Goal: Task Accomplishment & Management: Complete application form

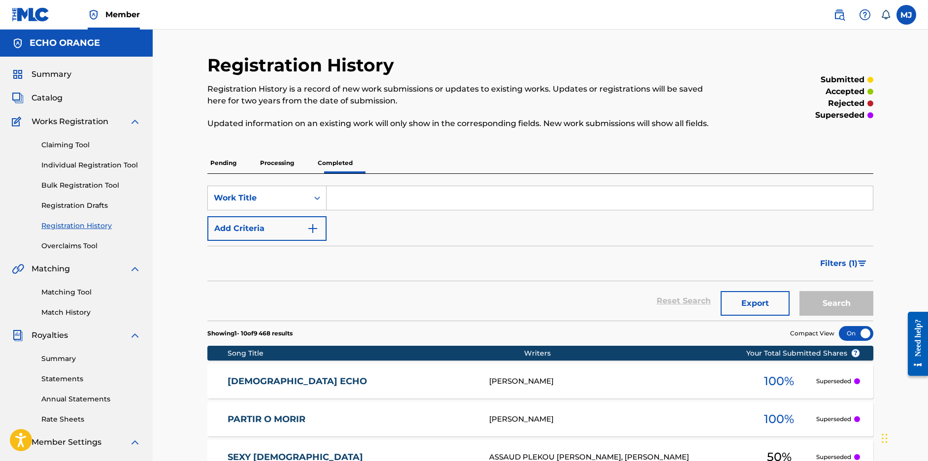
click at [45, 82] on div "Summary Catalog Works Registration Claiming Tool Individual Registration Tool B…" at bounding box center [76, 310] width 153 height 507
click at [48, 80] on span "Summary" at bounding box center [52, 74] width 40 height 12
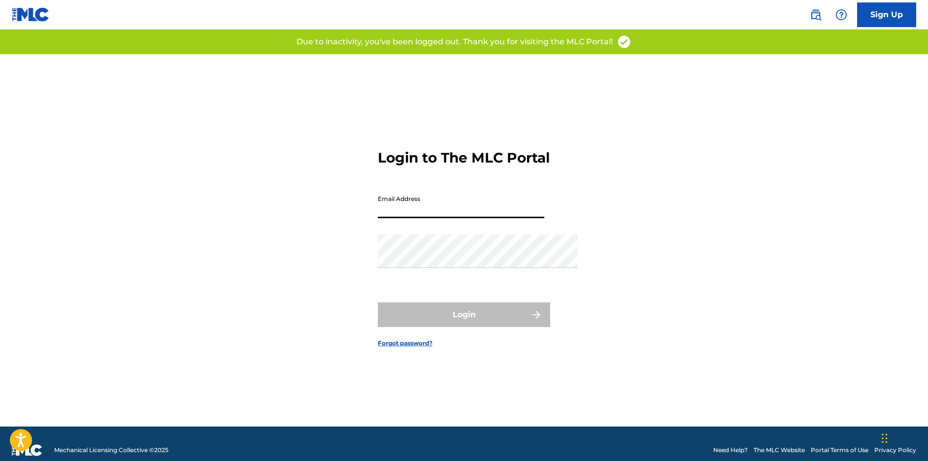
type input "[PERSON_NAME][EMAIL_ADDRESS][DOMAIN_NAME]"
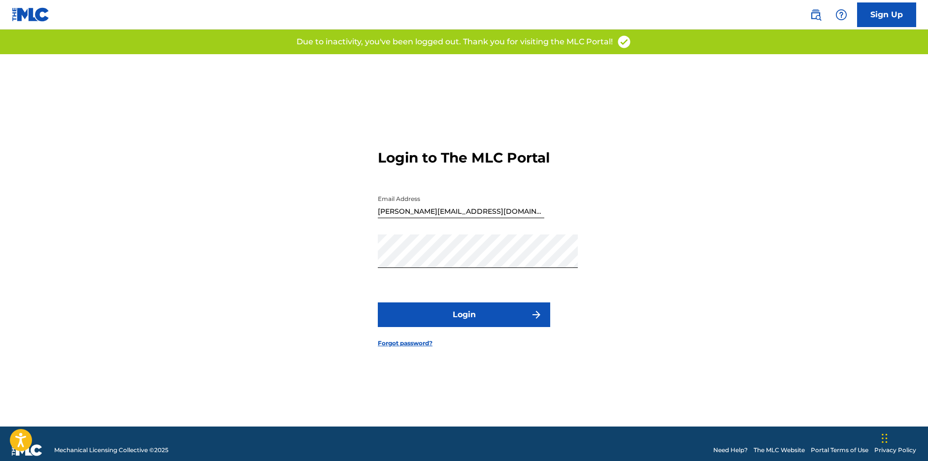
click at [523, 327] on button "Login" at bounding box center [464, 315] width 172 height 25
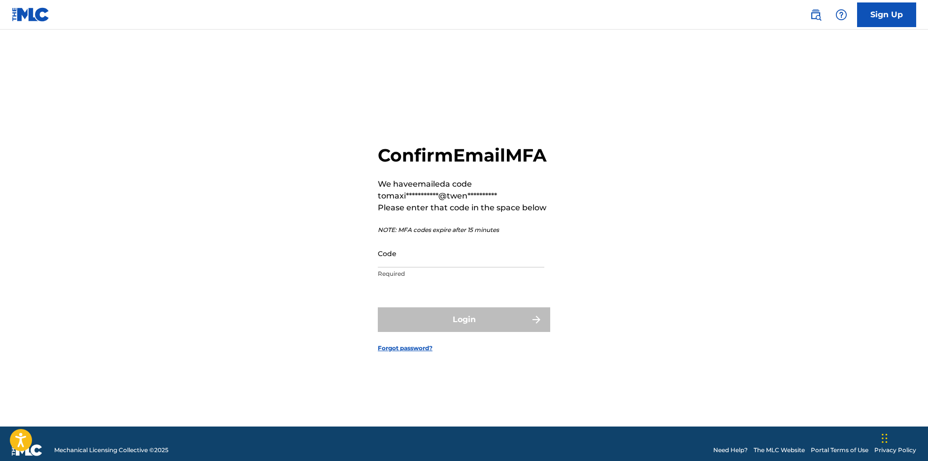
click at [517, 267] on input "Code" at bounding box center [461, 253] width 167 height 28
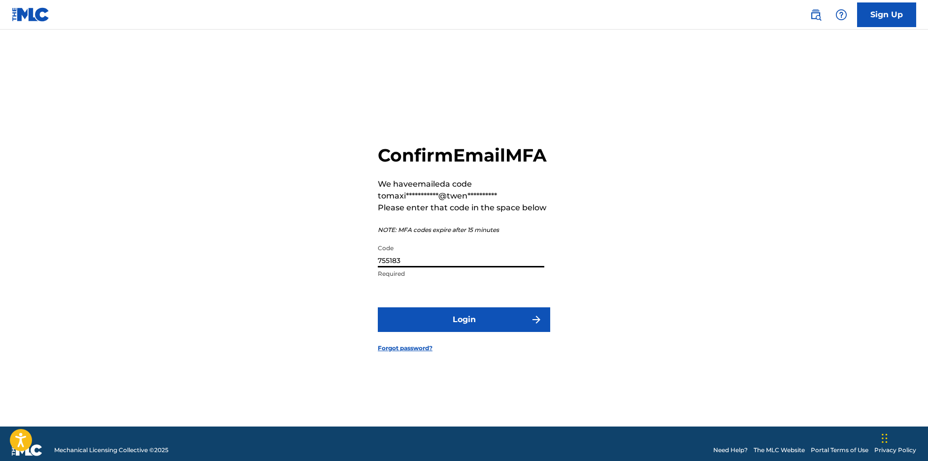
type input "755183"
click at [508, 332] on button "Login" at bounding box center [464, 319] width 172 height 25
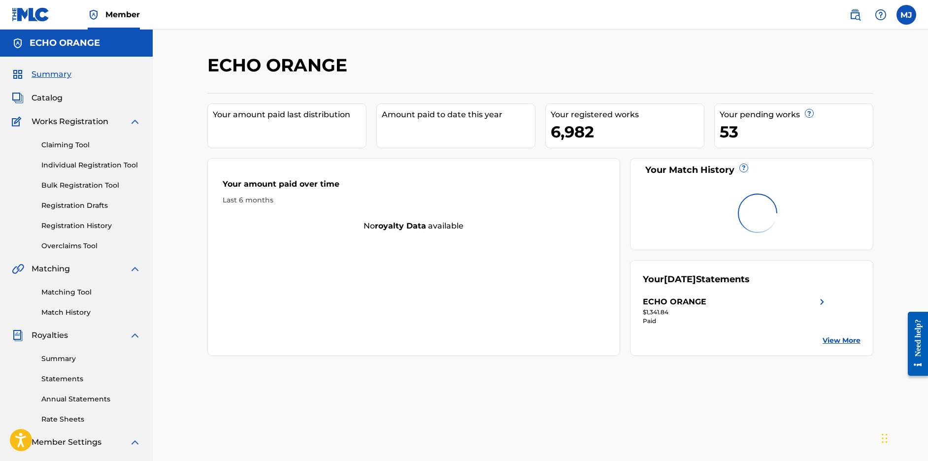
click at [120, 170] on link "Individual Registration Tool" at bounding box center [91, 165] width 100 height 10
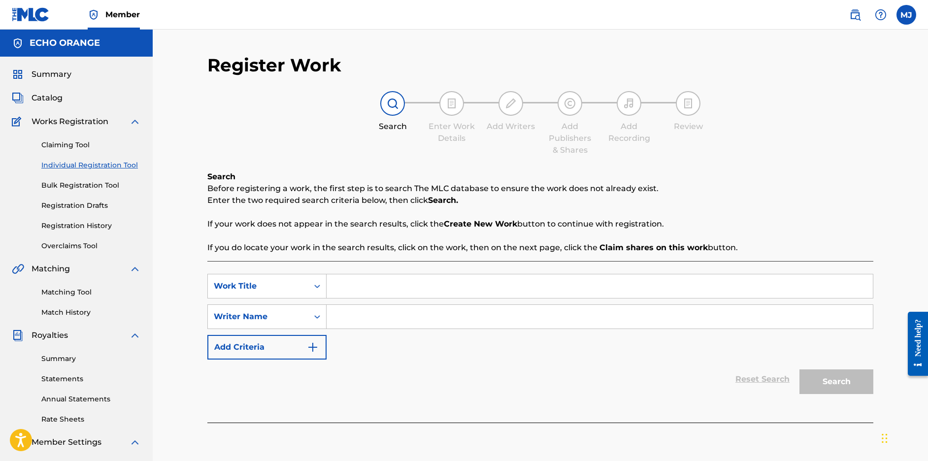
scroll to position [107, 0]
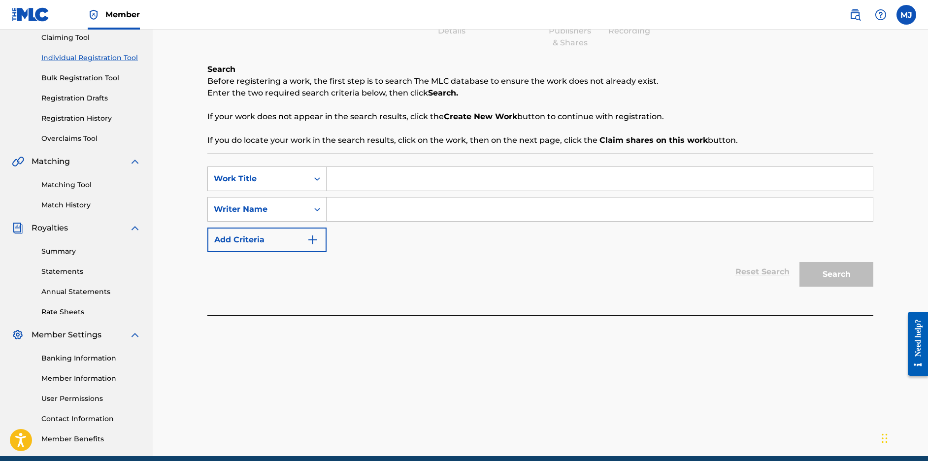
click at [91, 124] on link "Registration History" at bounding box center [91, 118] width 100 height 10
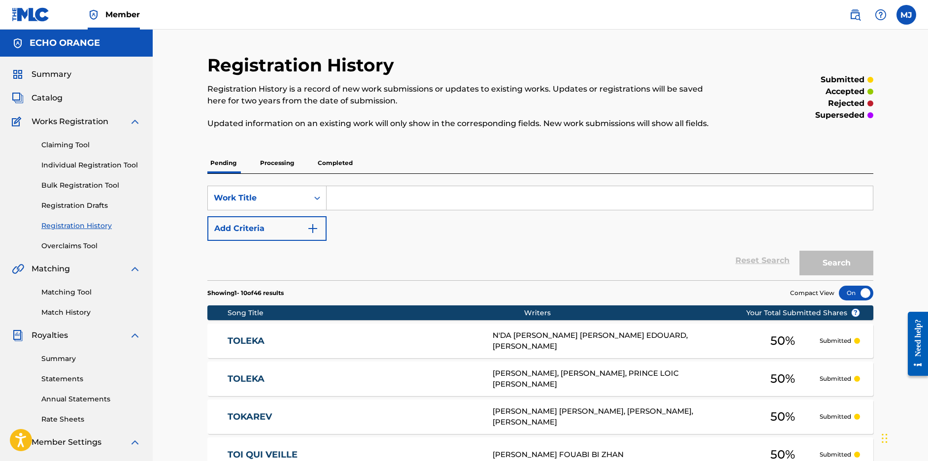
click at [99, 170] on link "Individual Registration Tool" at bounding box center [91, 165] width 100 height 10
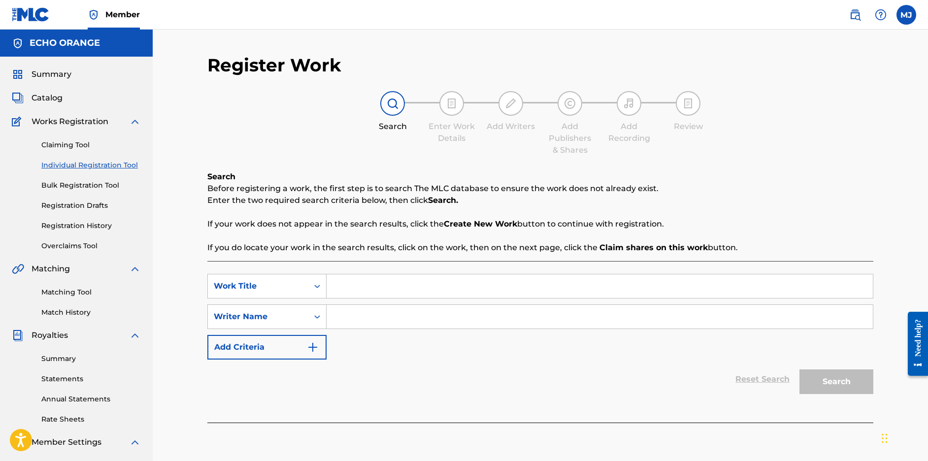
click at [446, 296] on input "Search Form" at bounding box center [600, 286] width 546 height 24
paste input "TON NOM EST PARTIE"
type input "TON NOM EST PARTIE"
click at [554, 329] on input "Search Form" at bounding box center [600, 317] width 546 height 24
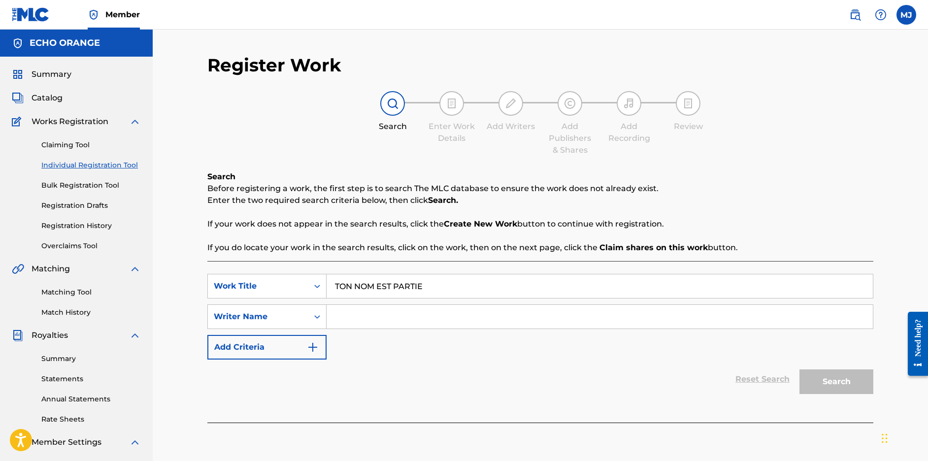
paste input "[PERSON_NAME] N'[PERSON_NAME]"
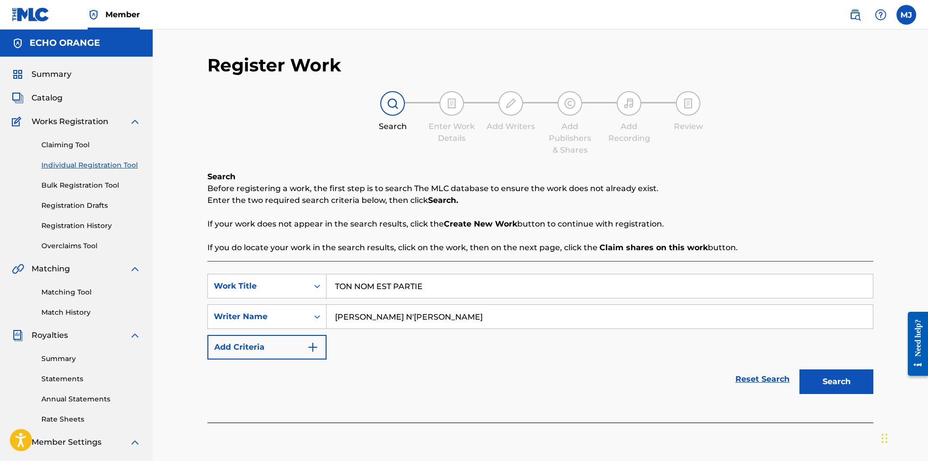
type input "[PERSON_NAME] N'[PERSON_NAME]"
click at [870, 394] on button "Search" at bounding box center [837, 382] width 74 height 25
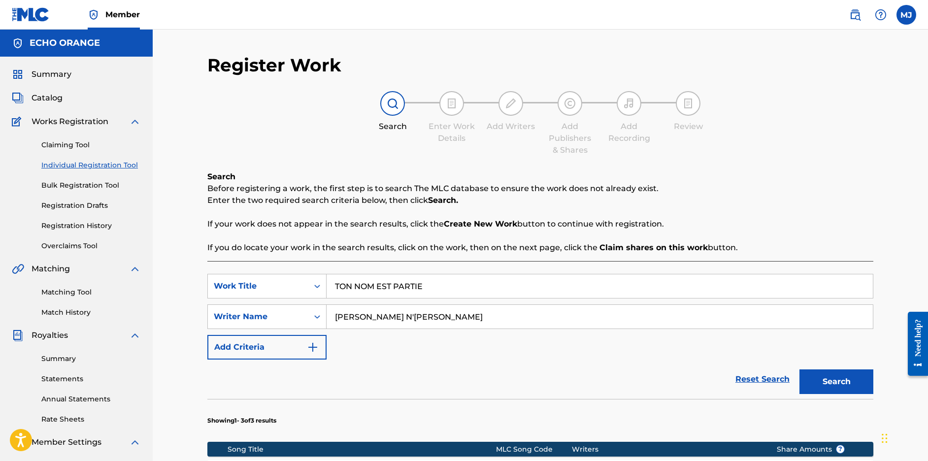
scroll to position [362, 0]
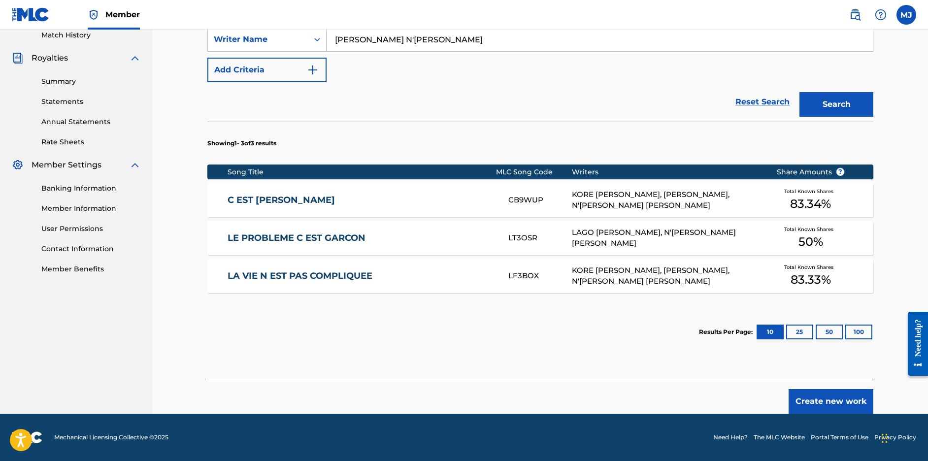
click at [860, 389] on button "Create new work" at bounding box center [831, 401] width 85 height 25
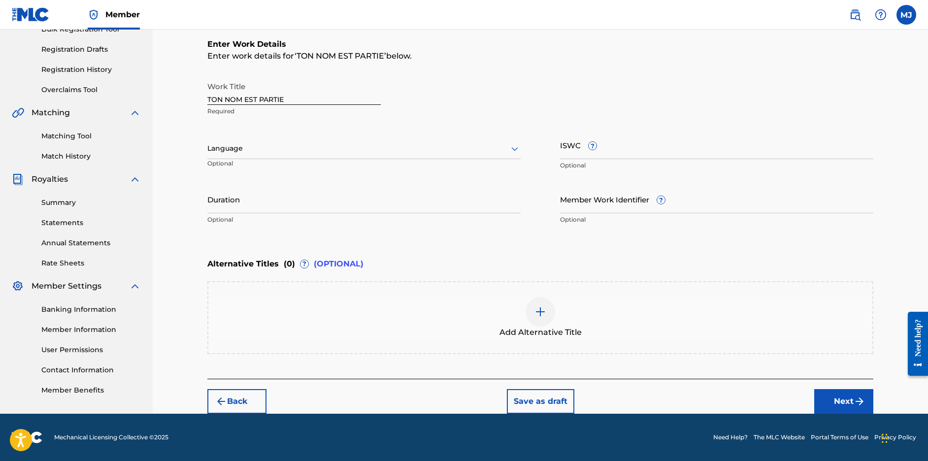
click at [874, 392] on button "Next" at bounding box center [843, 401] width 59 height 25
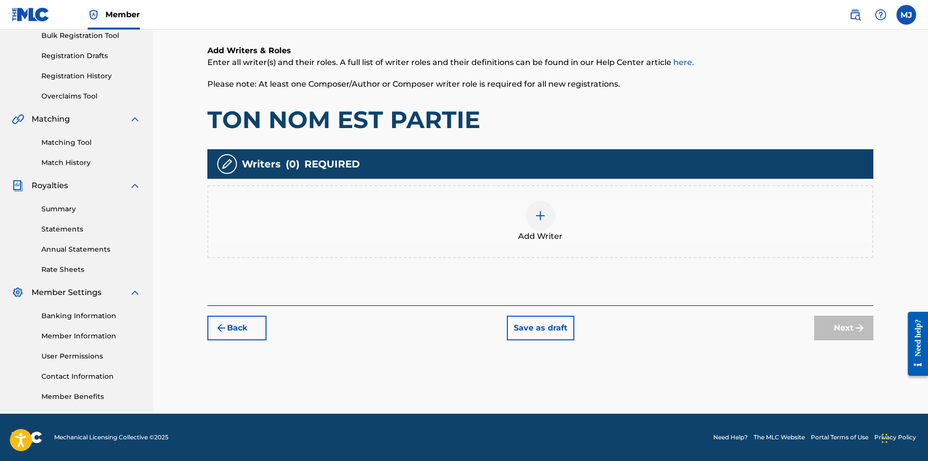
click at [586, 201] on div "Add Writer" at bounding box center [540, 221] width 664 height 41
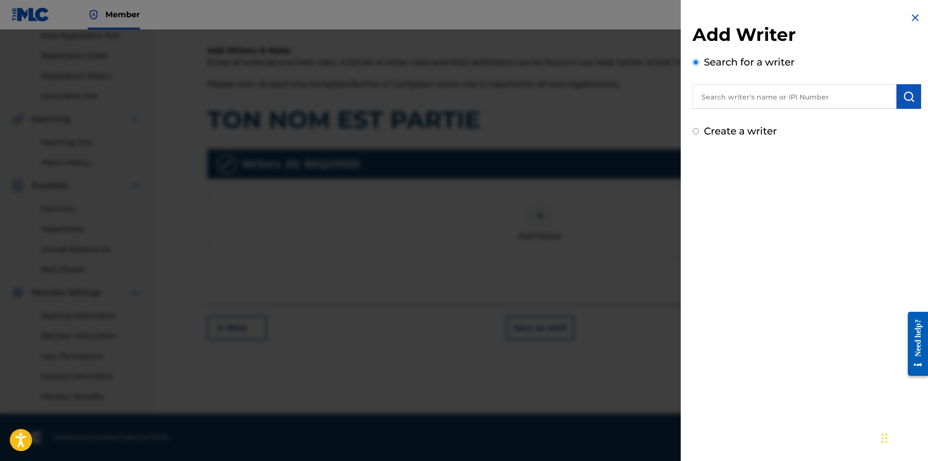
click at [718, 97] on input "text" at bounding box center [795, 96] width 204 height 25
paste input "[PERSON_NAME] N'[PERSON_NAME]"
type input "[PERSON_NAME] N'[PERSON_NAME]"
click at [909, 102] on img "submit" at bounding box center [909, 97] width 12 height 12
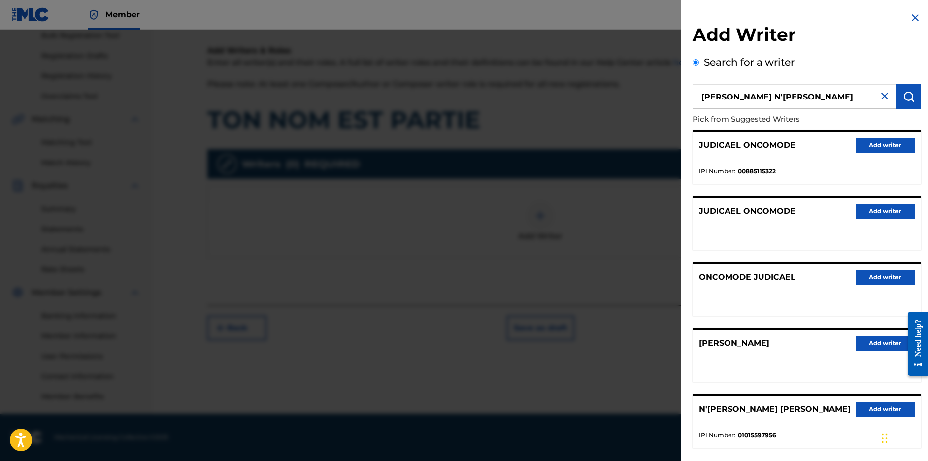
scroll to position [133, 0]
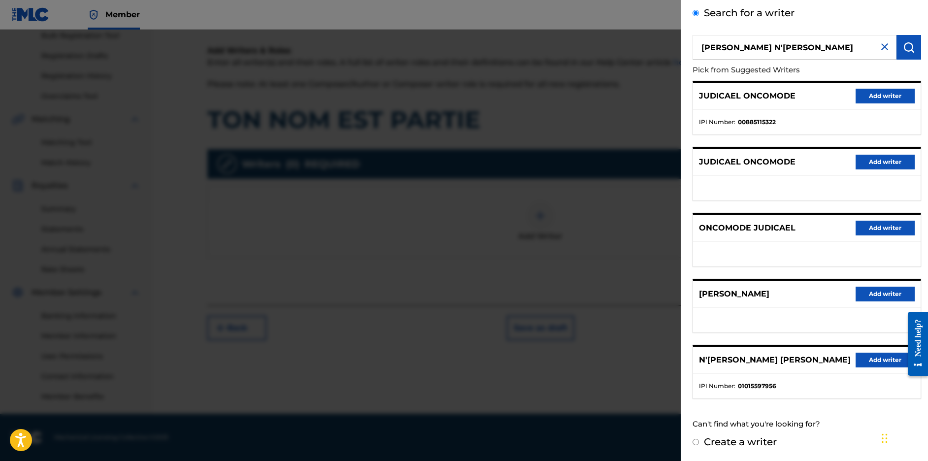
click at [856, 353] on button "Add writer" at bounding box center [885, 360] width 59 height 15
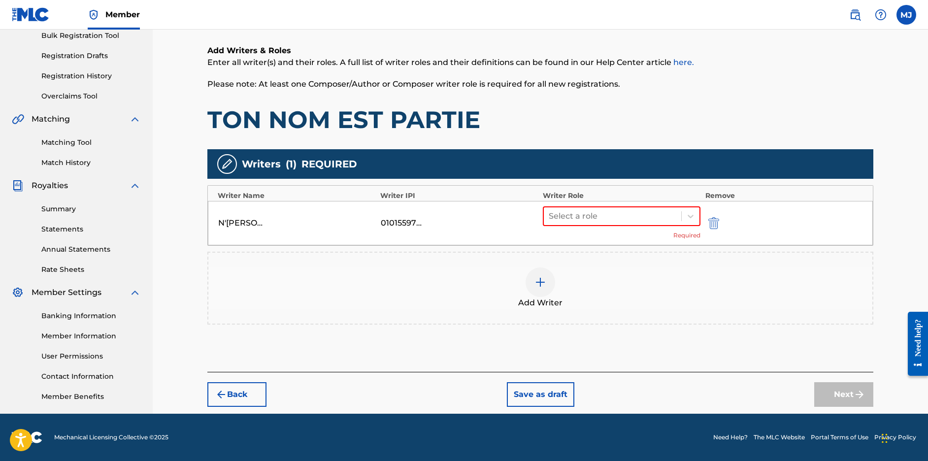
click at [587, 206] on div "Select a role Required" at bounding box center [622, 223] width 158 height 34
click at [621, 209] on div at bounding box center [613, 216] width 128 height 14
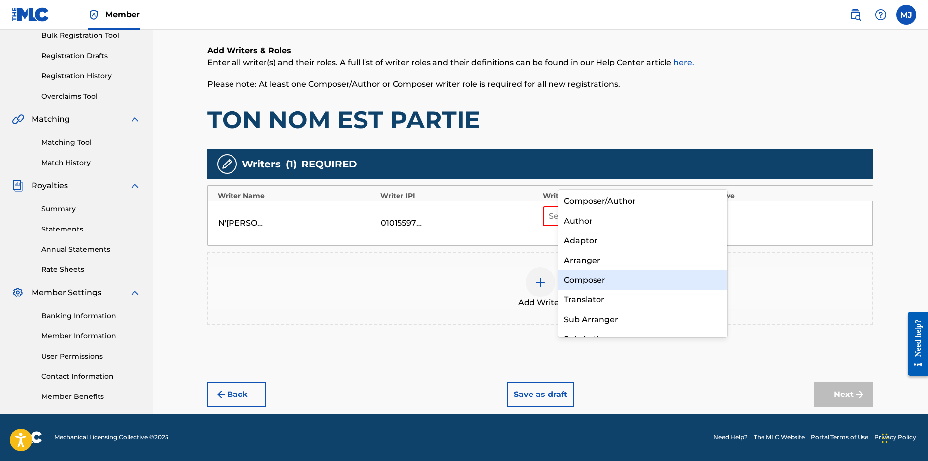
click at [597, 277] on div "Composer" at bounding box center [642, 281] width 169 height 20
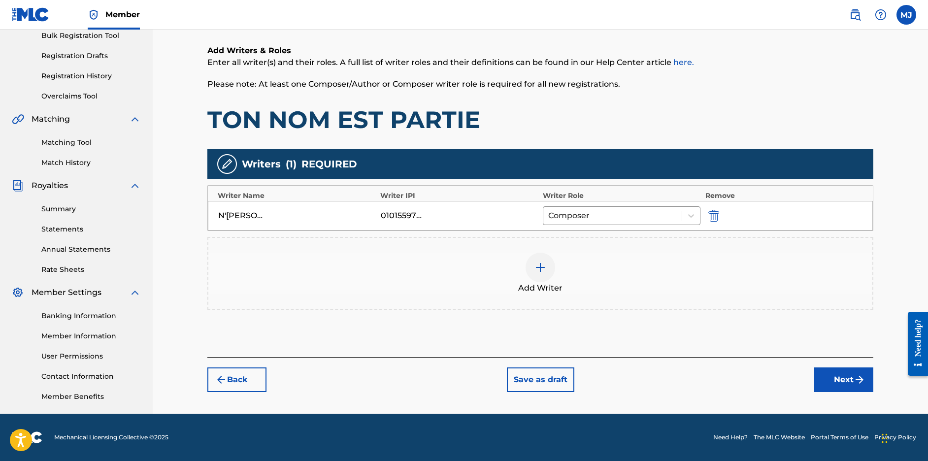
click at [581, 253] on div "Add Writer" at bounding box center [540, 273] width 664 height 41
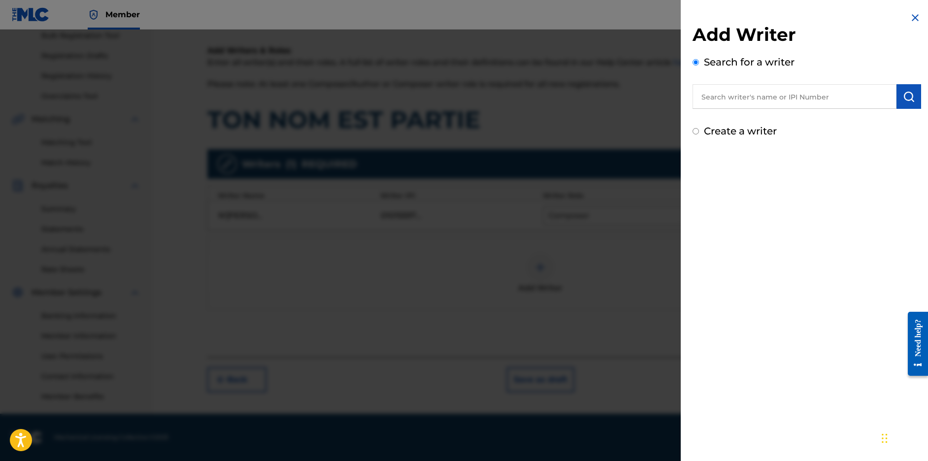
click at [693, 109] on input "text" at bounding box center [795, 96] width 204 height 25
paste input "BOLOU [PERSON_NAME]"
type input "BOLOU [PERSON_NAME]"
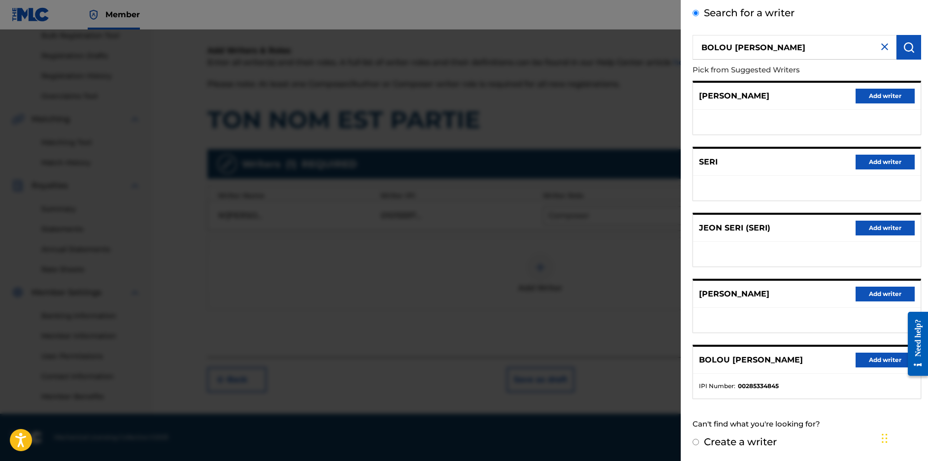
click at [859, 353] on button "Add writer" at bounding box center [885, 360] width 59 height 15
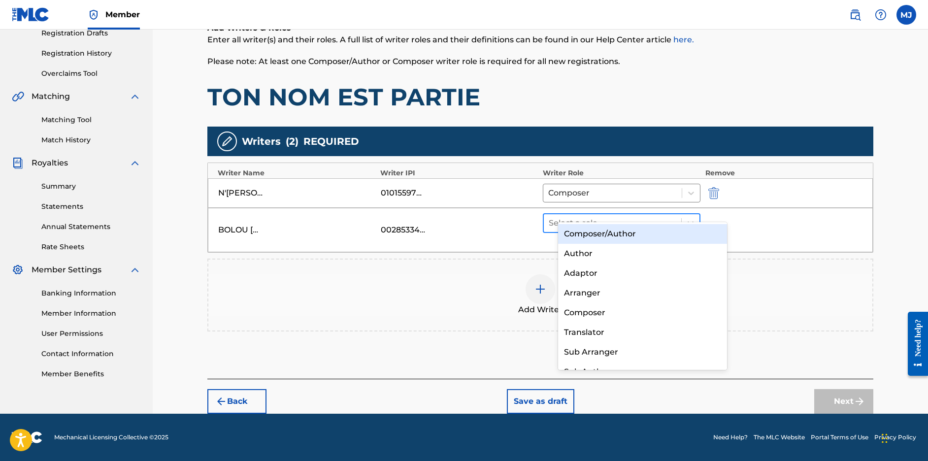
click at [645, 216] on div at bounding box center [613, 223] width 128 height 14
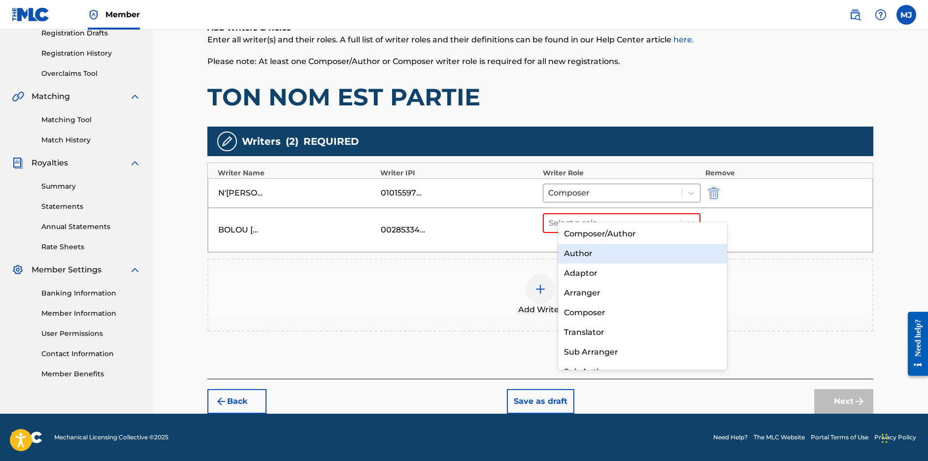
click at [628, 244] on div "Author" at bounding box center [642, 254] width 169 height 20
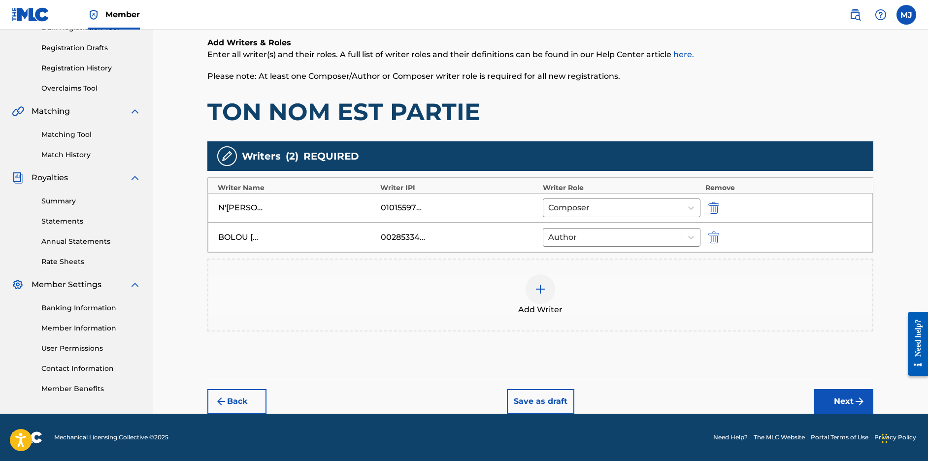
click at [842, 410] on div "Back Save as draft Next" at bounding box center [540, 396] width 666 height 35
click at [846, 406] on button "Next" at bounding box center [843, 401] width 59 height 25
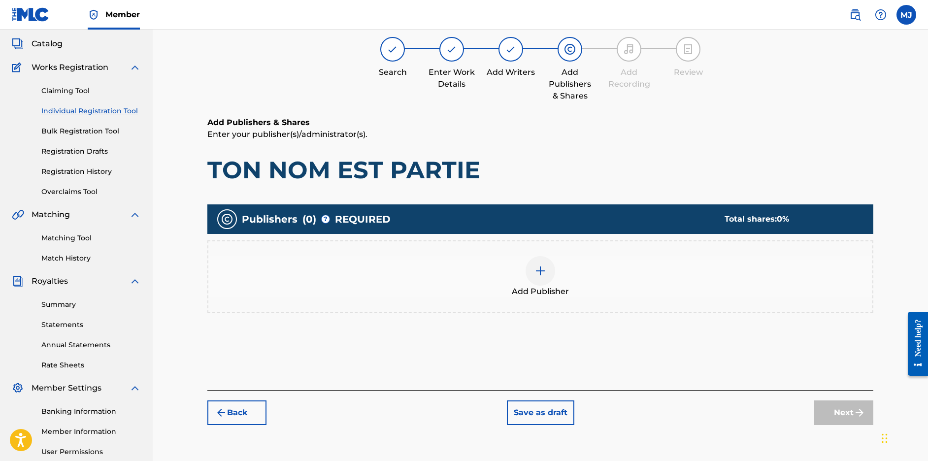
scroll to position [44, 0]
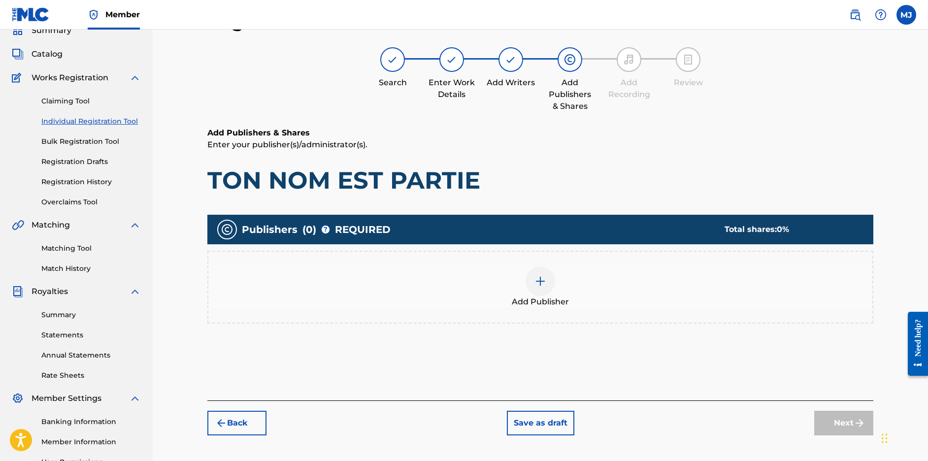
click at [657, 308] on div "Add Publisher" at bounding box center [540, 287] width 664 height 41
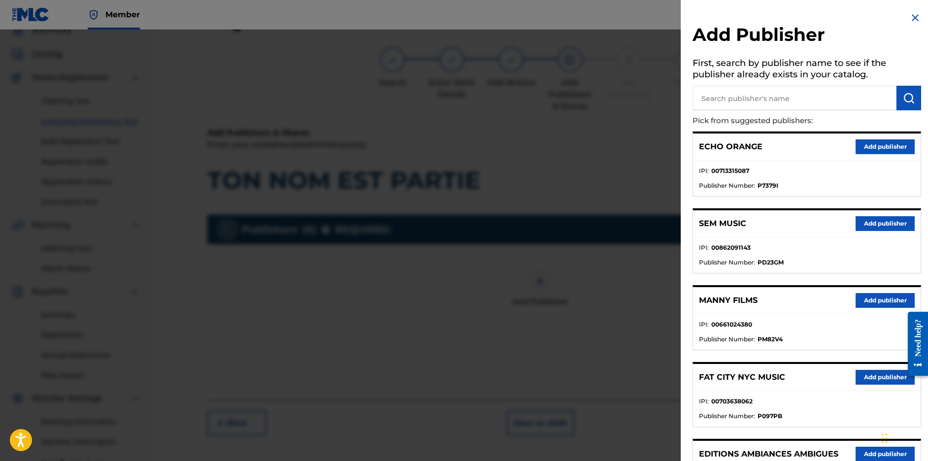
click at [784, 107] on input "text" at bounding box center [795, 98] width 204 height 25
type input "appeal"
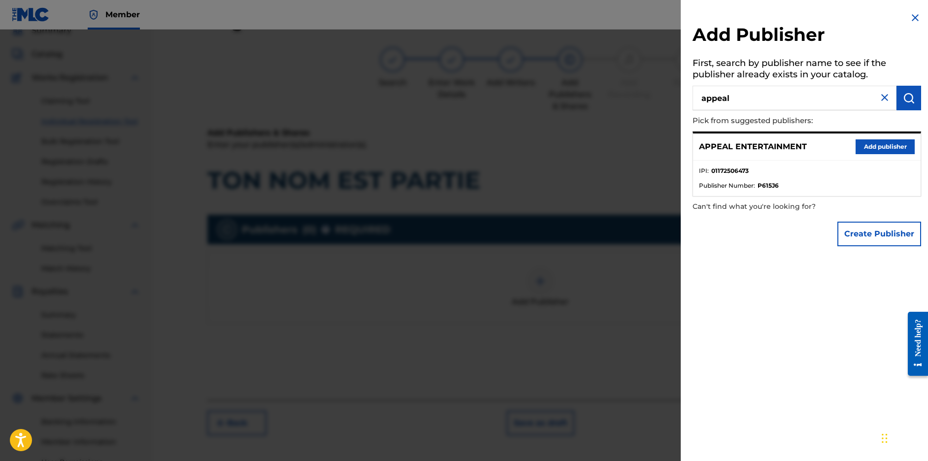
click at [875, 151] on div "APPEAL ENTERTAINMENT Add publisher" at bounding box center [807, 147] width 228 height 27
click at [875, 154] on button "Add publisher" at bounding box center [885, 146] width 59 height 15
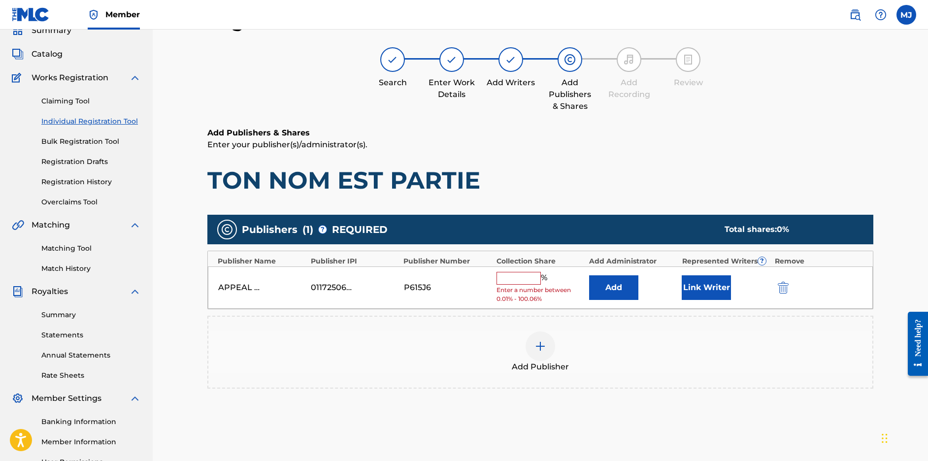
click at [669, 300] on div "Add" at bounding box center [633, 287] width 88 height 25
click at [639, 300] on button "Add" at bounding box center [613, 287] width 49 height 25
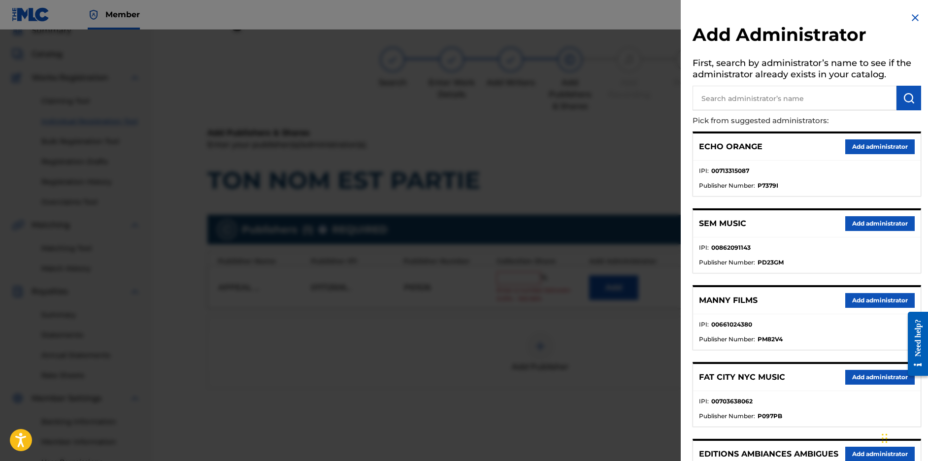
click at [868, 154] on button "Add administrator" at bounding box center [880, 146] width 69 height 15
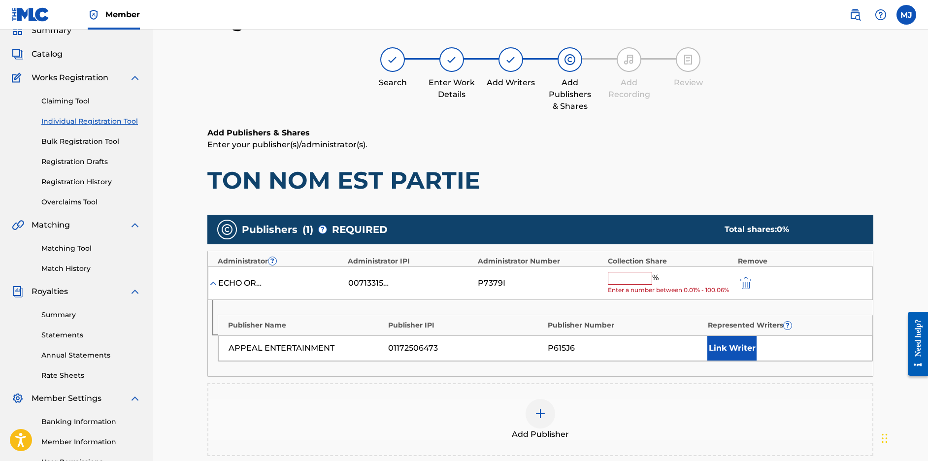
click at [652, 285] on input "text" at bounding box center [630, 278] width 44 height 13
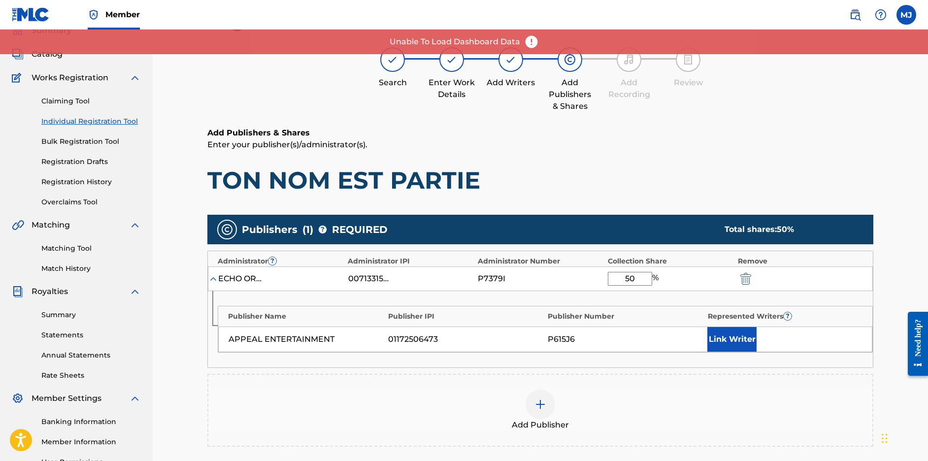
type input "50"
click at [757, 352] on button "Link Writer" at bounding box center [732, 339] width 49 height 25
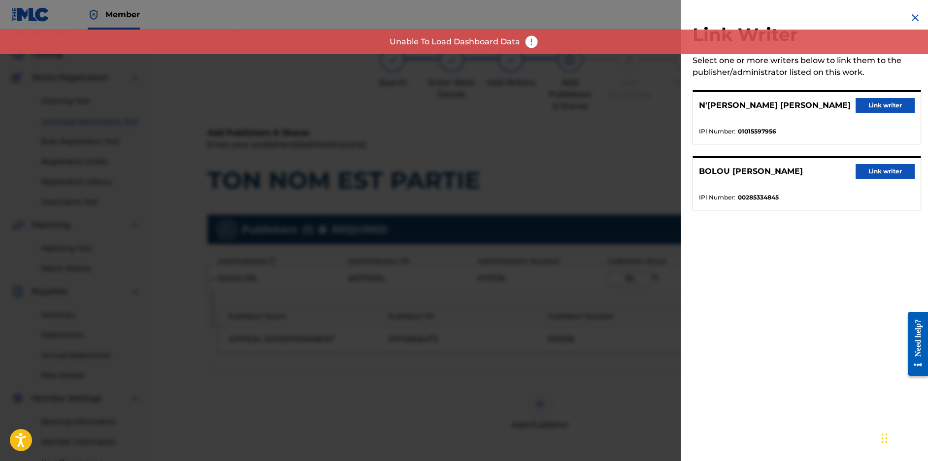
click at [893, 179] on button "Link writer" at bounding box center [885, 171] width 59 height 15
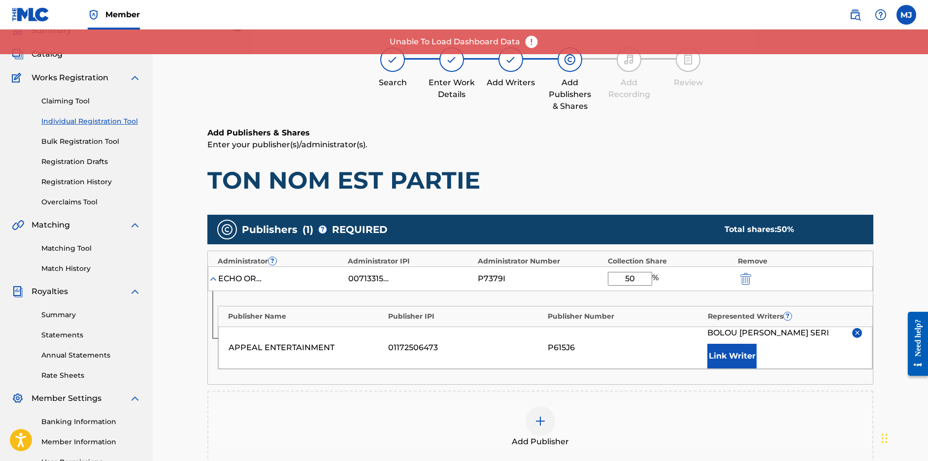
click at [757, 369] on button "Link Writer" at bounding box center [732, 356] width 49 height 25
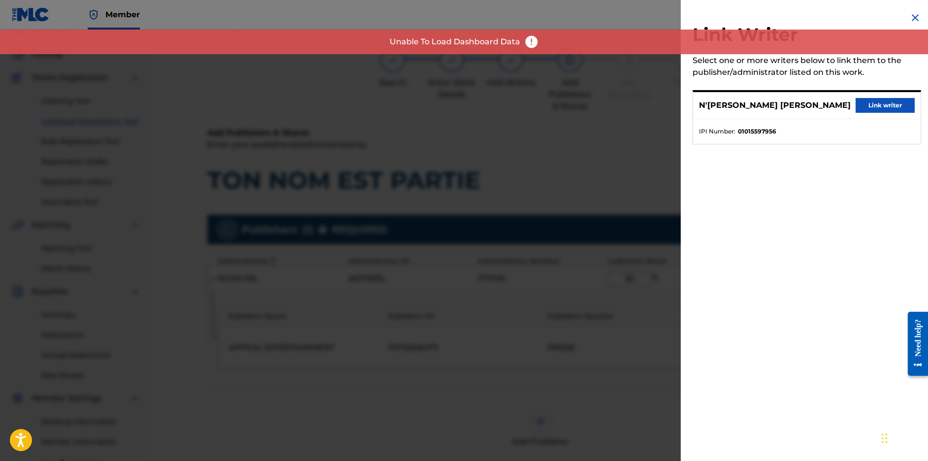
click at [878, 113] on button "Link writer" at bounding box center [885, 105] width 59 height 15
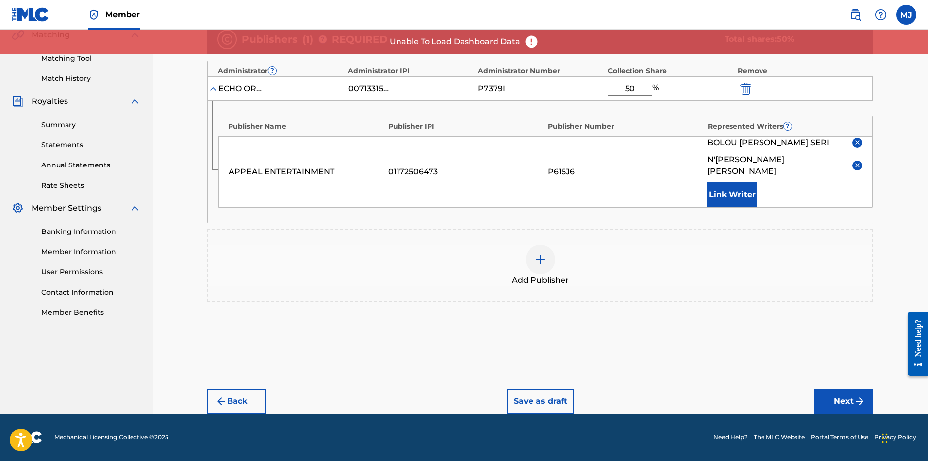
click at [874, 391] on button "Next" at bounding box center [843, 401] width 59 height 25
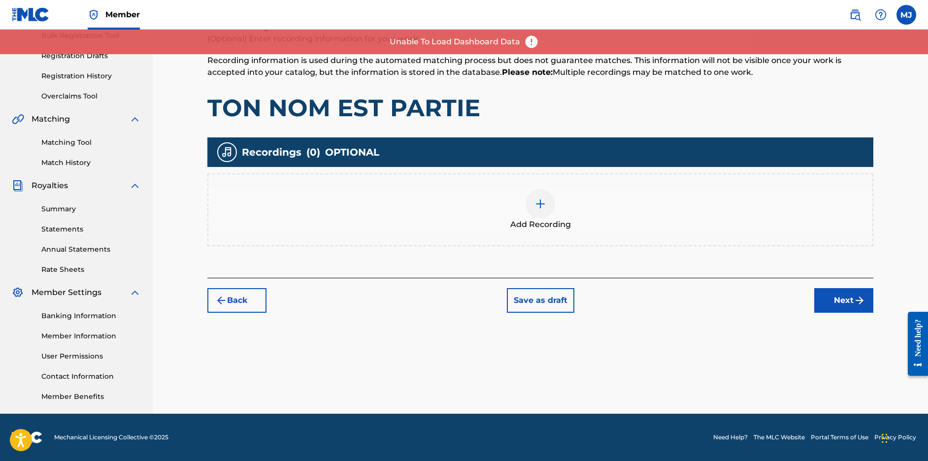
click at [882, 294] on div "Register Work Search Enter Work Details Add Writers Add Publishers & Shares Add…" at bounding box center [541, 158] width 690 height 509
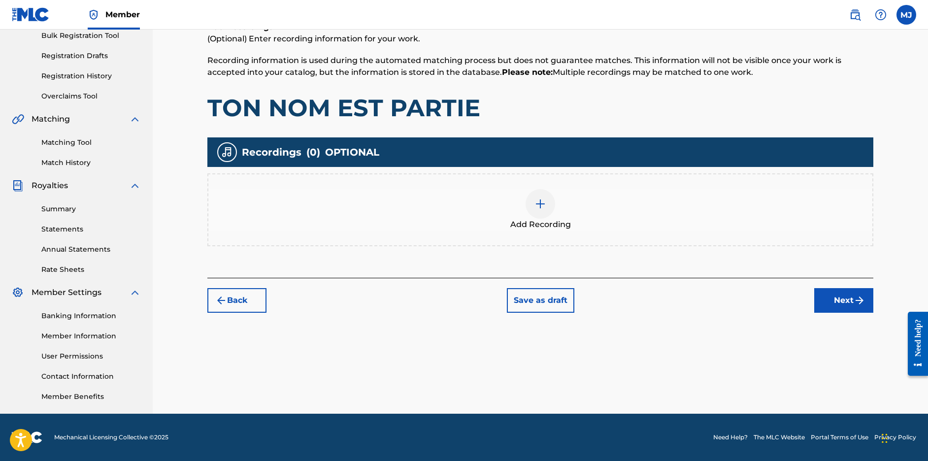
click at [874, 288] on button "Next" at bounding box center [843, 300] width 59 height 25
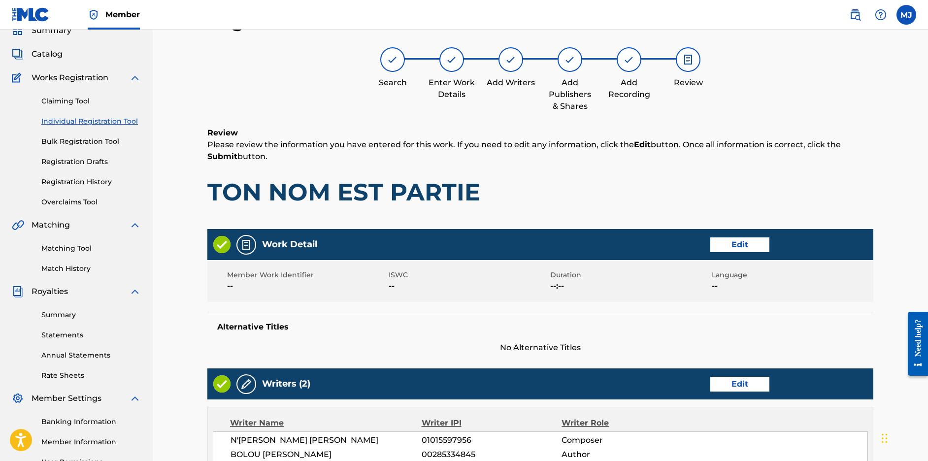
scroll to position [511, 0]
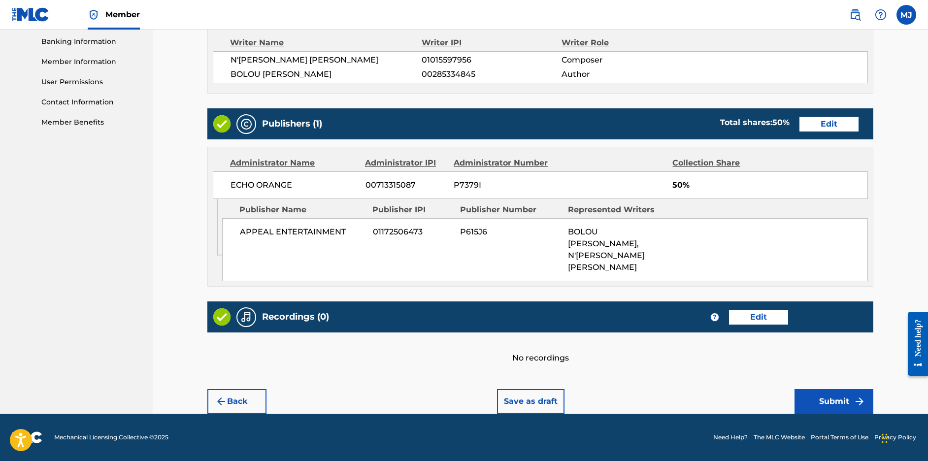
click at [874, 398] on button "Submit" at bounding box center [834, 401] width 79 height 25
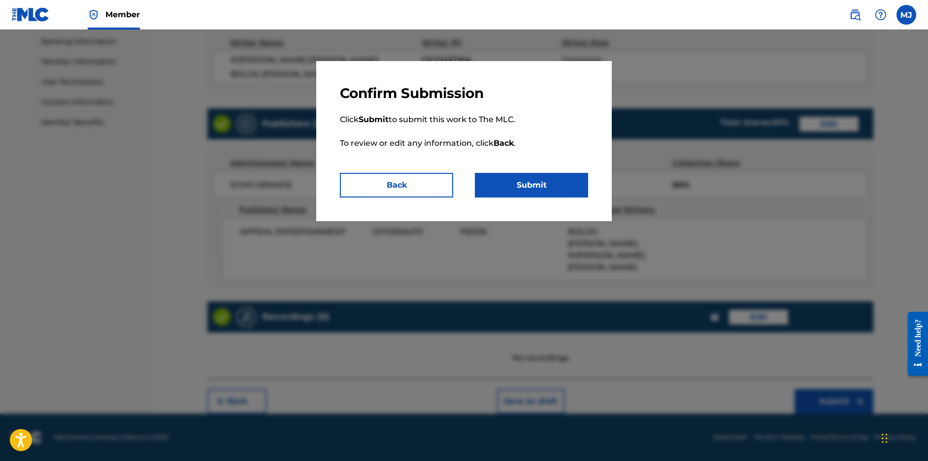
click at [509, 198] on button "Submit" at bounding box center [531, 185] width 113 height 25
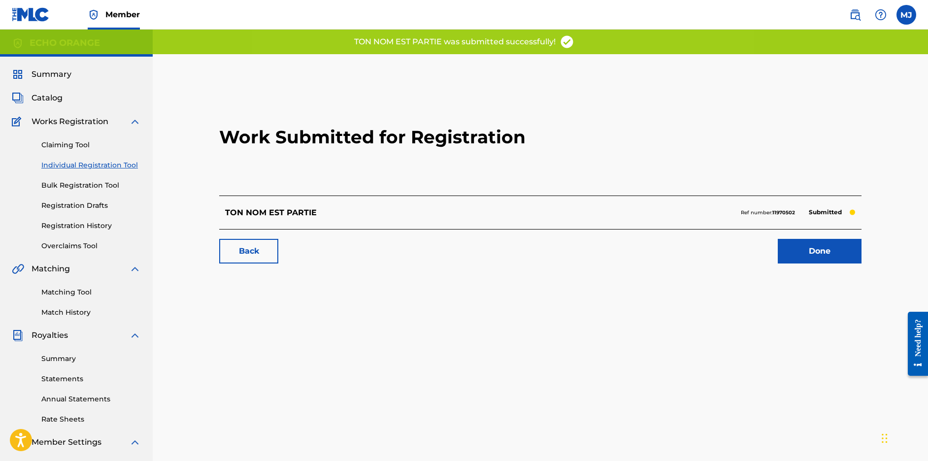
click at [845, 264] on link "Done" at bounding box center [820, 251] width 84 height 25
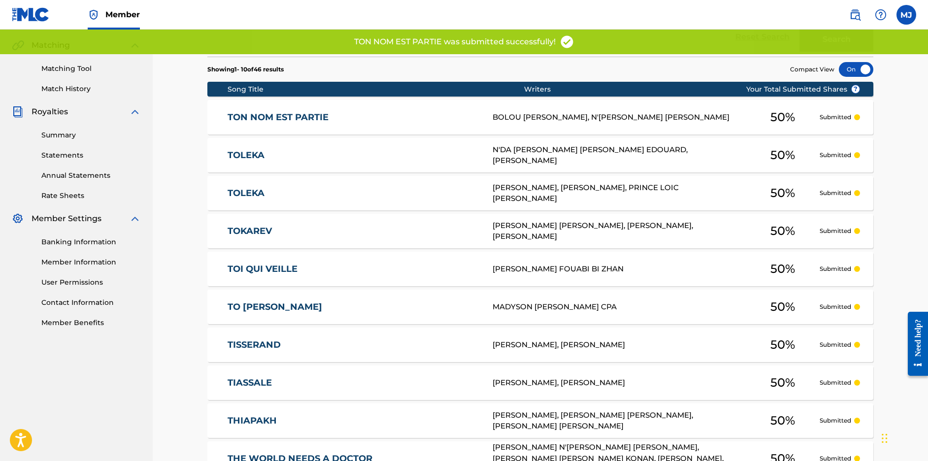
scroll to position [4, 0]
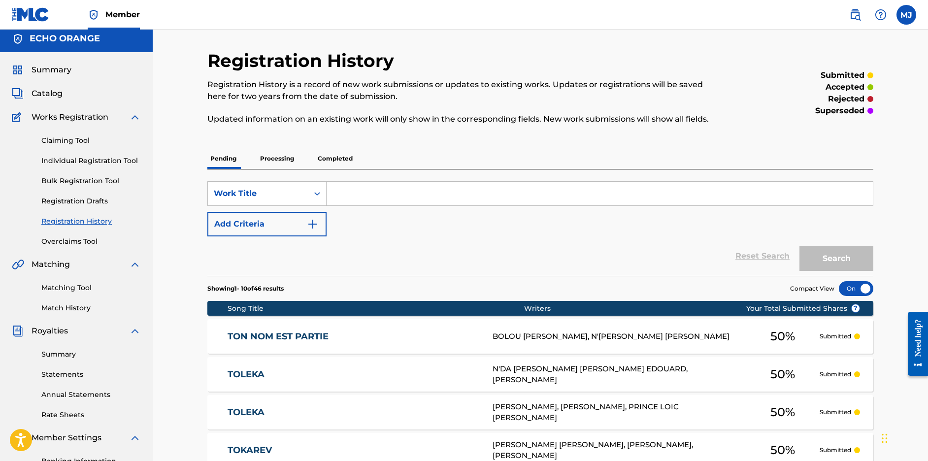
click at [113, 166] on link "Individual Registration Tool" at bounding box center [91, 161] width 100 height 10
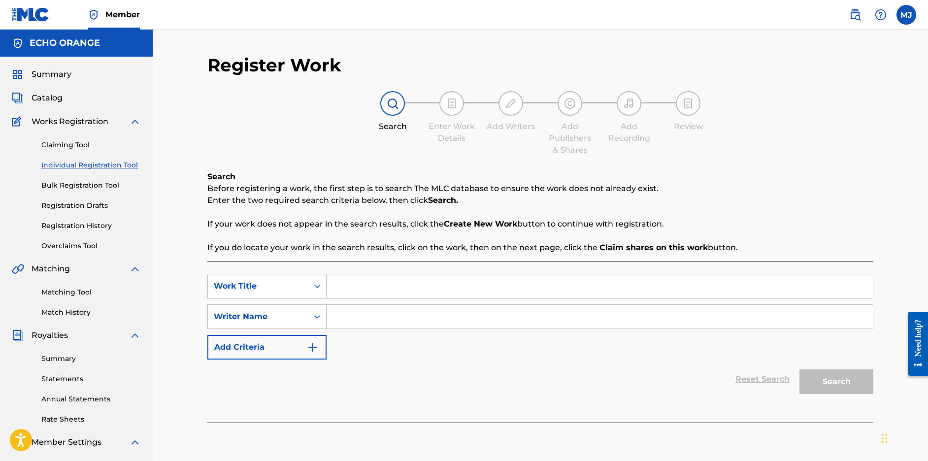
click at [435, 298] on input "Search Form" at bounding box center [600, 286] width 546 height 24
paste input "TONTON JUJU"
type input "TONTON JUJU"
click at [388, 330] on div "SearchWithCriteria0ce59882-f8ef-41a6-875a-052eaa6789b1 Work Title TONTON JUJU S…" at bounding box center [540, 317] width 666 height 86
click at [410, 329] on input "Search Form" at bounding box center [600, 317] width 546 height 24
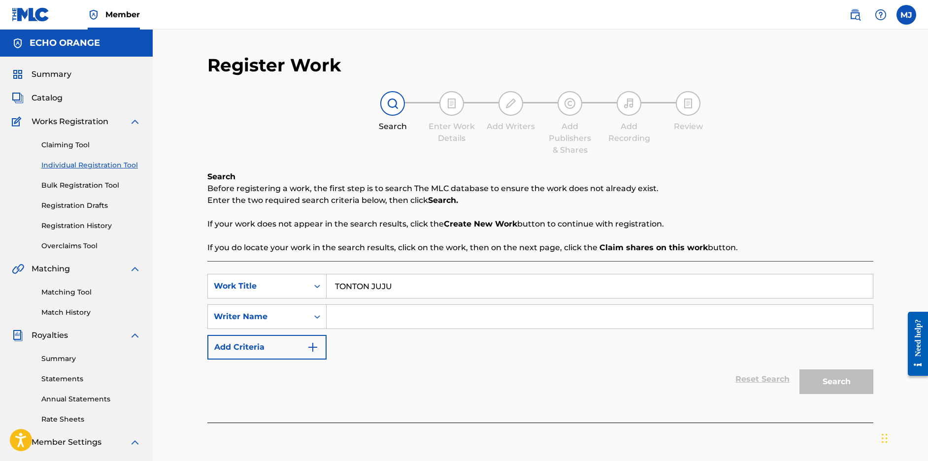
paste input "[PERSON_NAME] NINCEMON VIANNEY"
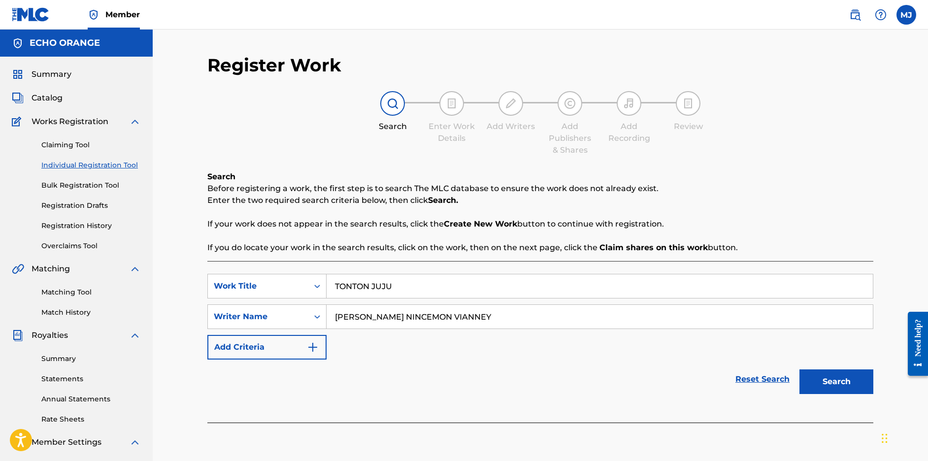
type input "[PERSON_NAME] NINCEMON VIANNEY"
click at [870, 394] on button "Search" at bounding box center [837, 382] width 74 height 25
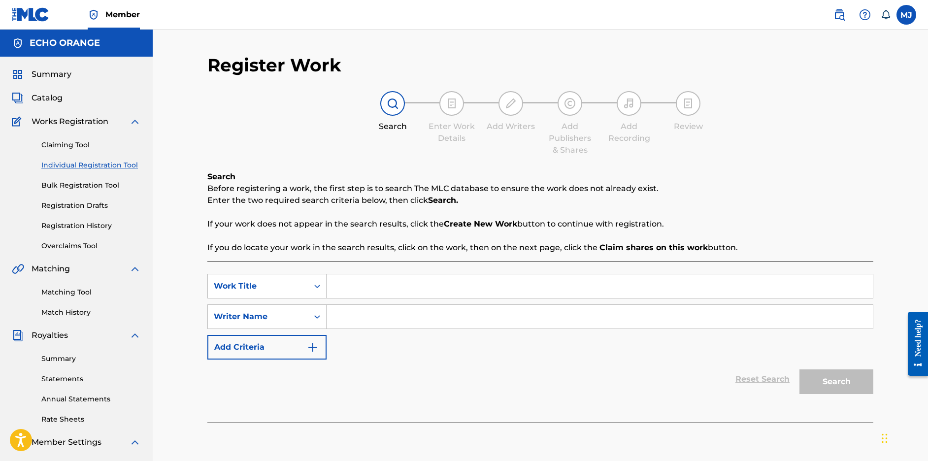
click at [375, 298] on input "Search Form" at bounding box center [600, 286] width 546 height 24
click at [596, 298] on input "Search Form" at bounding box center [600, 286] width 546 height 24
paste input "TONTON JUJU"
type input "TONTON JUJU"
click at [444, 329] on input "Search Form" at bounding box center [600, 317] width 546 height 24
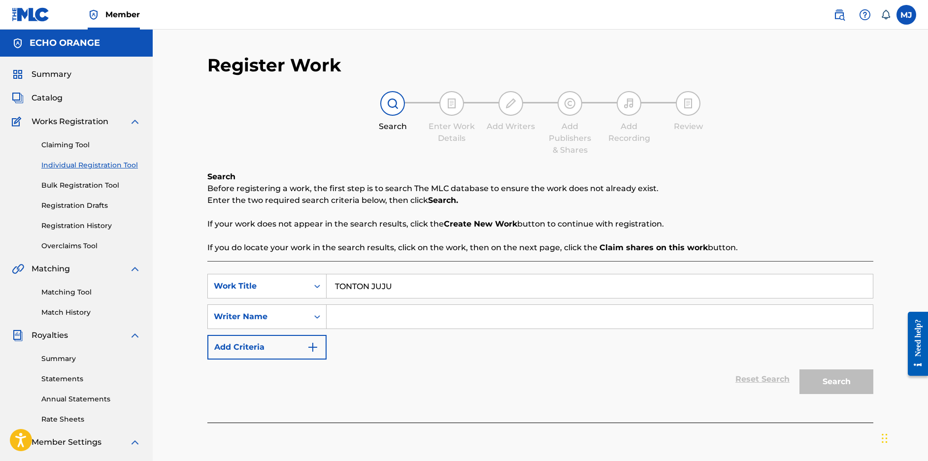
paste input "[PERSON_NAME] NINCEMON VIANNEY"
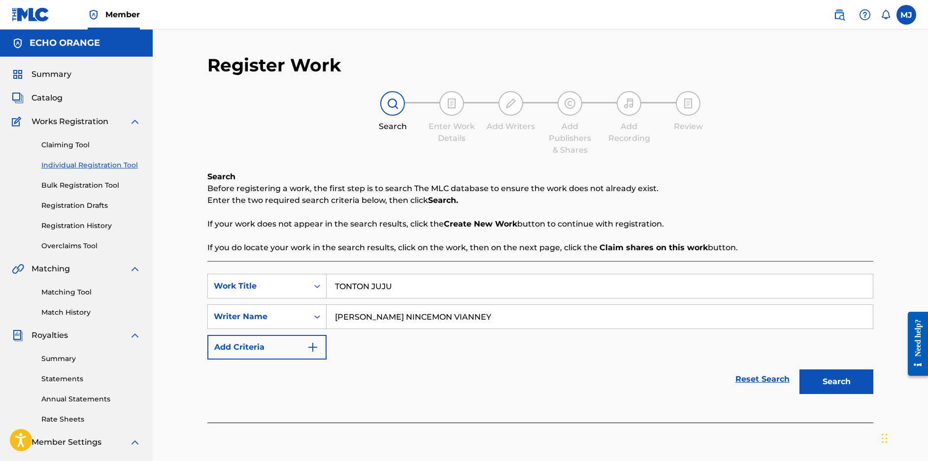
type input "[PERSON_NAME] NINCEMON VIANNEY"
click at [870, 394] on button "Search" at bounding box center [837, 382] width 74 height 25
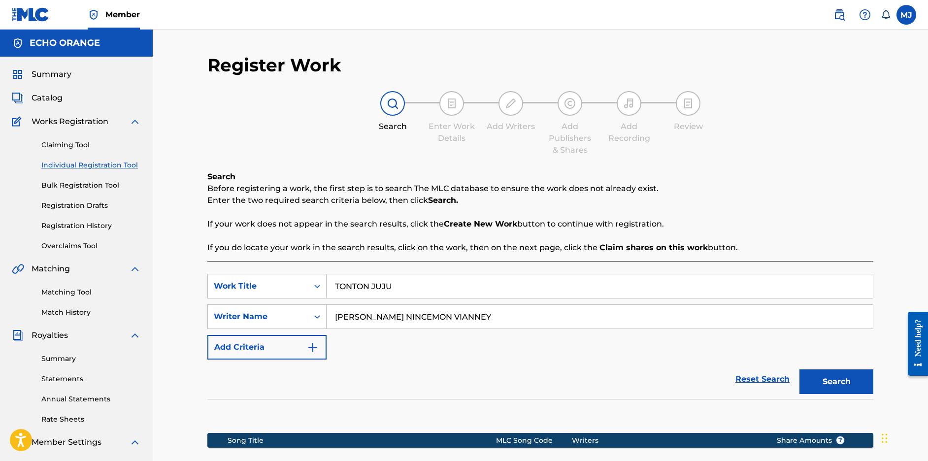
scroll to position [229, 0]
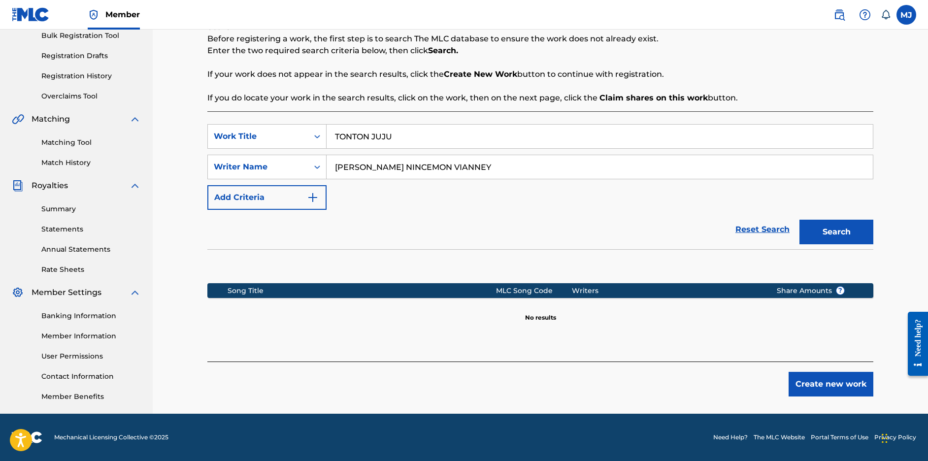
click at [874, 375] on button "Create new work" at bounding box center [831, 384] width 85 height 25
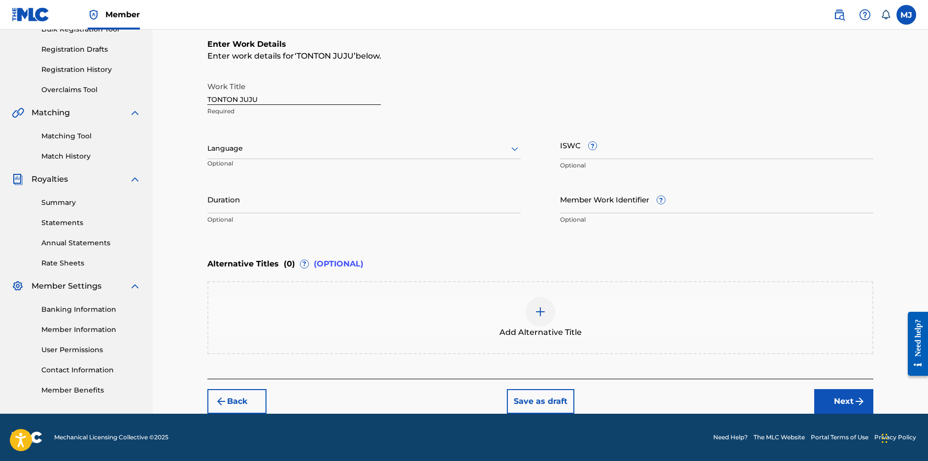
click at [867, 414] on button "Next" at bounding box center [843, 401] width 59 height 25
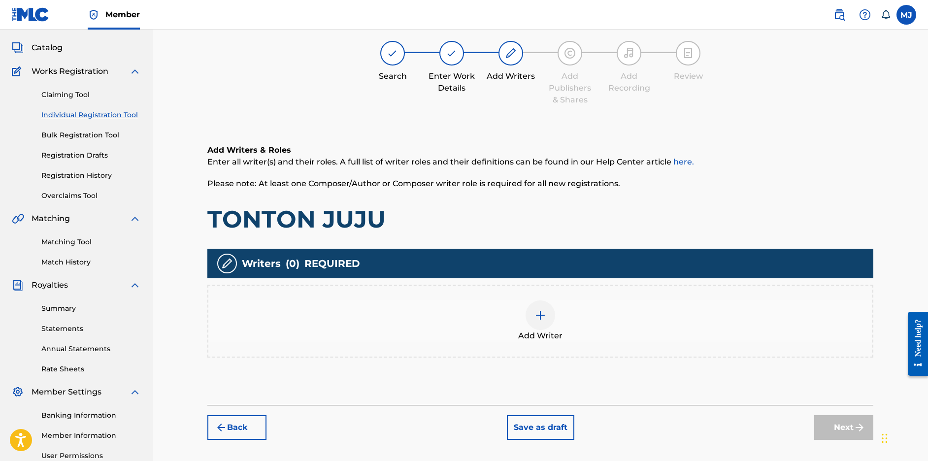
scroll to position [44, 0]
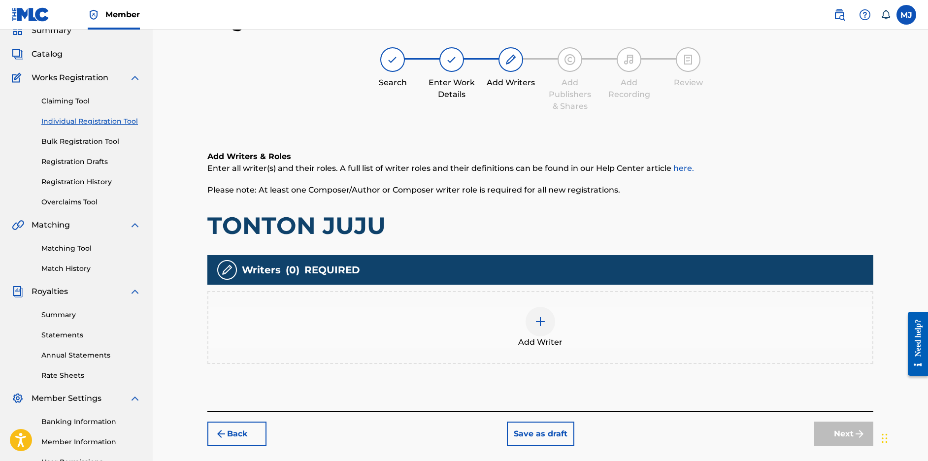
drag, startPoint x: 649, startPoint y: 289, endPoint x: 632, endPoint y: 330, distance: 43.9
click at [646, 285] on div "Writers ( 0 ) REQUIRED" at bounding box center [540, 270] width 666 height 30
click at [625, 348] on div "Add Writer" at bounding box center [540, 327] width 664 height 41
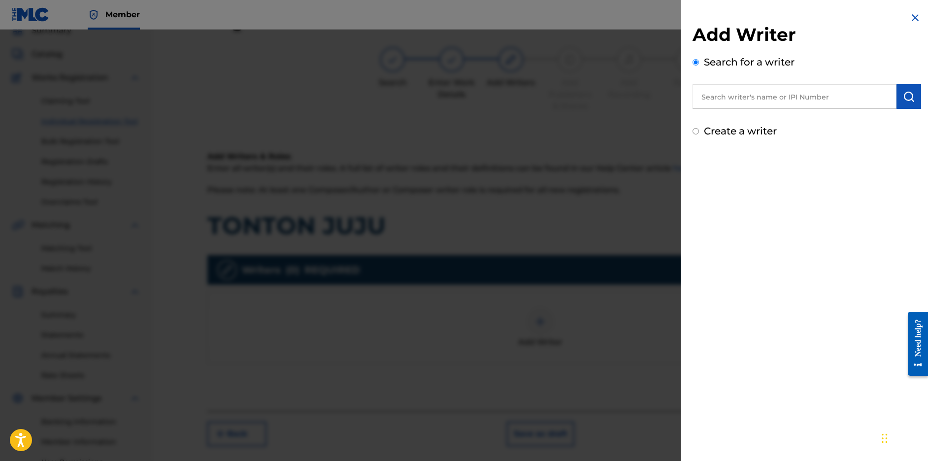
click at [734, 90] on div "Search for a writer" at bounding box center [807, 82] width 229 height 54
click at [732, 123] on div "Add Writer Search for a writer Create a writer" at bounding box center [807, 81] width 229 height 115
drag, startPoint x: 734, startPoint y: 115, endPoint x: 781, endPoint y: 139, distance: 52.9
click at [781, 137] on div "Add Writer Search for a writer Create a writer" at bounding box center [807, 81] width 229 height 115
paste input "[PERSON_NAME] NINCEMON VIANNEY"
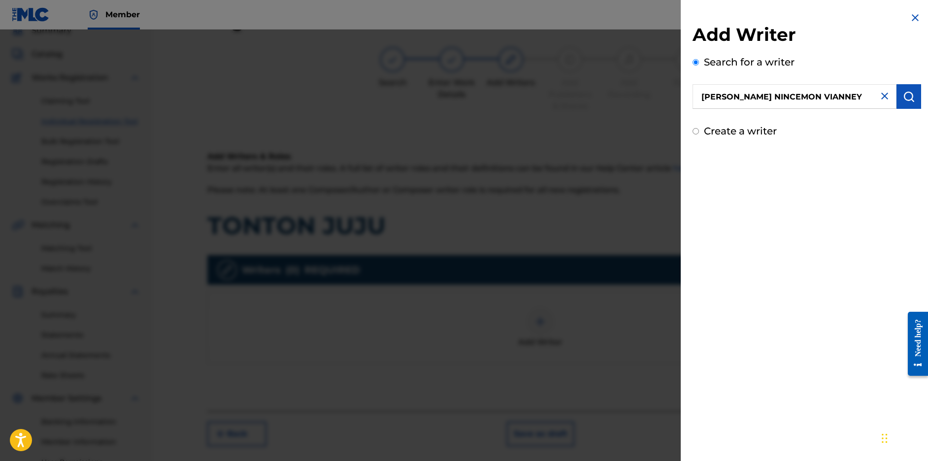
type input "[PERSON_NAME] NINCEMON VIANNEY"
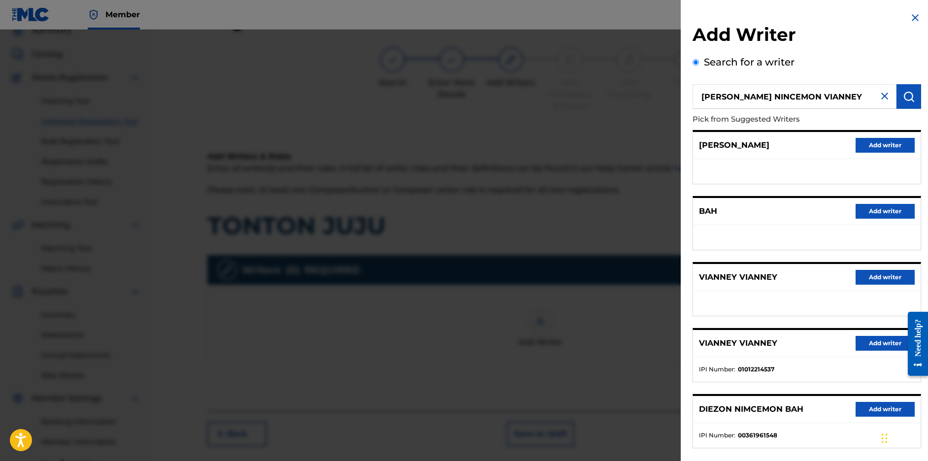
scroll to position [133, 0]
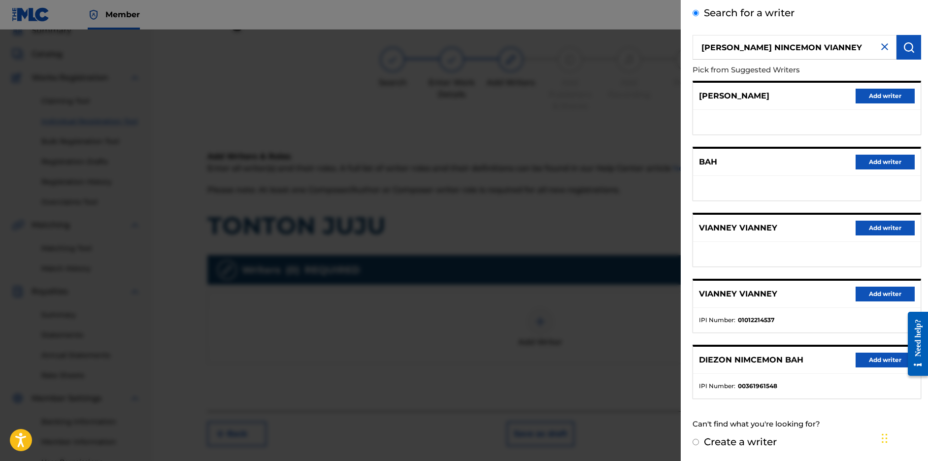
click at [883, 353] on button "Add writer" at bounding box center [885, 360] width 59 height 15
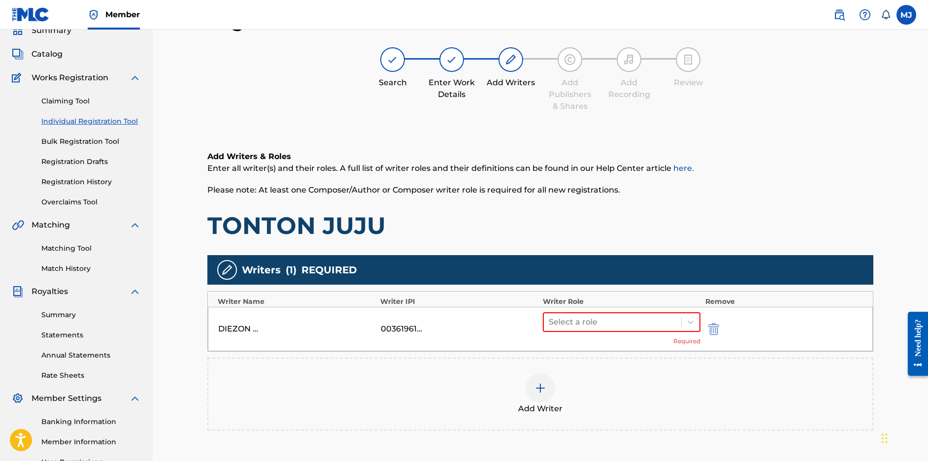
click at [602, 348] on div "DIEZON NIMCEMON BAH 00361961548 Select a role Required" at bounding box center [540, 329] width 665 height 44
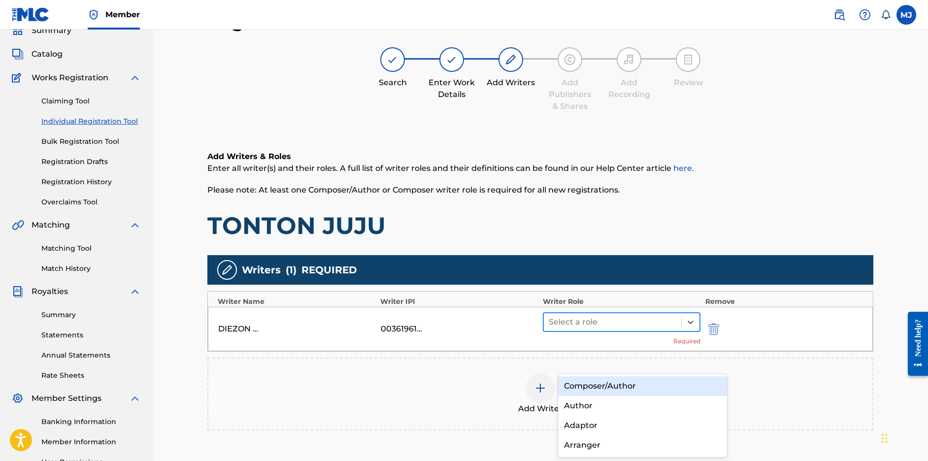
click at [608, 329] on div at bounding box center [613, 322] width 128 height 14
click at [615, 390] on div "Composer/Author" at bounding box center [642, 386] width 169 height 20
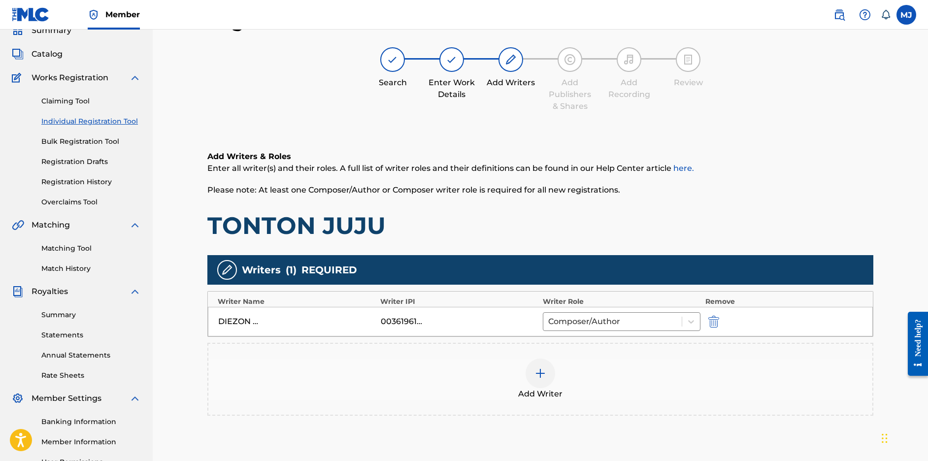
scroll to position [229, 0]
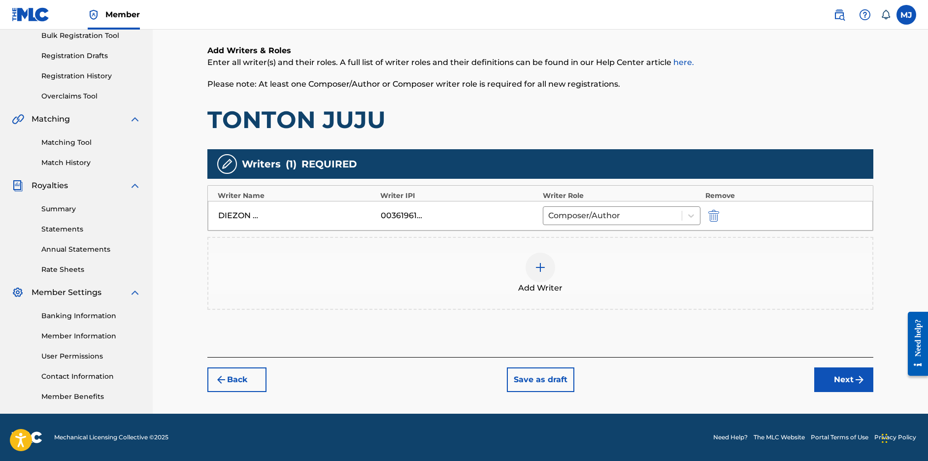
click at [576, 253] on div "Add Writer" at bounding box center [540, 273] width 664 height 41
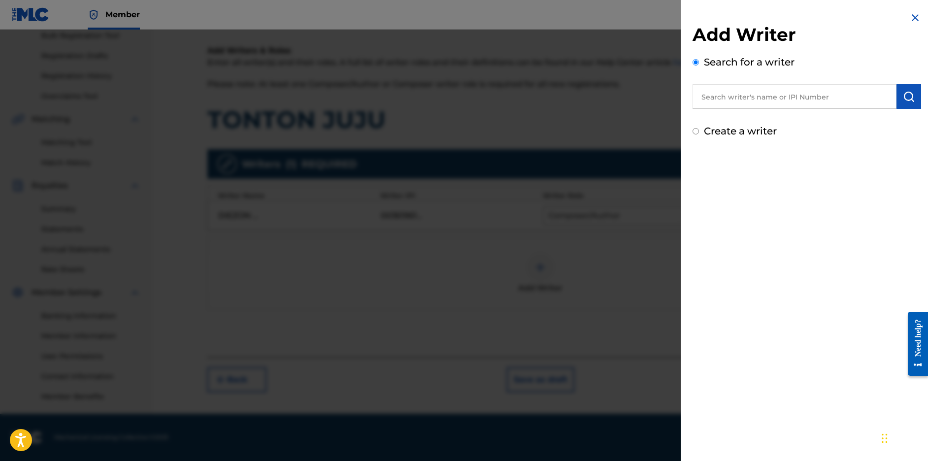
click at [755, 109] on input "text" at bounding box center [795, 96] width 204 height 25
paste input "[PERSON_NAME] N'[PERSON_NAME]"
type input "[PERSON_NAME] N'[PERSON_NAME]"
click at [907, 102] on img "submit" at bounding box center [909, 97] width 12 height 12
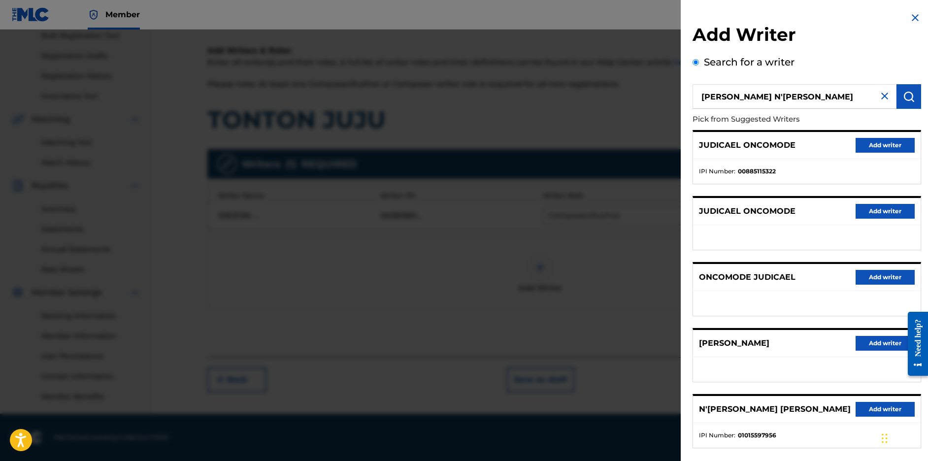
scroll to position [133, 0]
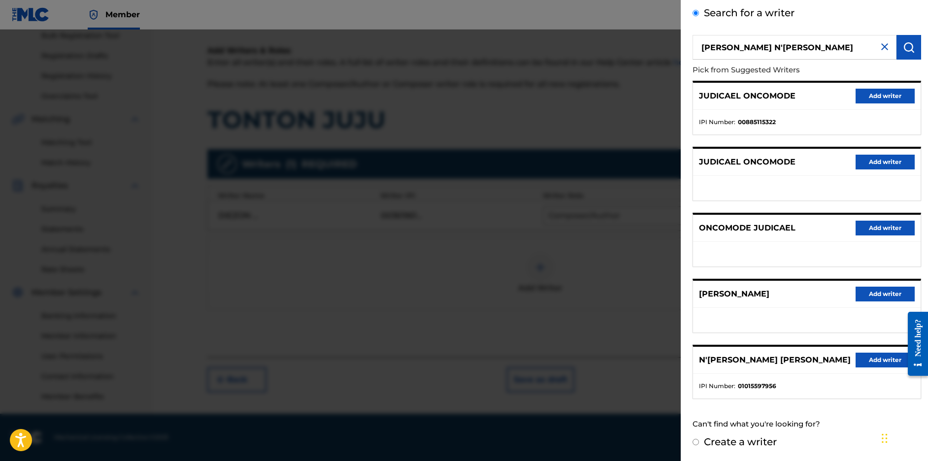
click at [872, 353] on button "Add writer" at bounding box center [885, 360] width 59 height 15
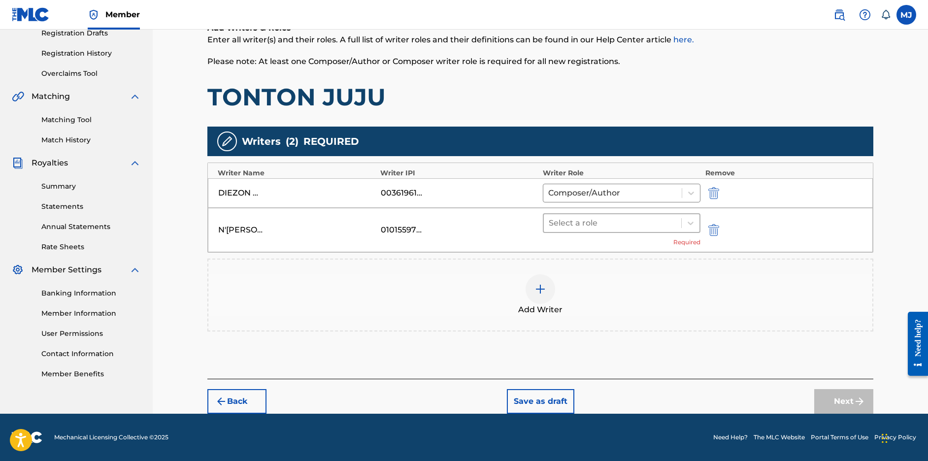
click at [620, 217] on div "Select a role" at bounding box center [612, 223] width 137 height 18
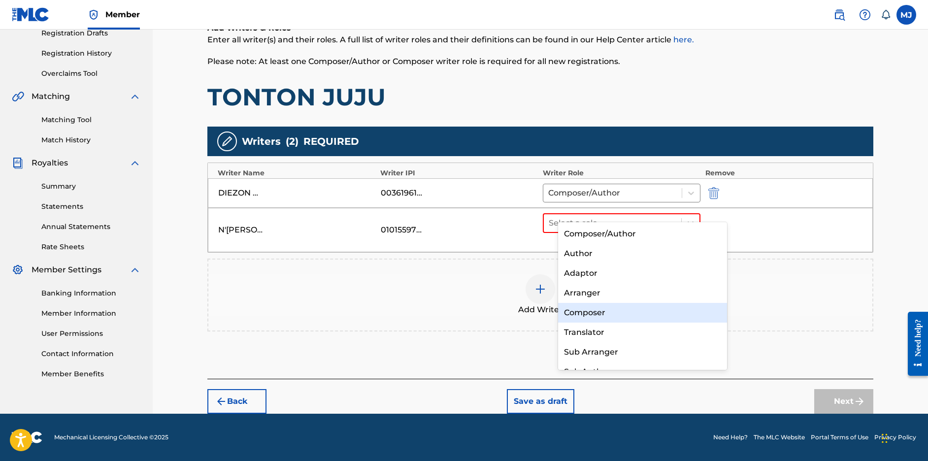
click at [610, 305] on div "Composer" at bounding box center [642, 313] width 169 height 20
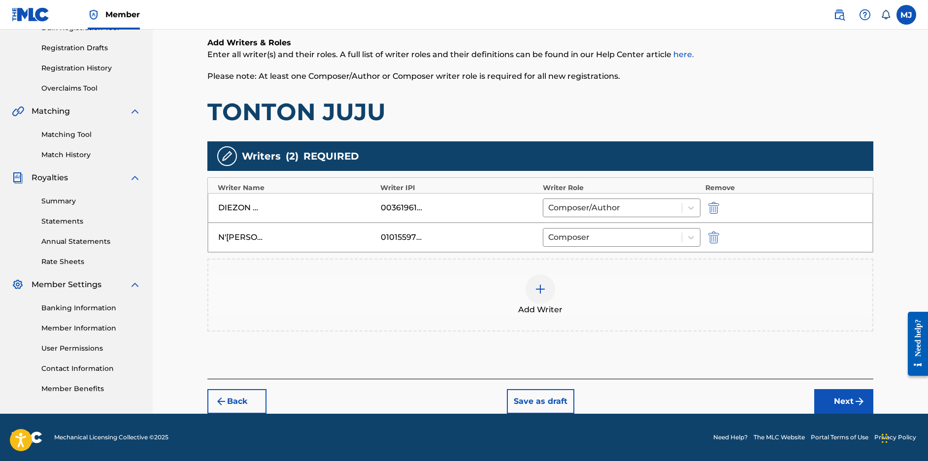
click at [555, 274] on div at bounding box center [541, 289] width 30 height 30
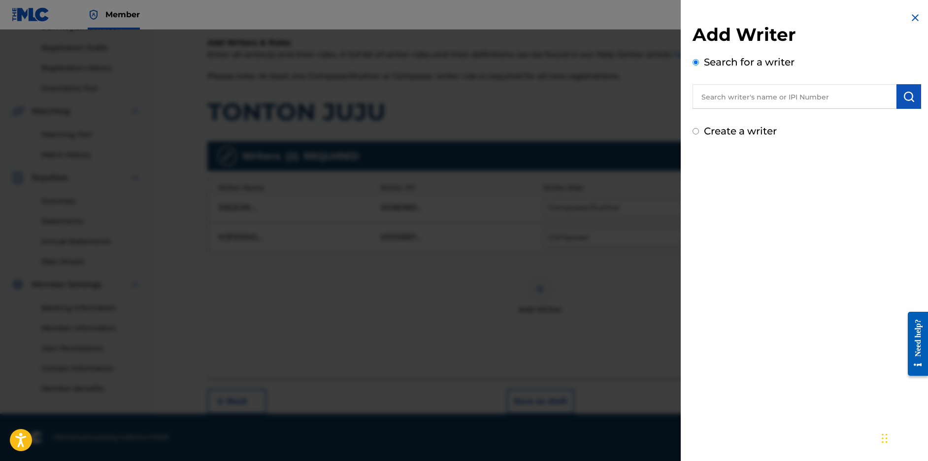
click at [785, 97] on input "text" at bounding box center [795, 96] width 204 height 25
paste input "KOUKO KORE SAMUEL"
type input "KOUKO KORE SAMUEL"
click at [908, 102] on img "submit" at bounding box center [909, 97] width 12 height 12
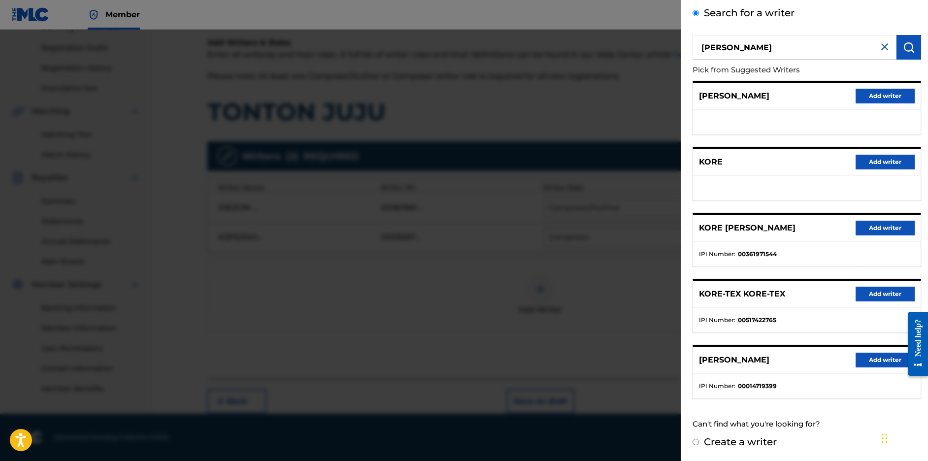
scroll to position [107, 0]
click at [868, 221] on button "Add writer" at bounding box center [885, 228] width 59 height 15
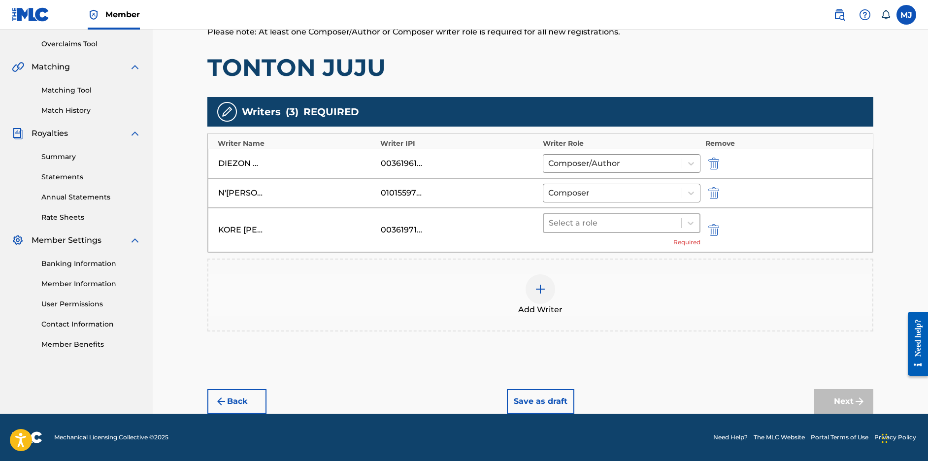
click at [639, 230] on div at bounding box center [613, 223] width 128 height 14
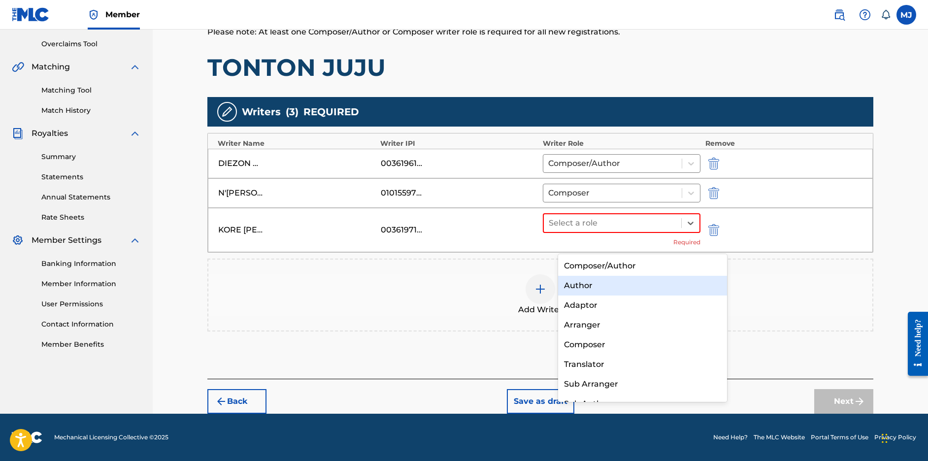
click at [623, 282] on div "Author" at bounding box center [642, 286] width 169 height 20
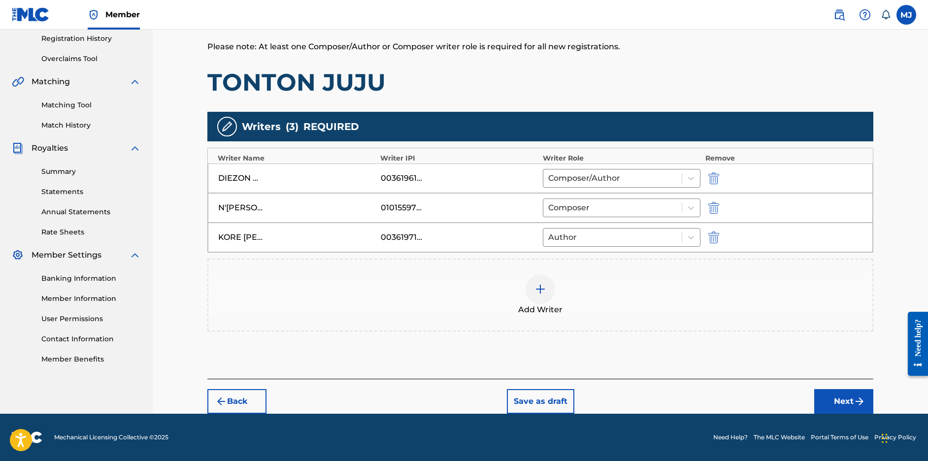
click at [866, 414] on button "Next" at bounding box center [843, 401] width 59 height 25
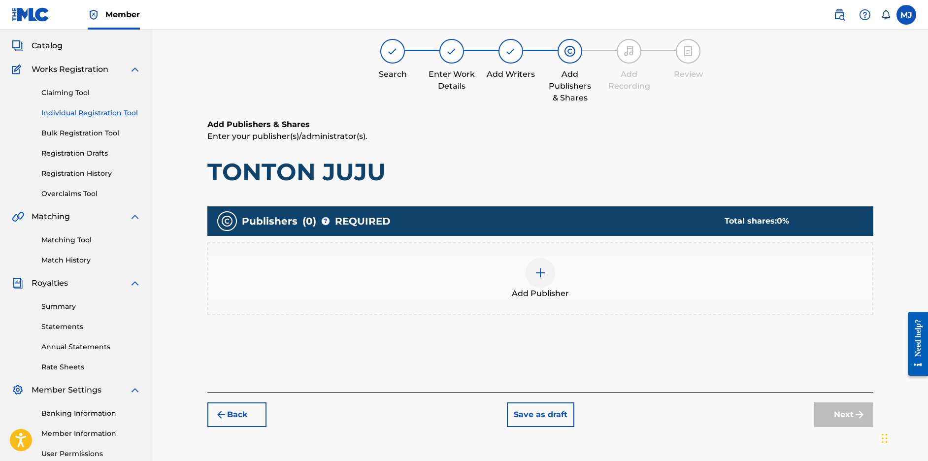
scroll to position [44, 0]
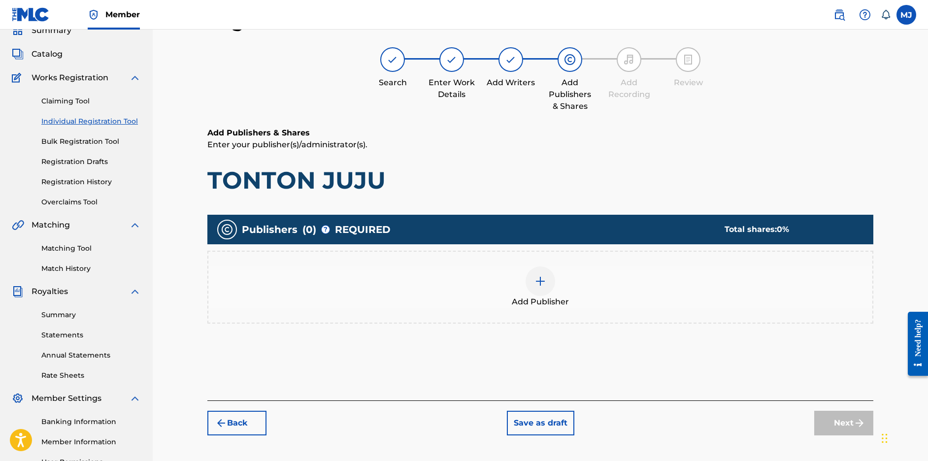
click at [653, 295] on div "Add Publisher" at bounding box center [540, 287] width 666 height 73
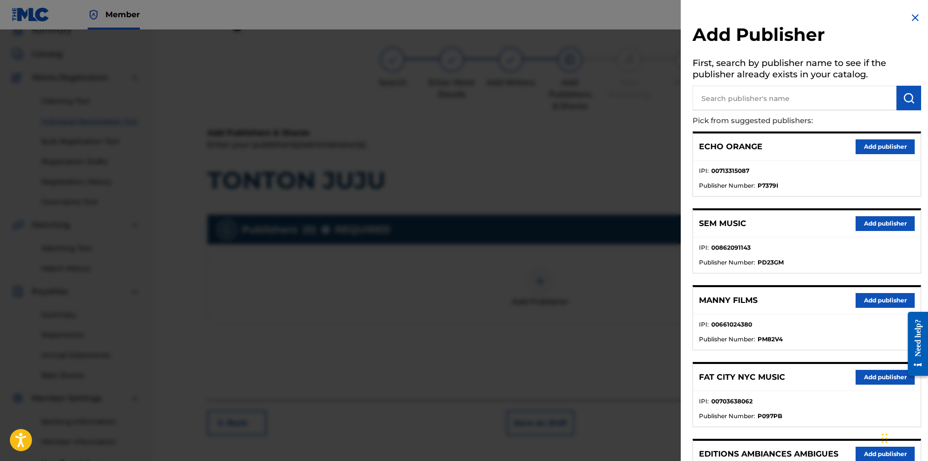
click at [744, 103] on input "text" at bounding box center [795, 98] width 204 height 25
type input "appeal"
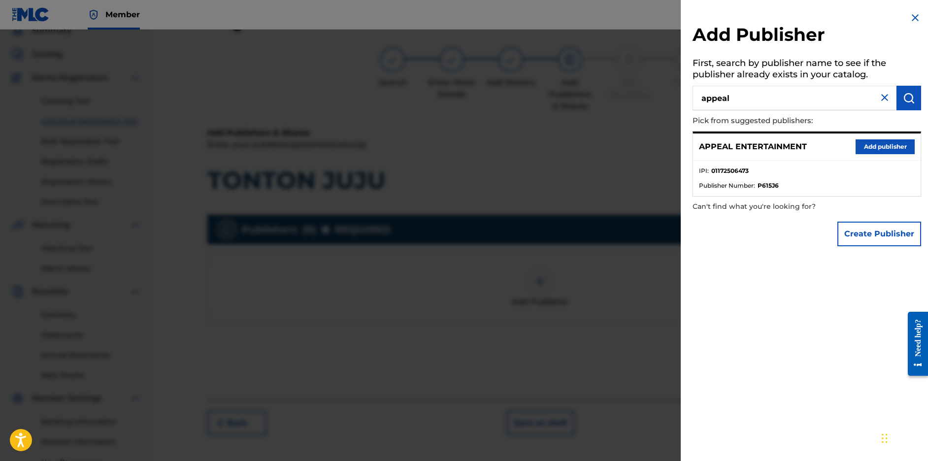
click at [897, 154] on button "Add publisher" at bounding box center [885, 146] width 59 height 15
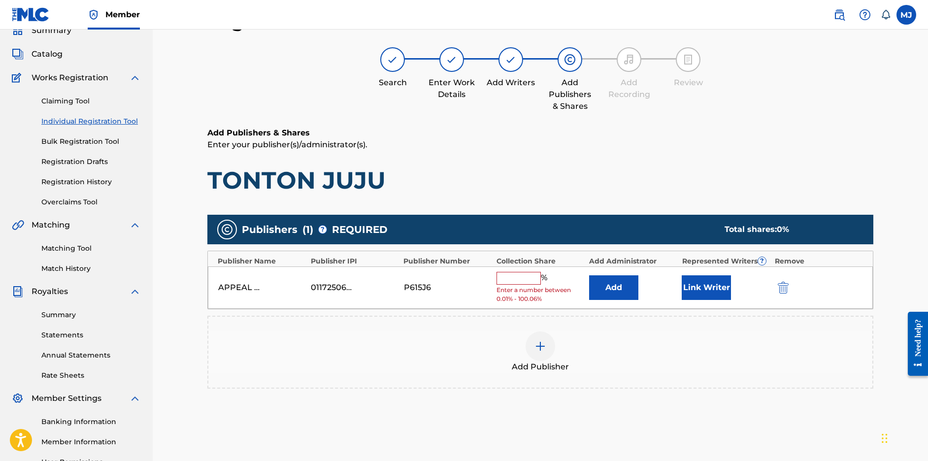
click at [639, 300] on button "Add" at bounding box center [613, 287] width 49 height 25
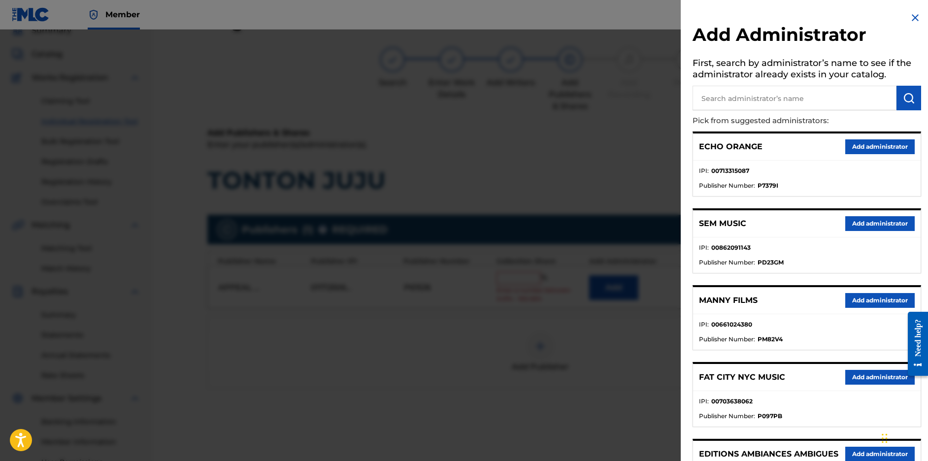
click at [864, 154] on button "Add administrator" at bounding box center [880, 146] width 69 height 15
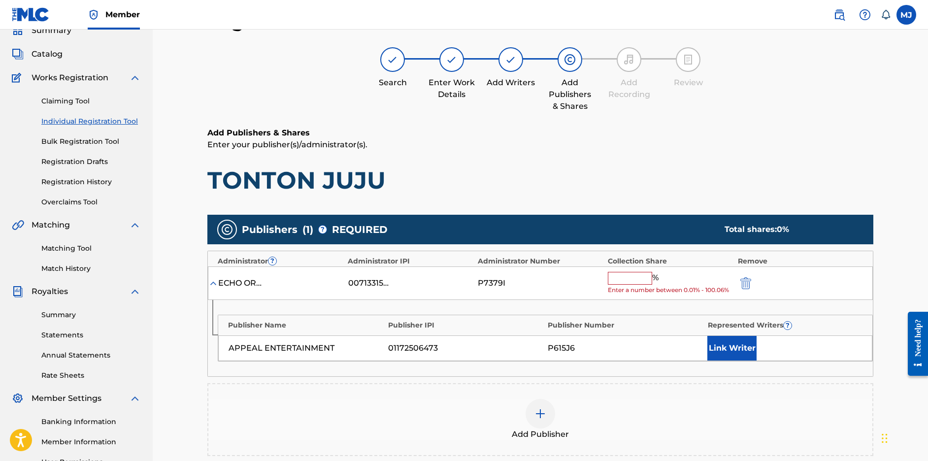
click at [652, 285] on input "text" at bounding box center [630, 278] width 44 height 13
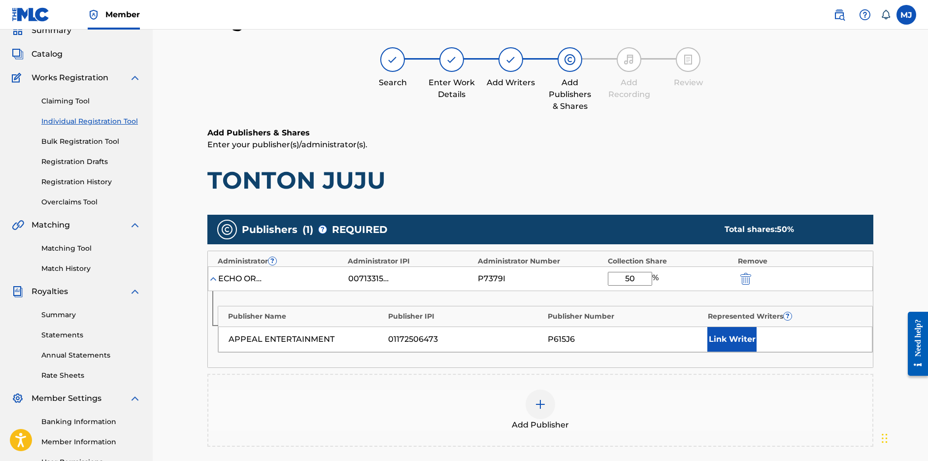
type input "50"
click at [757, 352] on button "Link Writer" at bounding box center [732, 339] width 49 height 25
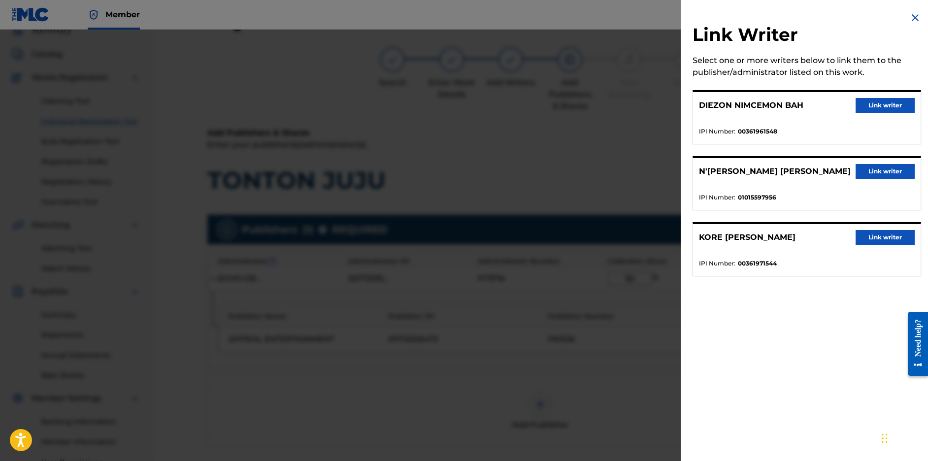
click at [859, 245] on button "Link writer" at bounding box center [885, 237] width 59 height 15
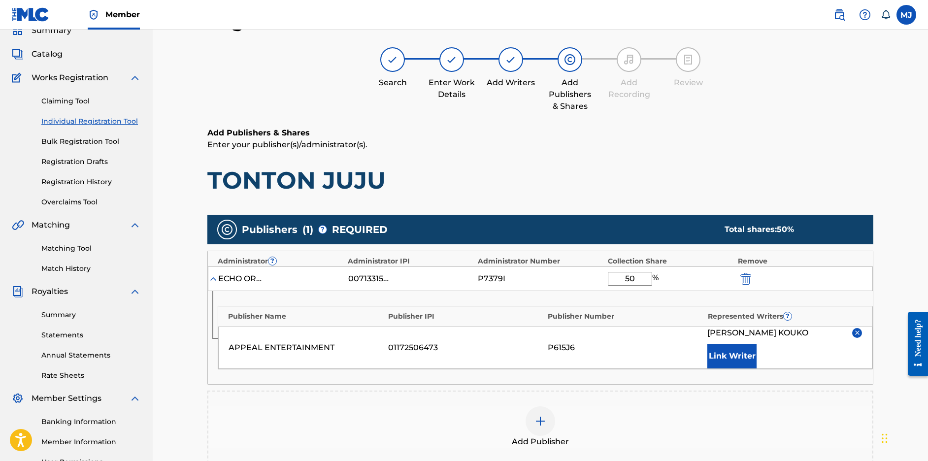
click at [776, 339] on span "KORE SAMUEL KOUKO" at bounding box center [758, 333] width 101 height 12
click at [757, 369] on button "Link Writer" at bounding box center [732, 356] width 49 height 25
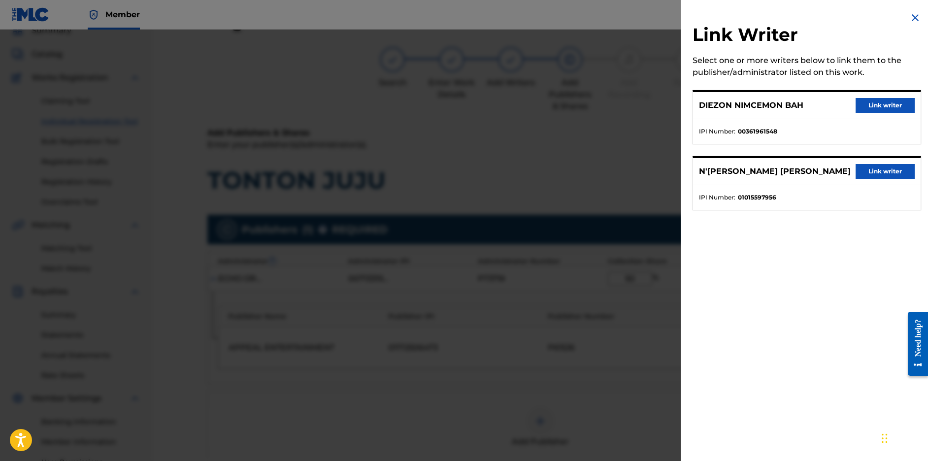
drag, startPoint x: 894, startPoint y: 188, endPoint x: 893, endPoint y: 196, distance: 7.9
click at [894, 179] on button "Link writer" at bounding box center [885, 171] width 59 height 15
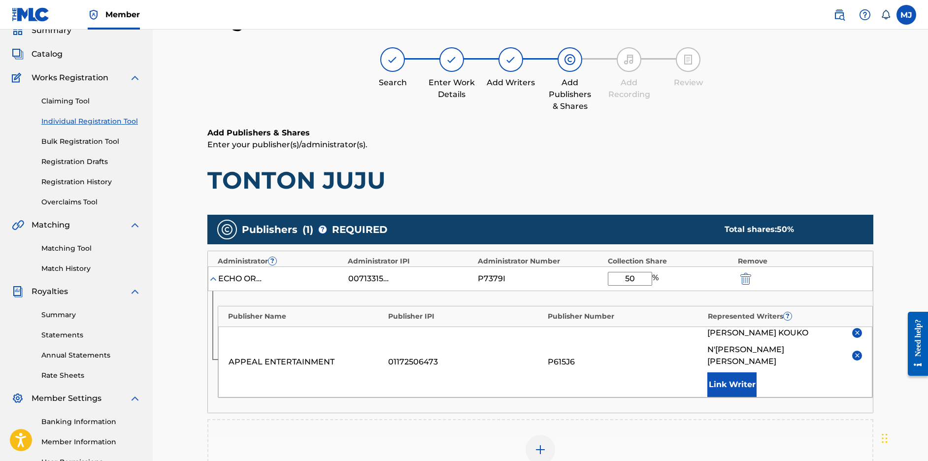
click at [757, 397] on button "Link Writer" at bounding box center [732, 385] width 49 height 25
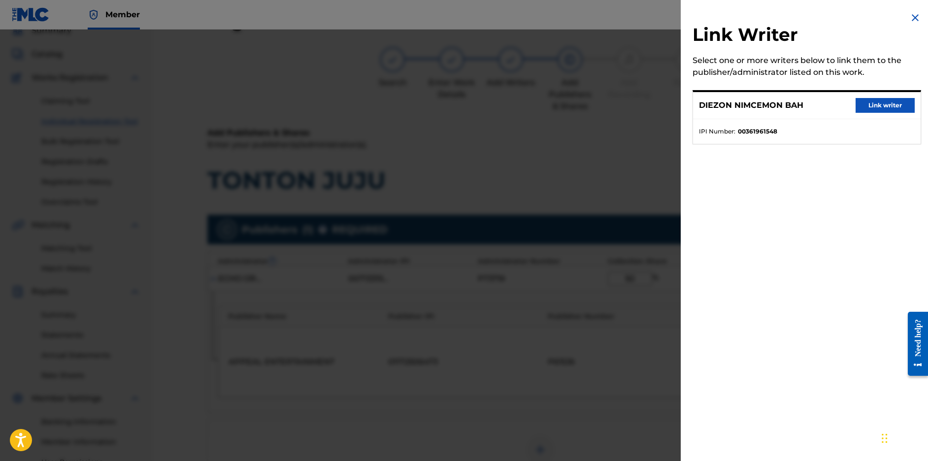
click at [882, 104] on div "DIEZON NIMCEMON BAH Link writer" at bounding box center [807, 105] width 228 height 27
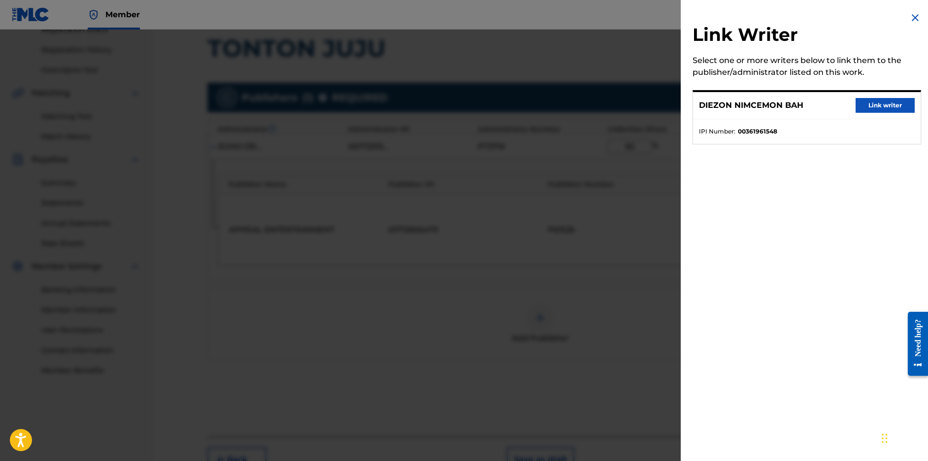
scroll to position [318, 0]
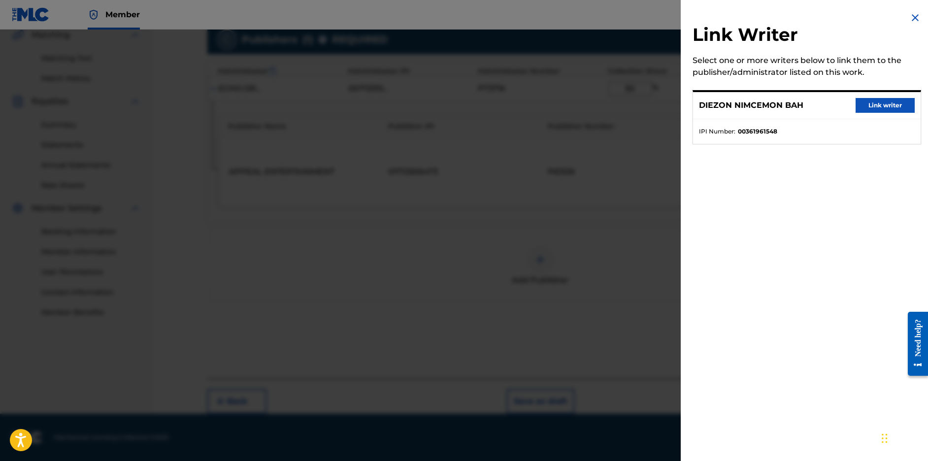
click at [868, 105] on div "DIEZON NIMCEMON BAH Link writer" at bounding box center [807, 105] width 228 height 27
click at [868, 110] on button "Link writer" at bounding box center [885, 105] width 59 height 15
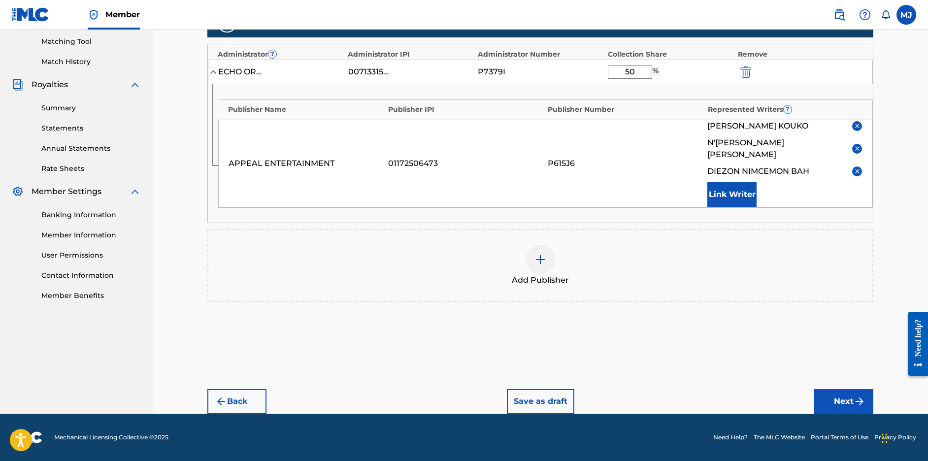
click at [874, 389] on button "Next" at bounding box center [843, 401] width 59 height 25
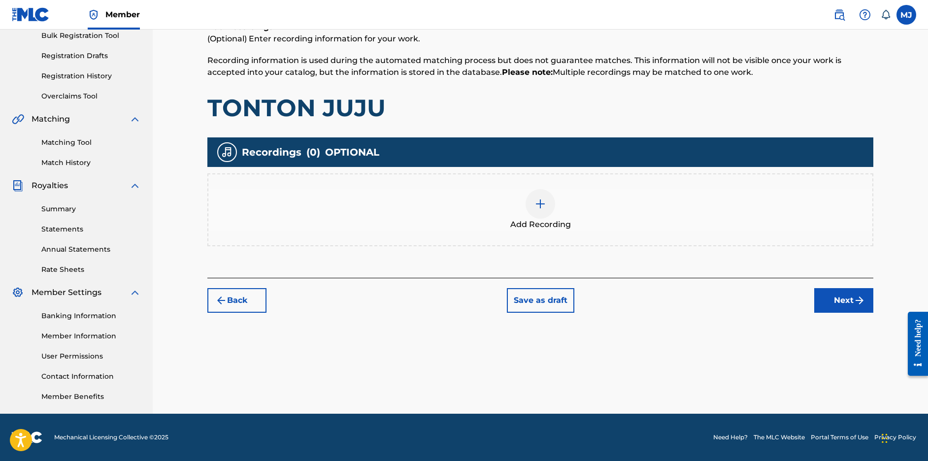
click at [866, 288] on button "Next" at bounding box center [843, 300] width 59 height 25
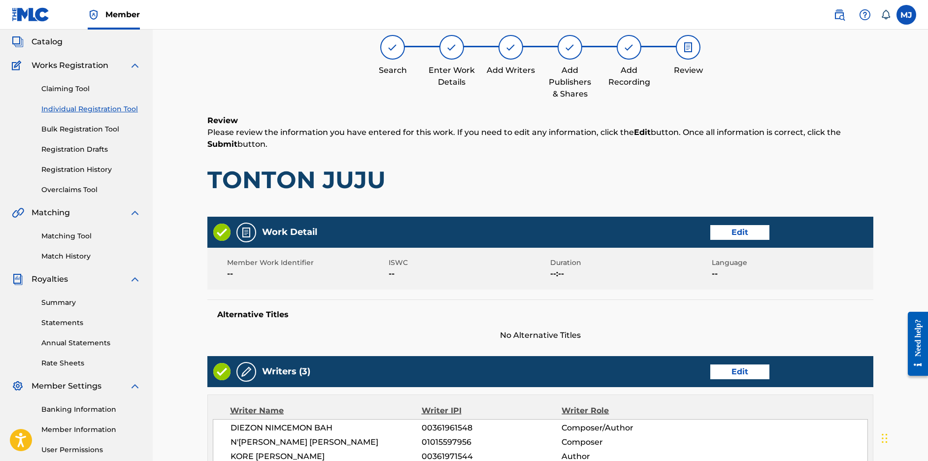
scroll to position [538, 0]
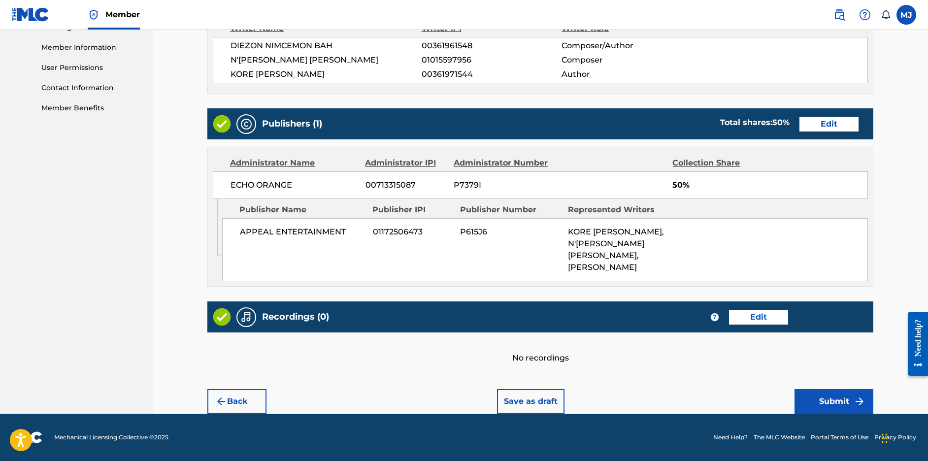
click at [853, 389] on button "Submit" at bounding box center [834, 401] width 79 height 25
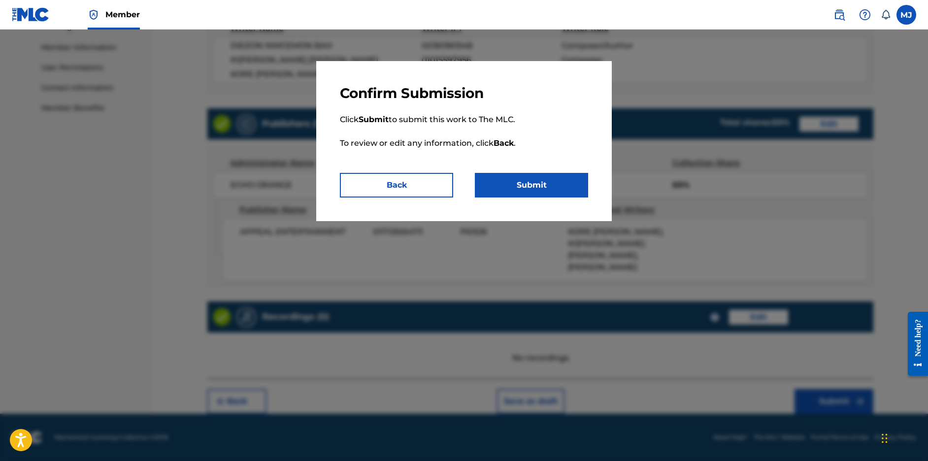
click at [582, 173] on p "Click Submit to submit this work to The MLC. To review or edit any information,…" at bounding box center [464, 137] width 248 height 71
click at [586, 198] on button "Submit" at bounding box center [531, 185] width 113 height 25
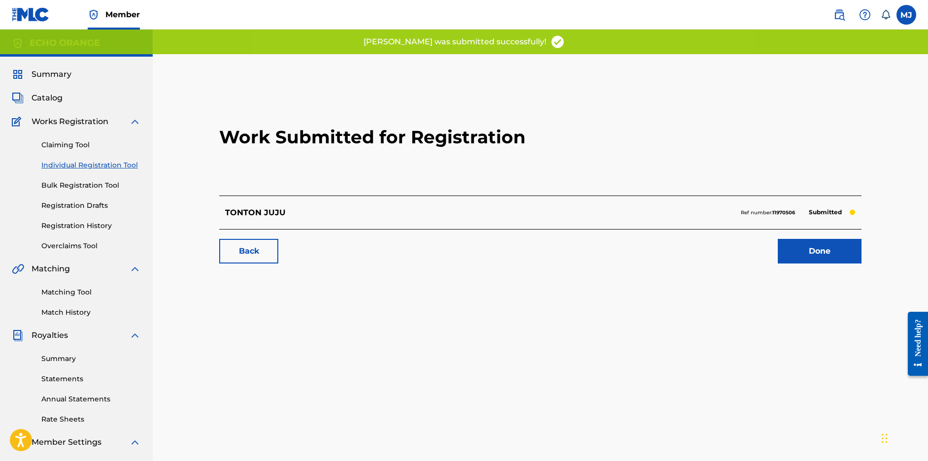
click at [834, 264] on link "Done" at bounding box center [820, 251] width 84 height 25
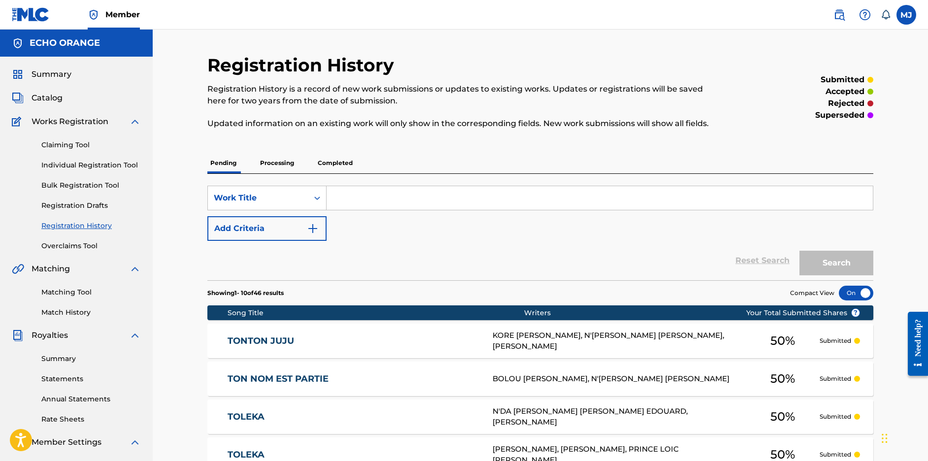
click at [125, 170] on link "Individual Registration Tool" at bounding box center [91, 165] width 100 height 10
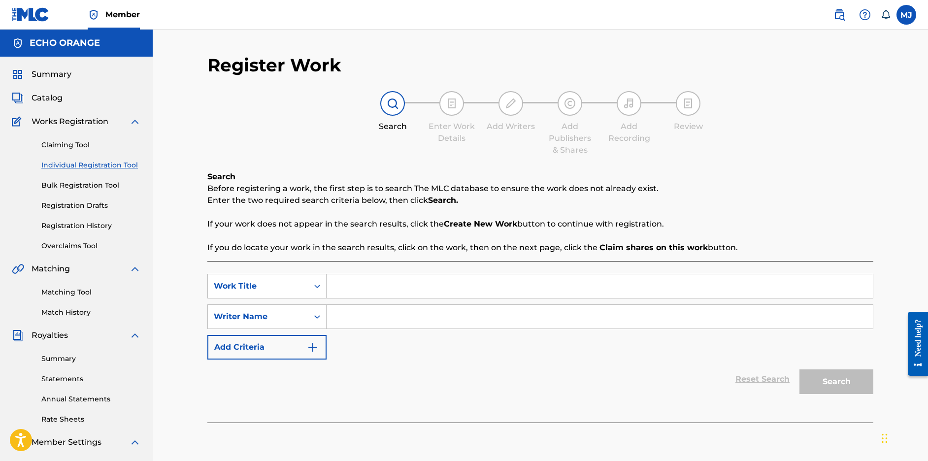
click at [403, 298] on input "Search Form" at bounding box center [600, 286] width 546 height 24
paste input "TOUCHE"
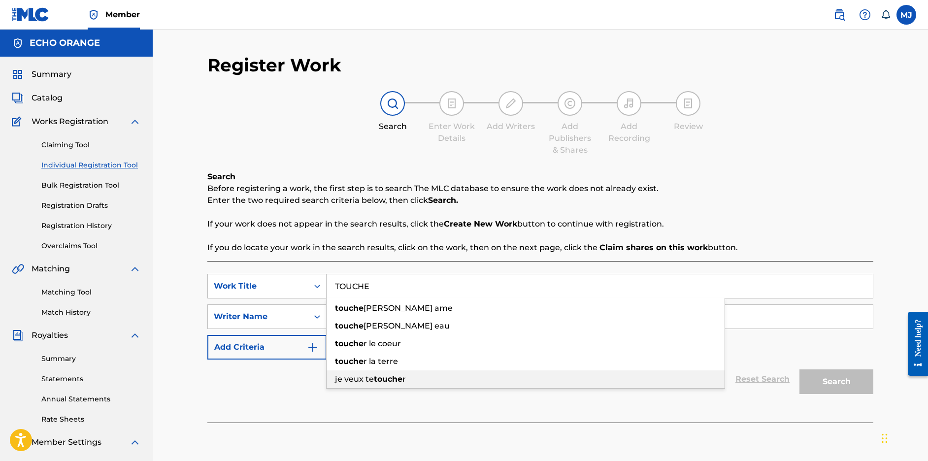
type input "TOUCHE"
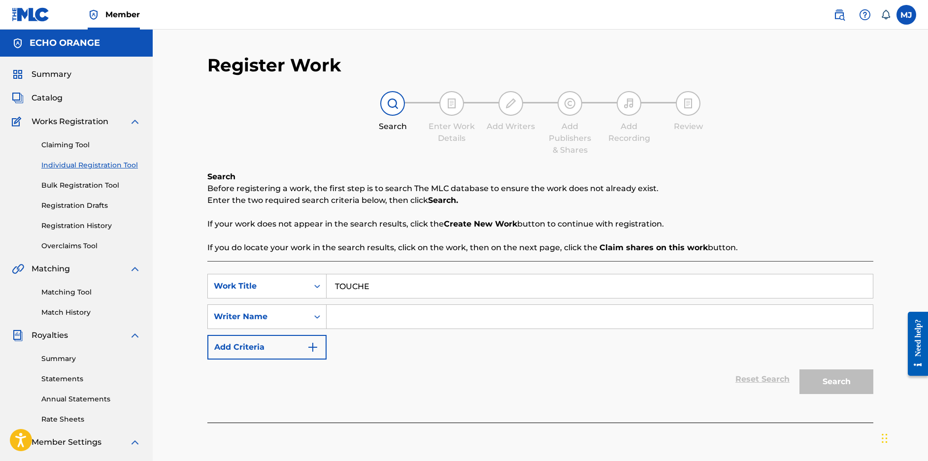
click at [329, 399] on div "Reset Search Search" at bounding box center [540, 379] width 666 height 39
click at [396, 329] on input "Search Form" at bounding box center [600, 317] width 546 height 24
paste input "DIOMANDE KODOHI DREAU RUSSEL"
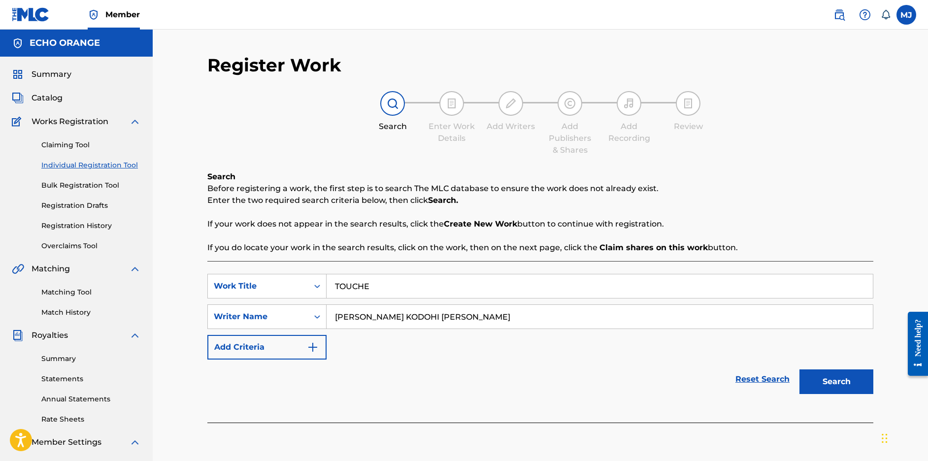
type input "DIOMANDE KODOHI DREAU RUSSEL"
click at [870, 394] on button "Search" at bounding box center [837, 382] width 74 height 25
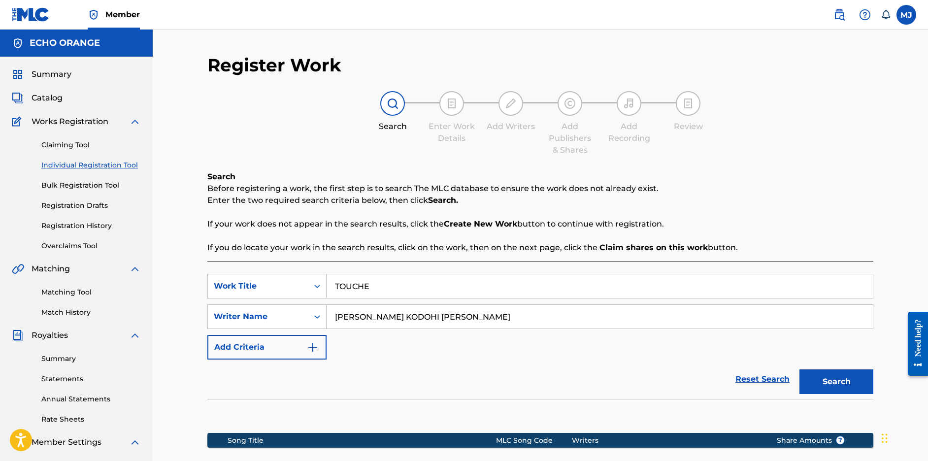
scroll to position [229, 0]
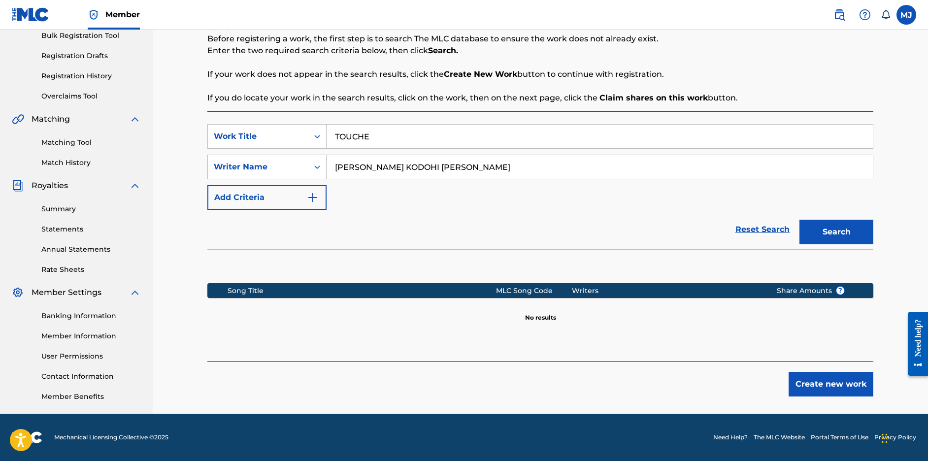
click at [864, 372] on button "Create new work" at bounding box center [831, 384] width 85 height 25
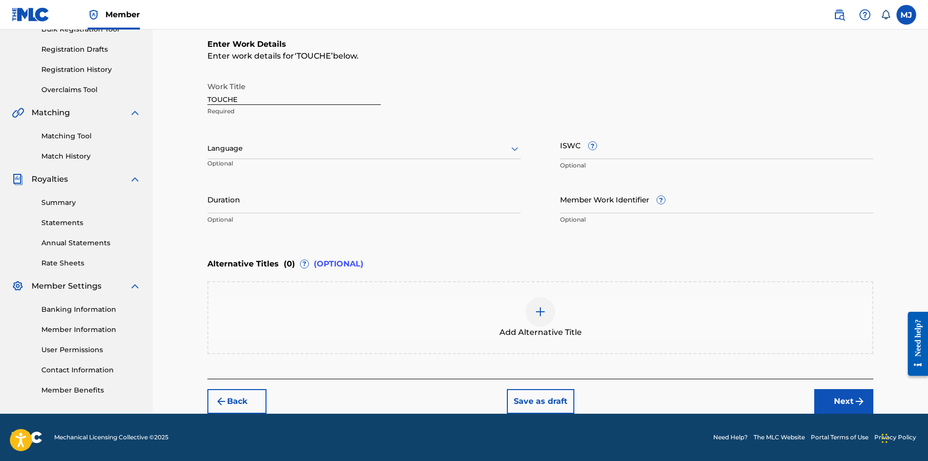
click at [874, 414] on button "Next" at bounding box center [843, 401] width 59 height 25
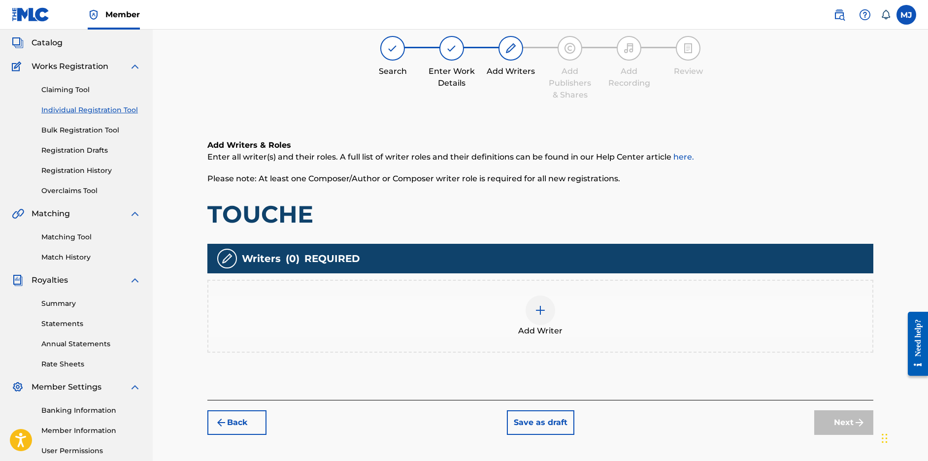
scroll to position [44, 0]
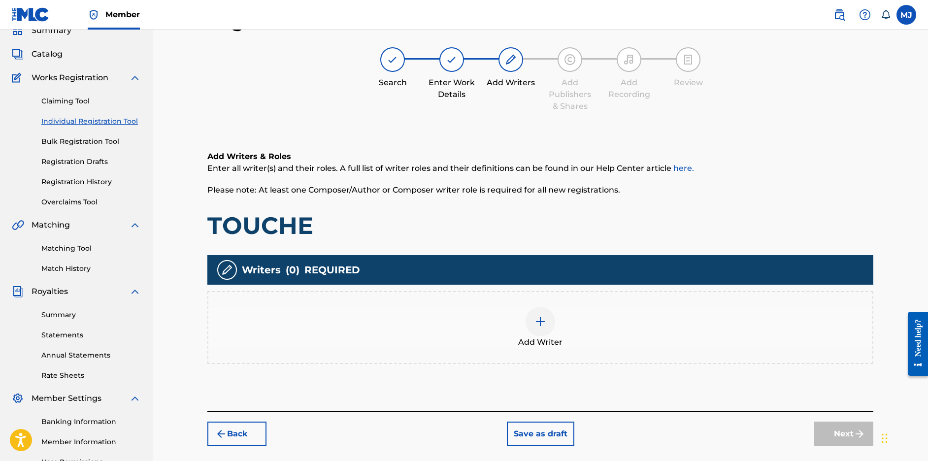
click at [641, 347] on div "Add Writer" at bounding box center [540, 327] width 664 height 41
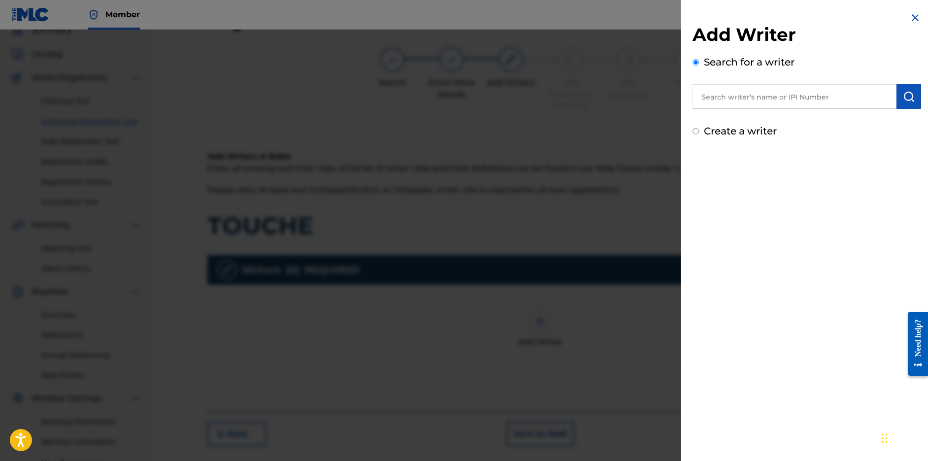
click at [740, 109] on input "text" at bounding box center [795, 96] width 204 height 25
paste input "DIOMANDE KODOHI DREAU RUSSEL"
type input "DIOMANDE KODOHI DREAU RUSSEL"
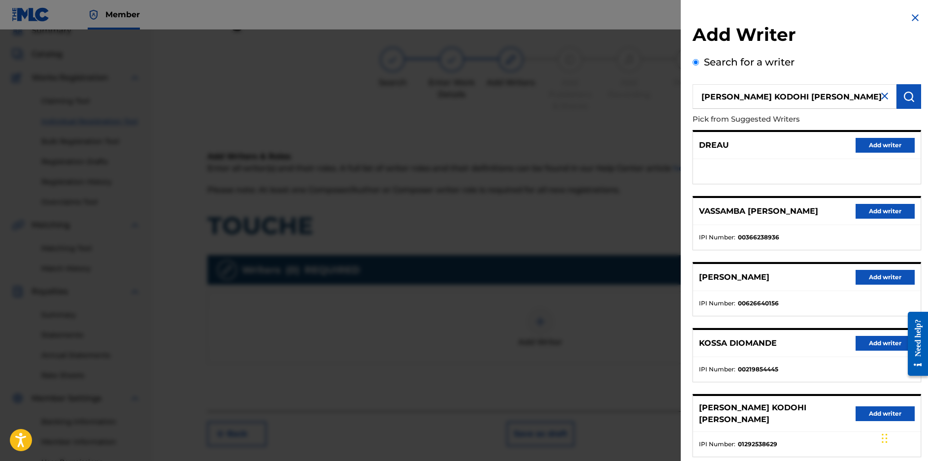
scroll to position [133, 0]
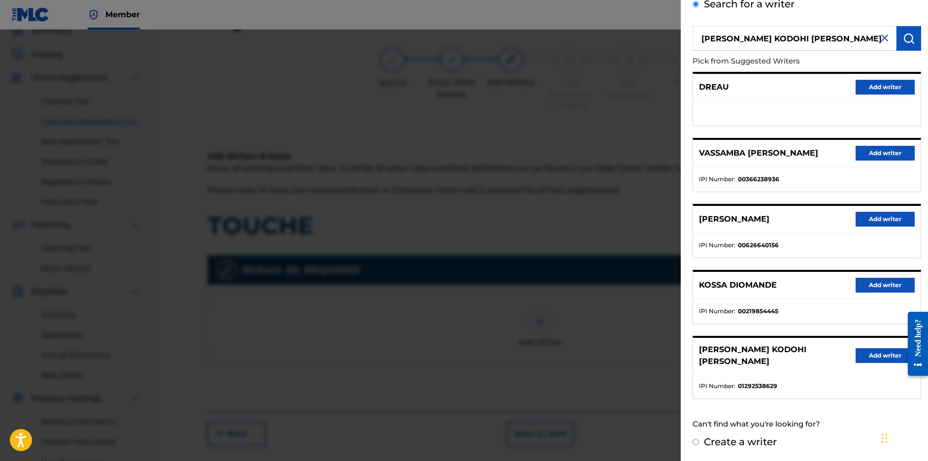
click at [878, 348] on button "Add writer" at bounding box center [885, 355] width 59 height 15
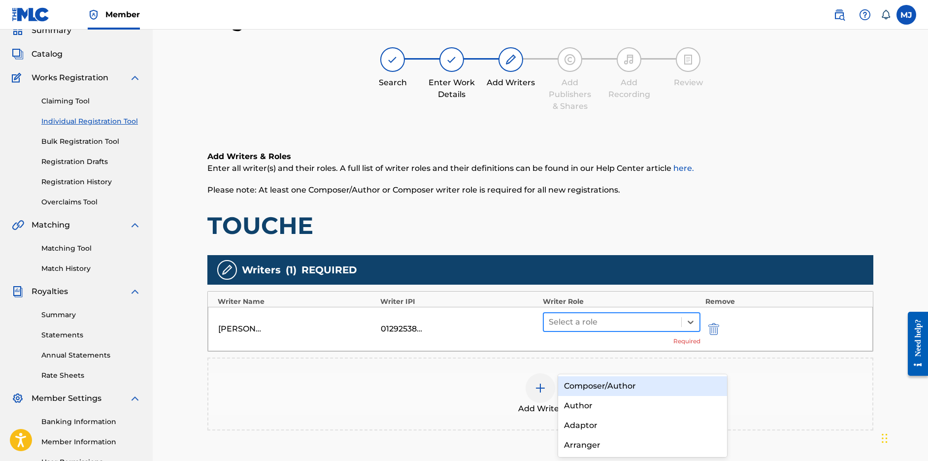
drag, startPoint x: 608, startPoint y: 360, endPoint x: 613, endPoint y: 361, distance: 5.0
click at [608, 329] on div at bounding box center [613, 322] width 128 height 14
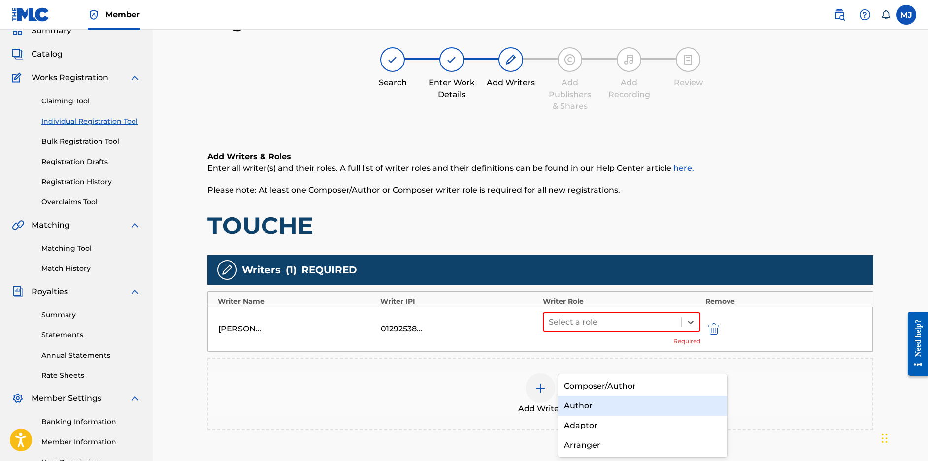
click at [608, 401] on div "Author" at bounding box center [642, 406] width 169 height 20
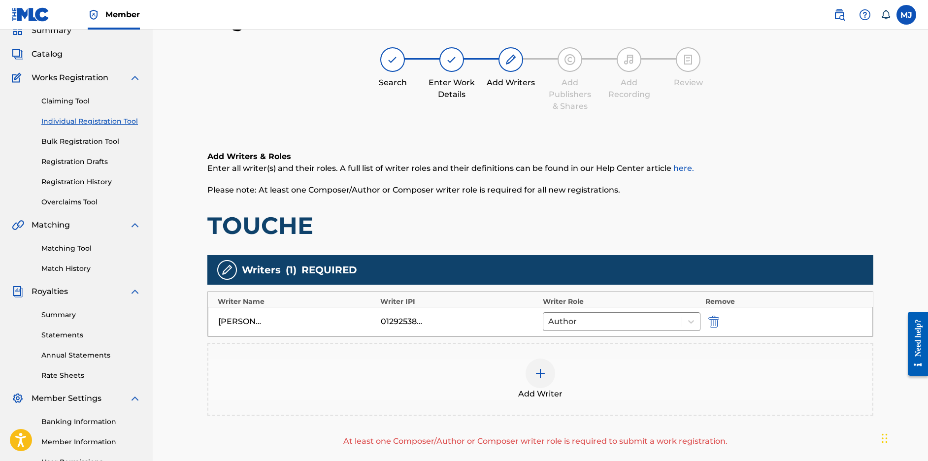
click at [607, 337] on div "DIOMANDE KODOHI DREAU RUSSEL 01292538629 Author" at bounding box center [540, 322] width 665 height 30
click at [604, 329] on div at bounding box center [612, 322] width 129 height 14
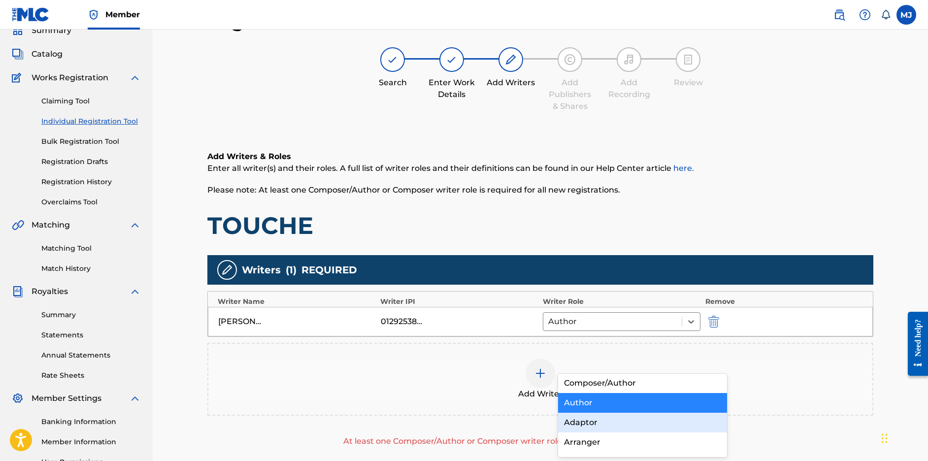
scroll to position [61, 0]
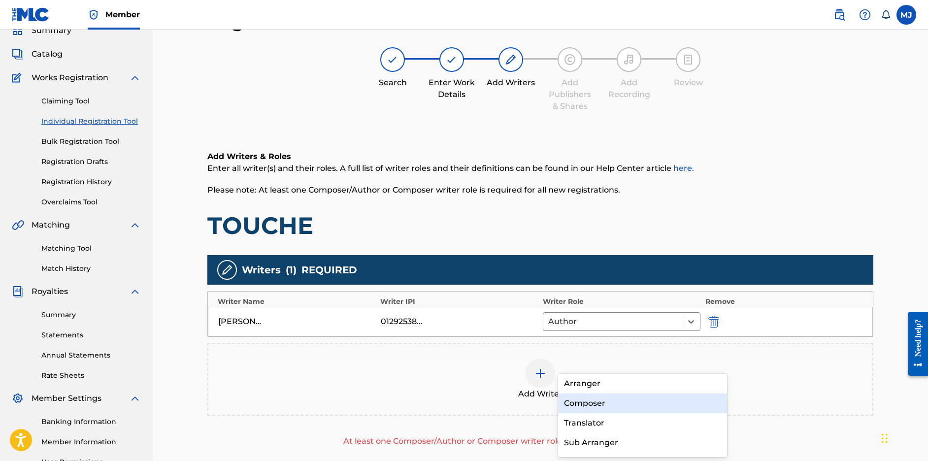
click at [627, 402] on div "Composer" at bounding box center [642, 404] width 169 height 20
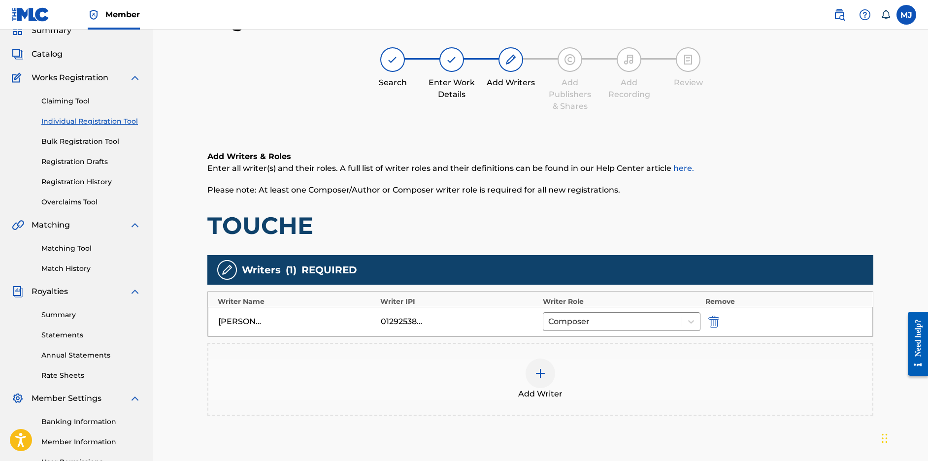
click at [611, 400] on div "Add Writer" at bounding box center [540, 379] width 664 height 41
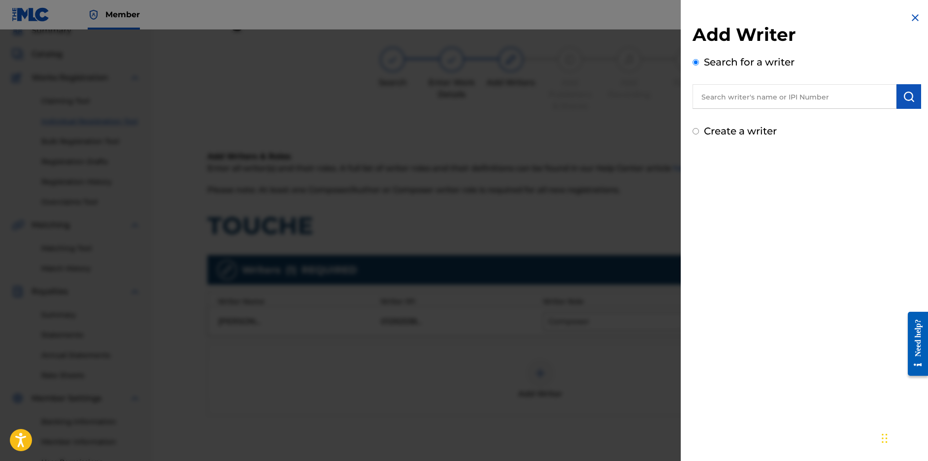
click at [767, 103] on input "text" at bounding box center [795, 96] width 204 height 25
paste input "SHEMO MICKI"
type input "SHEMO MICKI"
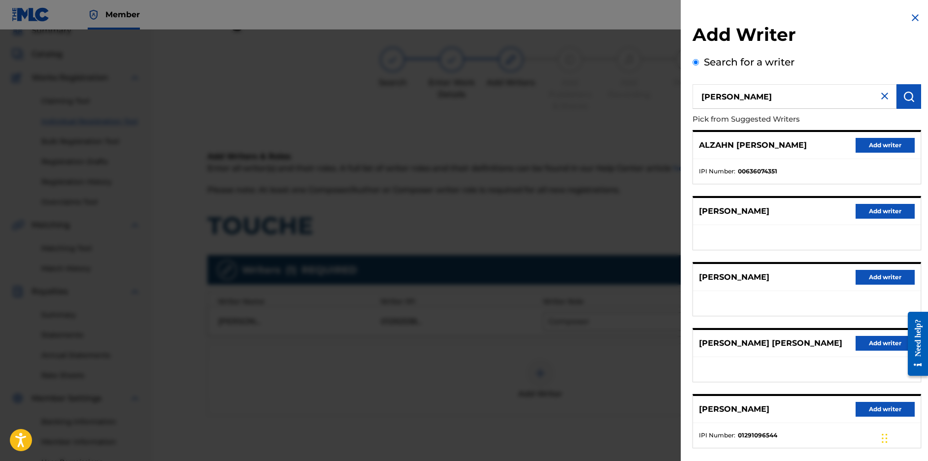
scroll to position [101, 0]
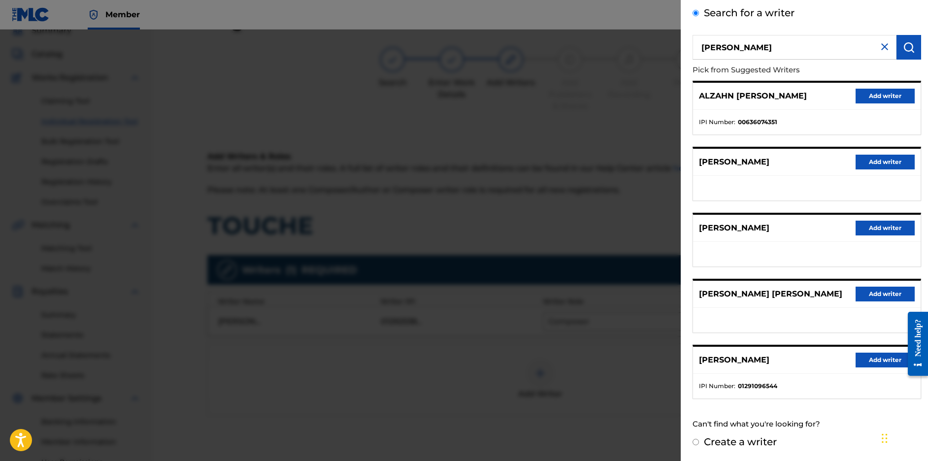
click at [874, 368] on button "Add writer" at bounding box center [885, 360] width 59 height 15
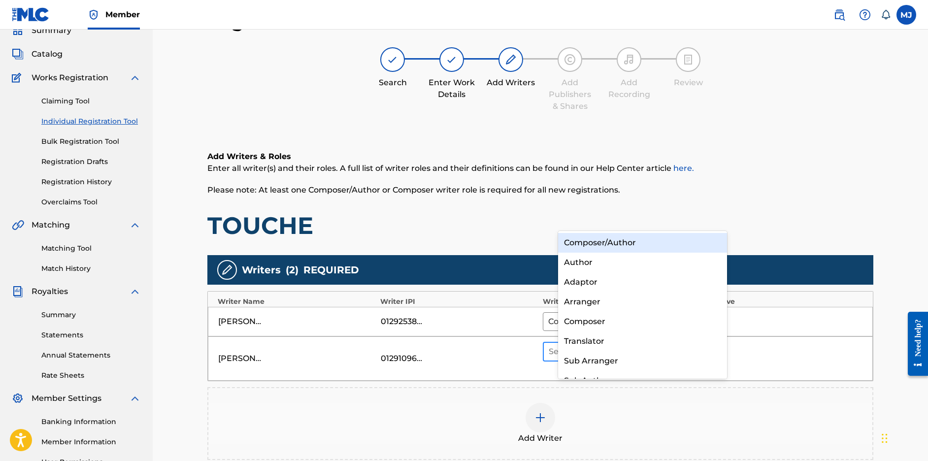
click at [647, 359] on div at bounding box center [613, 352] width 128 height 14
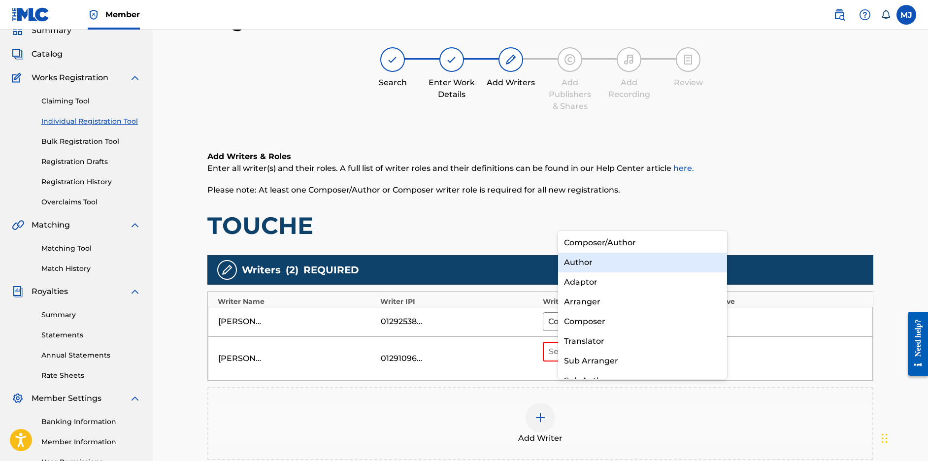
click at [587, 261] on div "Author" at bounding box center [642, 263] width 169 height 20
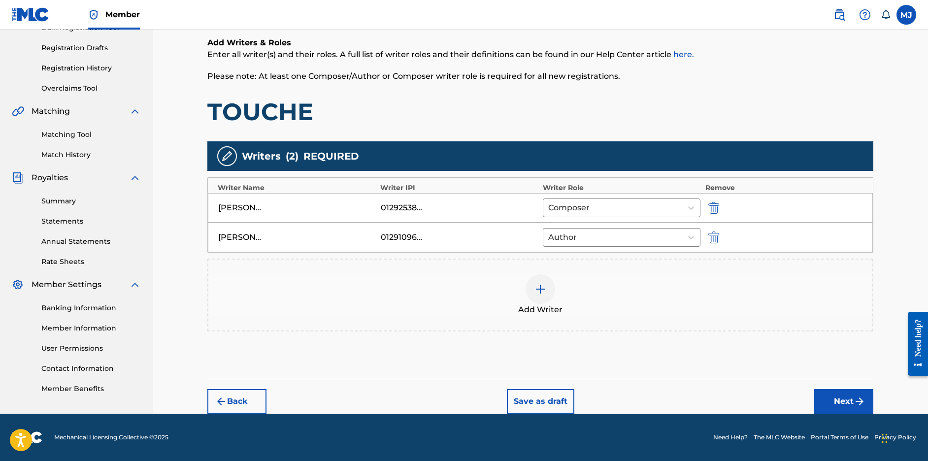
click at [856, 392] on button "Next" at bounding box center [843, 401] width 59 height 25
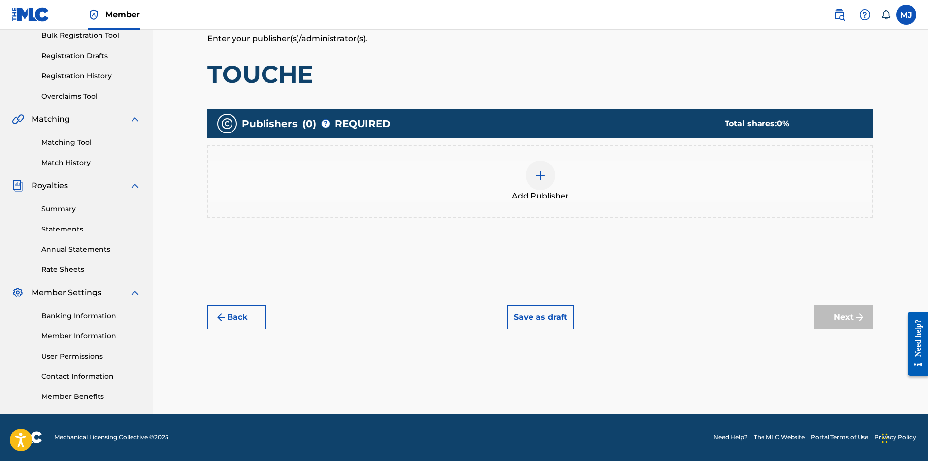
click at [593, 177] on div "Publishers ( 0 ) ? REQUIRED Total shares: 0 % Add Publisher" at bounding box center [540, 168] width 666 height 119
click at [629, 161] on div "Add Publisher" at bounding box center [540, 181] width 664 height 41
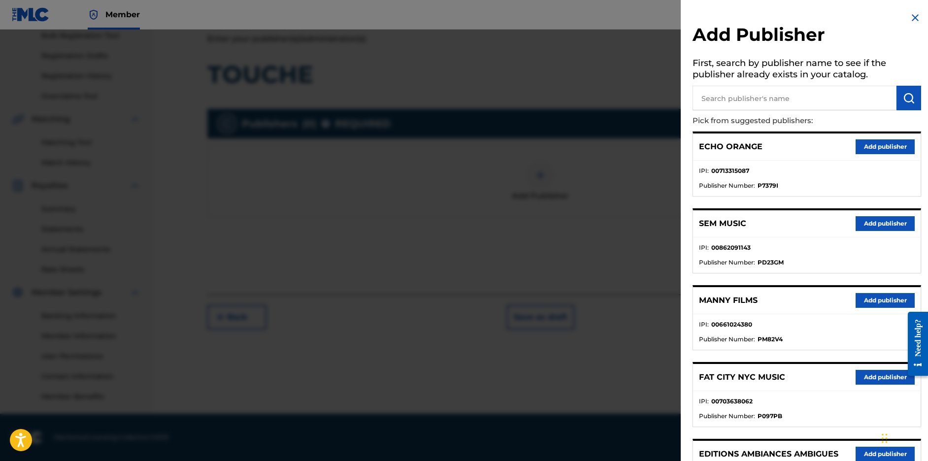
click at [735, 110] on input "text" at bounding box center [795, 98] width 204 height 25
type input "appeal"
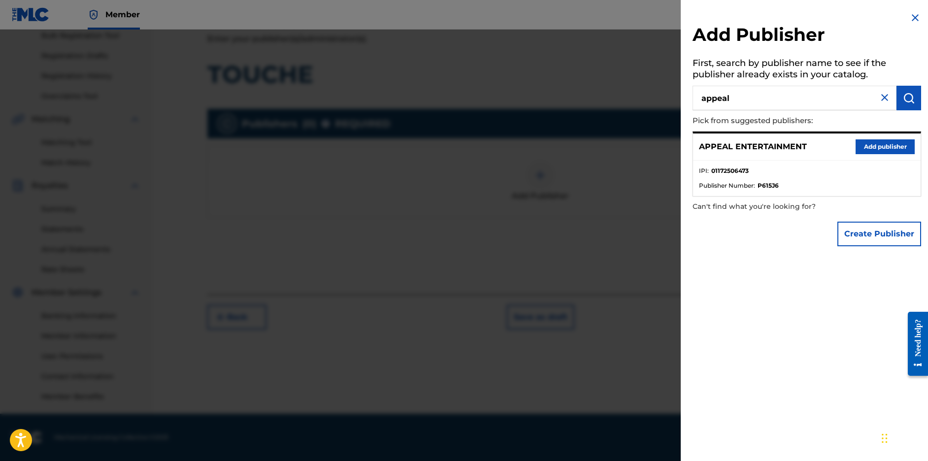
click at [856, 154] on button "Add publisher" at bounding box center [885, 146] width 59 height 15
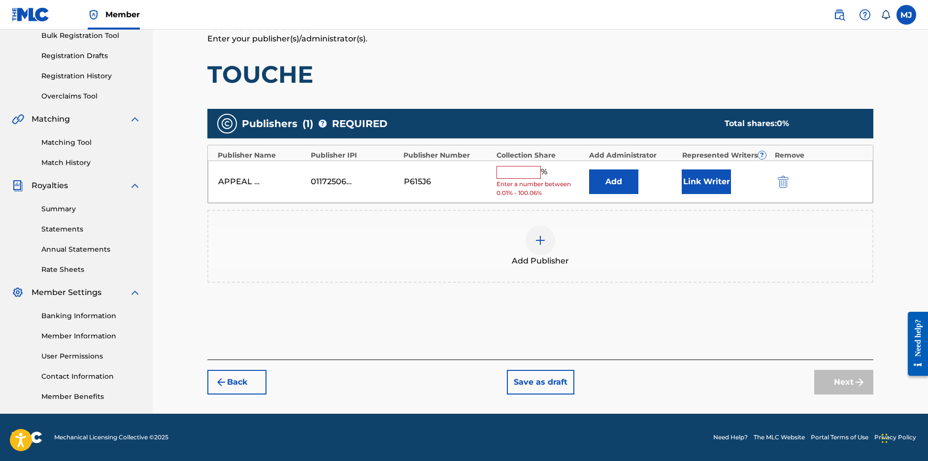
click at [615, 169] on button "Add" at bounding box center [613, 181] width 49 height 25
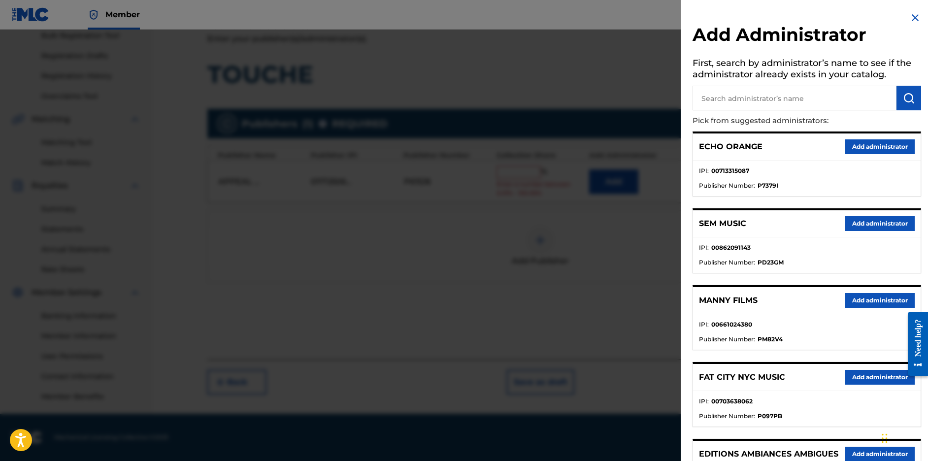
click at [898, 154] on button "Add administrator" at bounding box center [880, 146] width 69 height 15
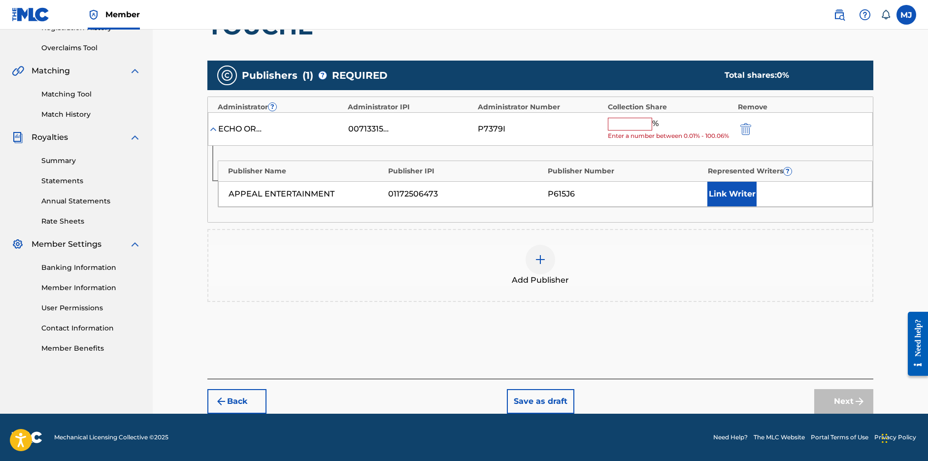
click at [661, 125] on div "%" at bounding box center [634, 124] width 53 height 13
click at [652, 125] on input "text" at bounding box center [630, 124] width 44 height 13
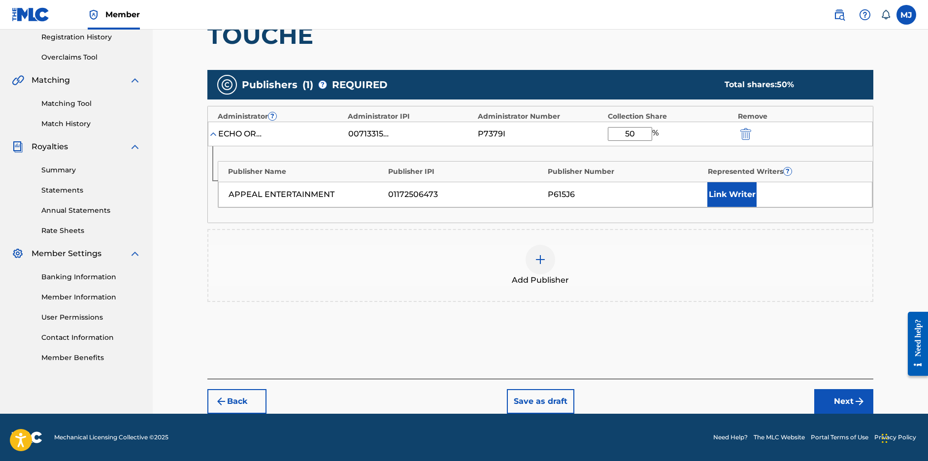
type input "50"
click at [750, 187] on button "Link Writer" at bounding box center [732, 194] width 49 height 25
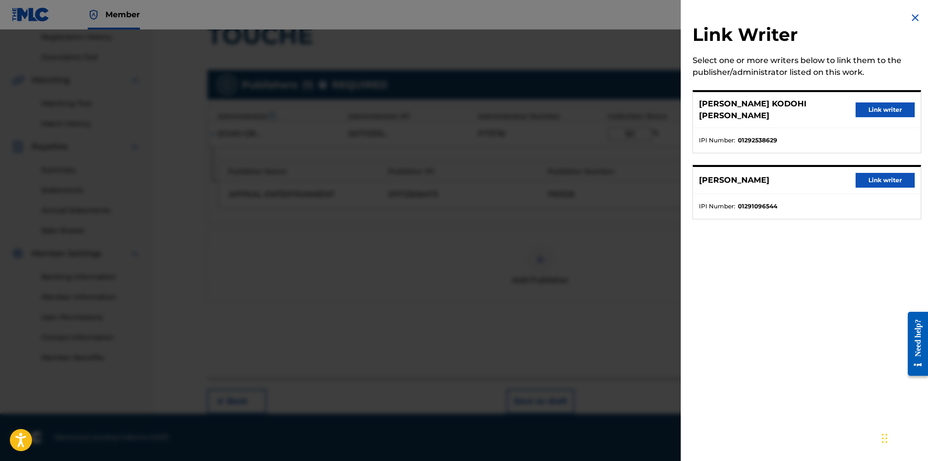
click at [874, 188] on button "Link writer" at bounding box center [885, 180] width 59 height 15
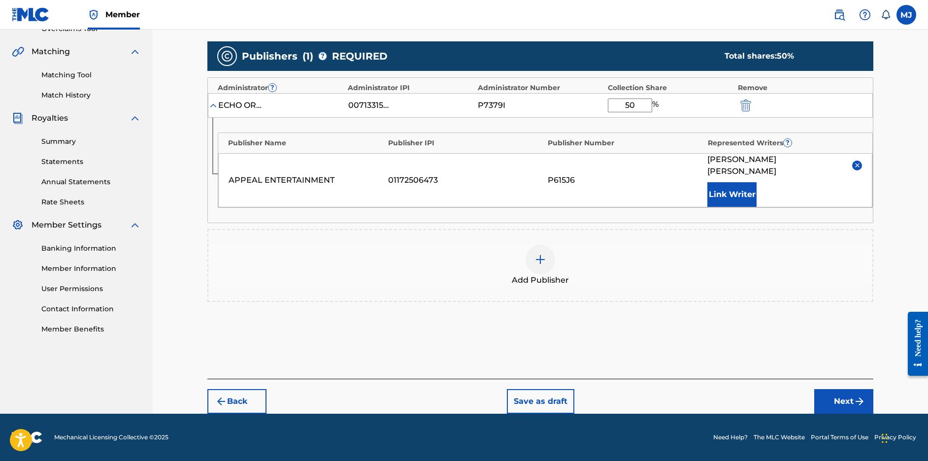
click at [757, 207] on button "Link Writer" at bounding box center [732, 194] width 49 height 25
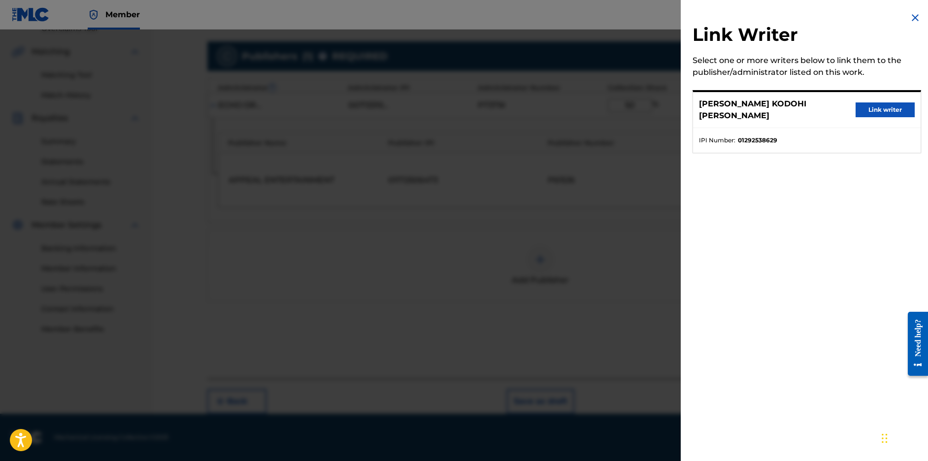
click at [881, 113] on button "Link writer" at bounding box center [885, 109] width 59 height 15
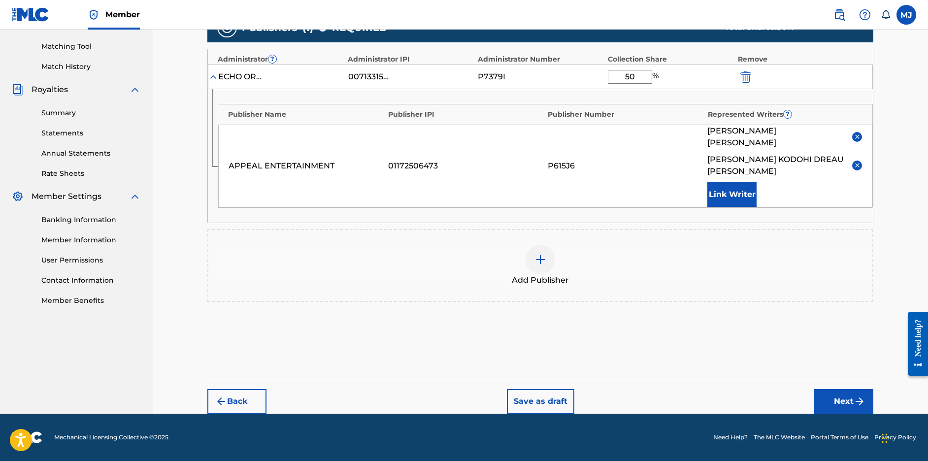
click at [874, 401] on button "Next" at bounding box center [843, 401] width 59 height 25
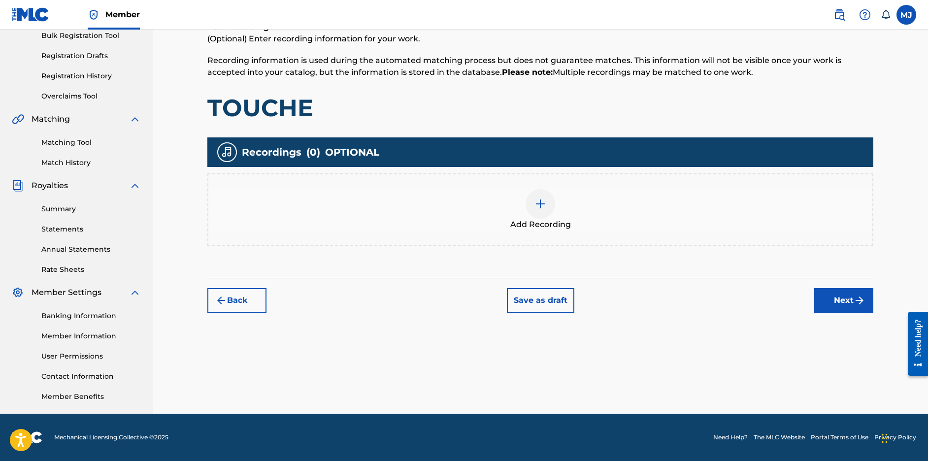
click at [848, 278] on div "Back Save as draft Next" at bounding box center [540, 295] width 666 height 35
click at [864, 288] on button "Next" at bounding box center [843, 300] width 59 height 25
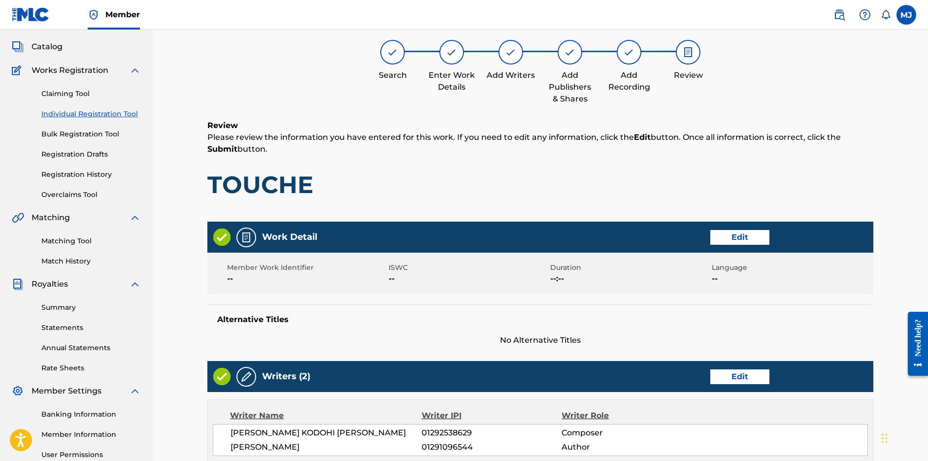
scroll to position [511, 0]
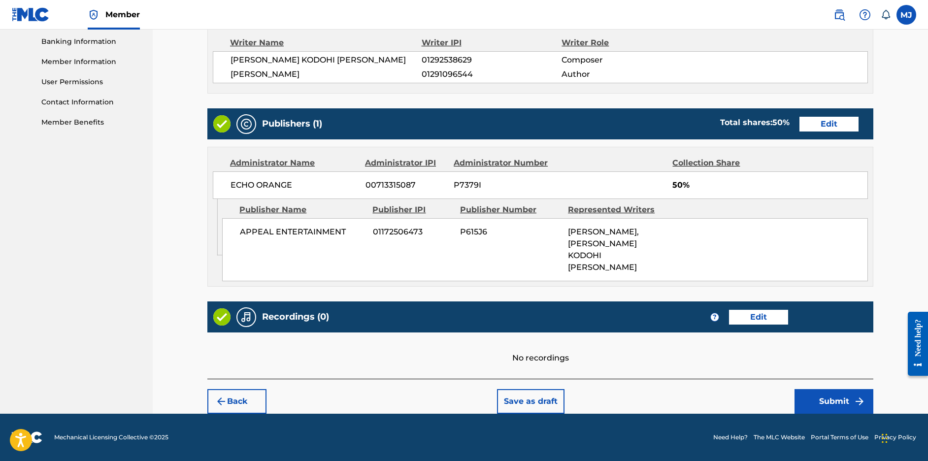
click at [868, 389] on button "Submit" at bounding box center [834, 401] width 79 height 25
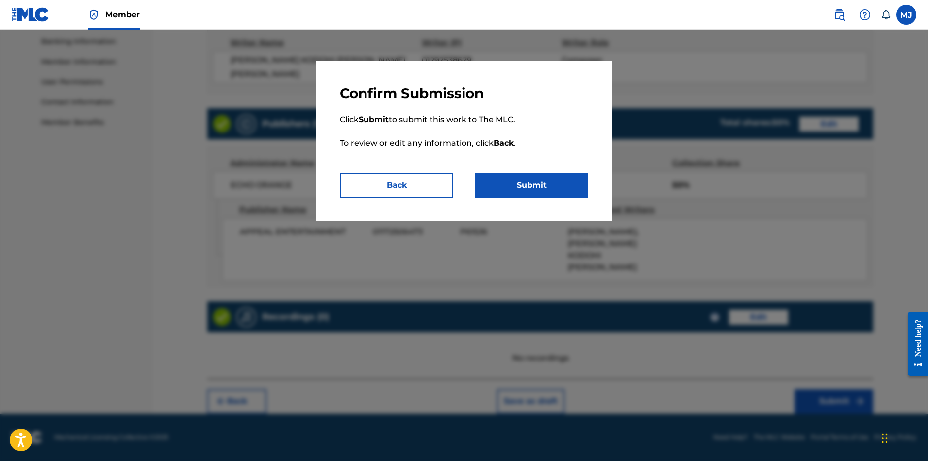
click at [550, 198] on button "Submit" at bounding box center [531, 185] width 113 height 25
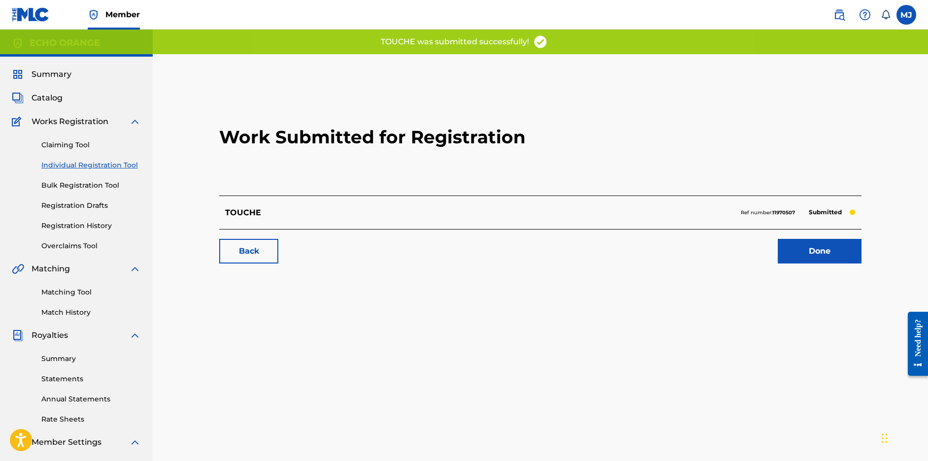
click at [836, 264] on link "Done" at bounding box center [820, 251] width 84 height 25
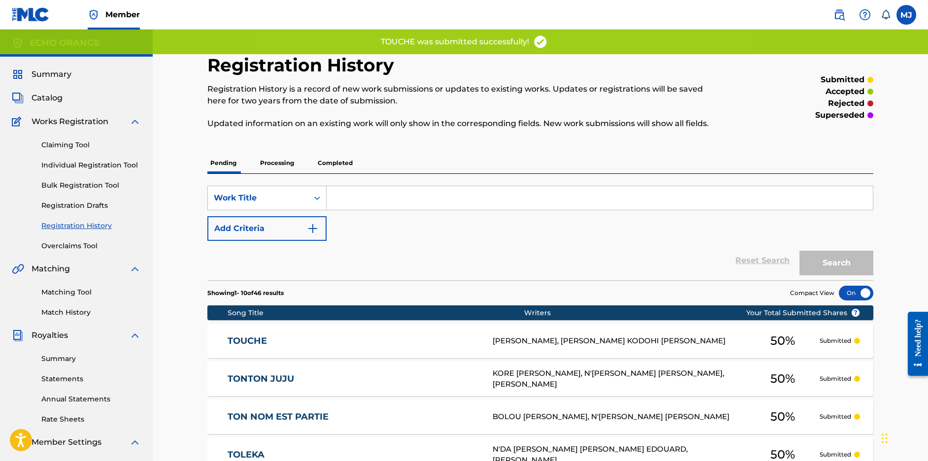
click at [141, 170] on link "Individual Registration Tool" at bounding box center [91, 165] width 100 height 10
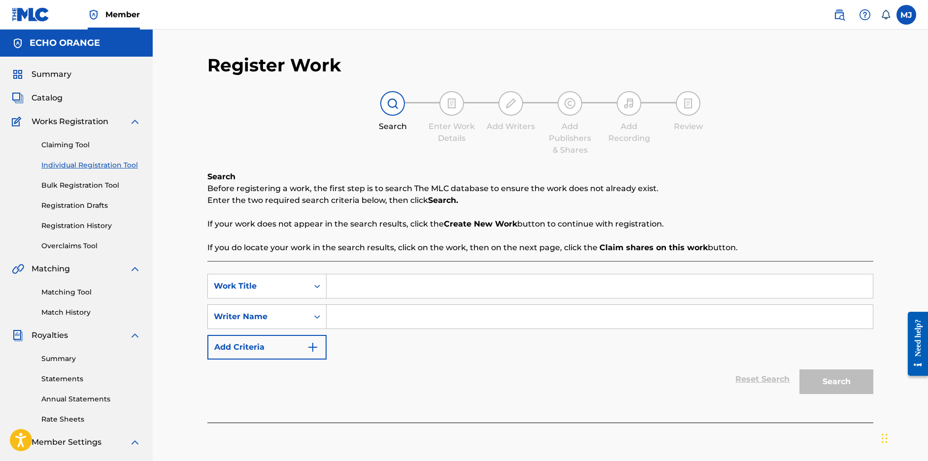
click at [402, 298] on input "Search Form" at bounding box center [600, 286] width 546 height 24
paste input "TOUCHE PAS A MON NIGER"
paste input "DJE DOYOH CYRIAQUE THEODORE"
type input "TOUCHE PAS A MON NIGER"
click at [411, 329] on input "Search Form" at bounding box center [600, 317] width 546 height 24
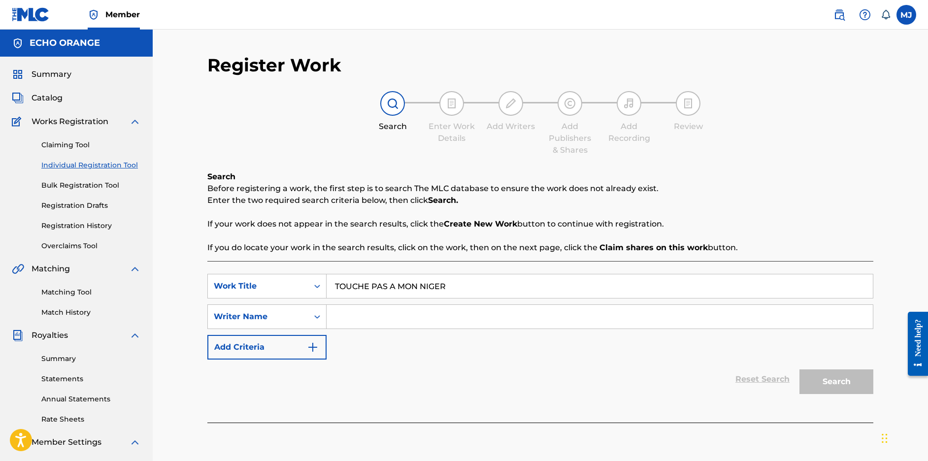
paste input "DJE DOYOH CYRIAQUE THEODORE"
type input "DJE DOYOH CYRIAQUE THEODORE"
click at [870, 394] on button "Search" at bounding box center [837, 382] width 74 height 25
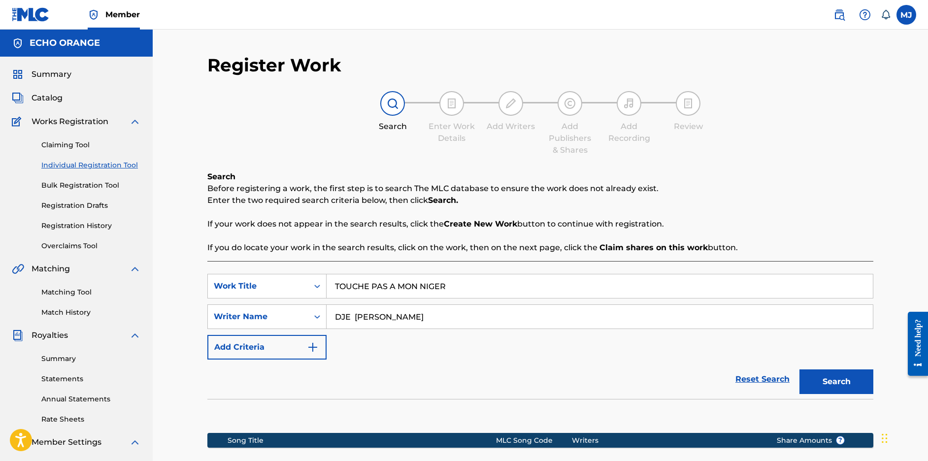
scroll to position [229, 0]
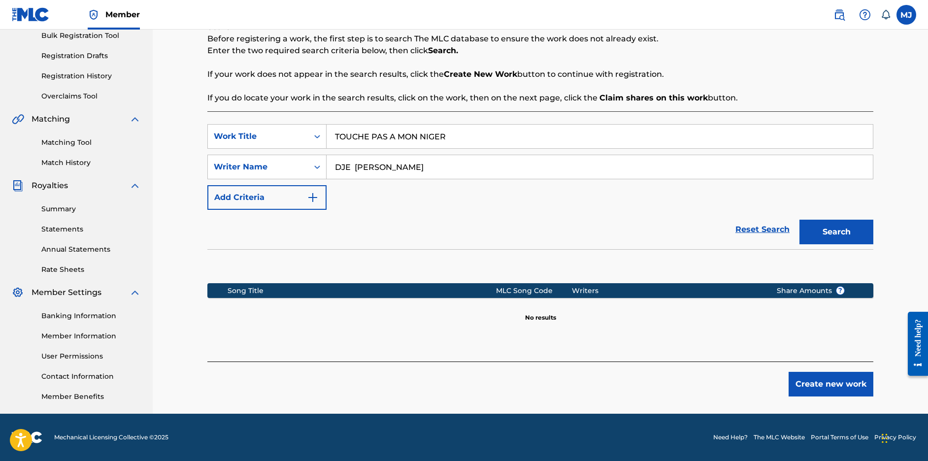
click at [836, 385] on button "Create new work" at bounding box center [831, 384] width 85 height 25
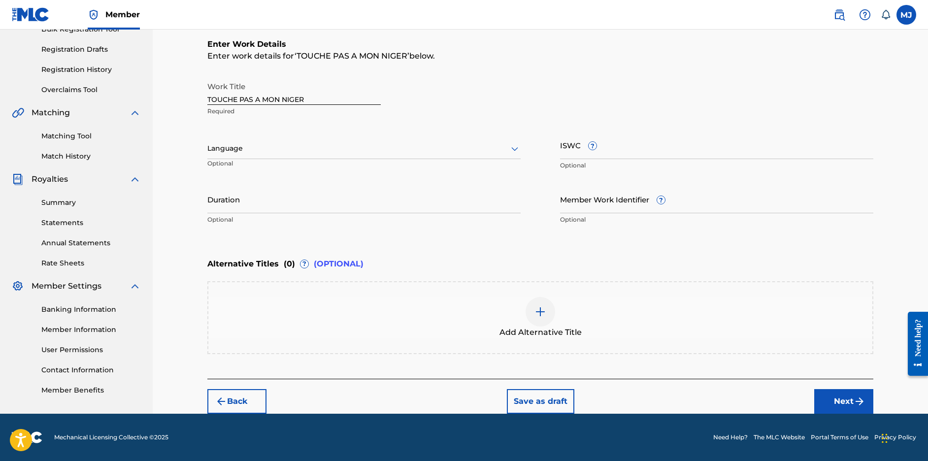
click at [850, 414] on button "Next" at bounding box center [843, 401] width 59 height 25
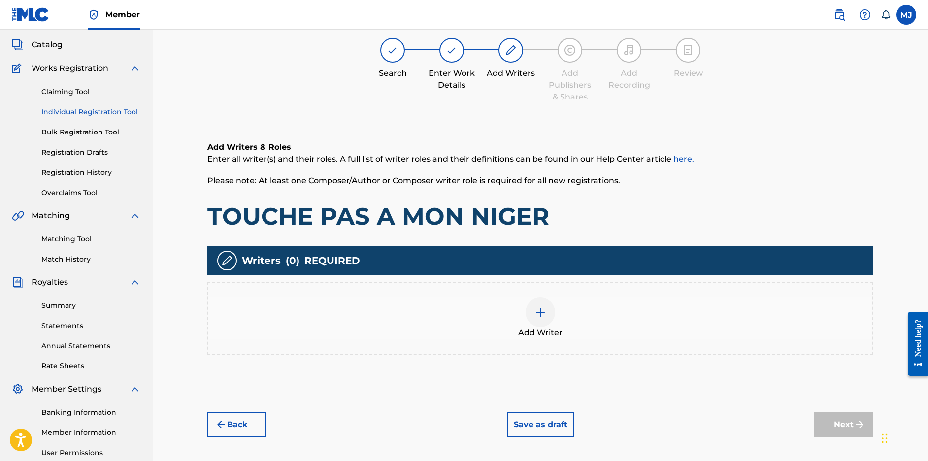
scroll to position [44, 0]
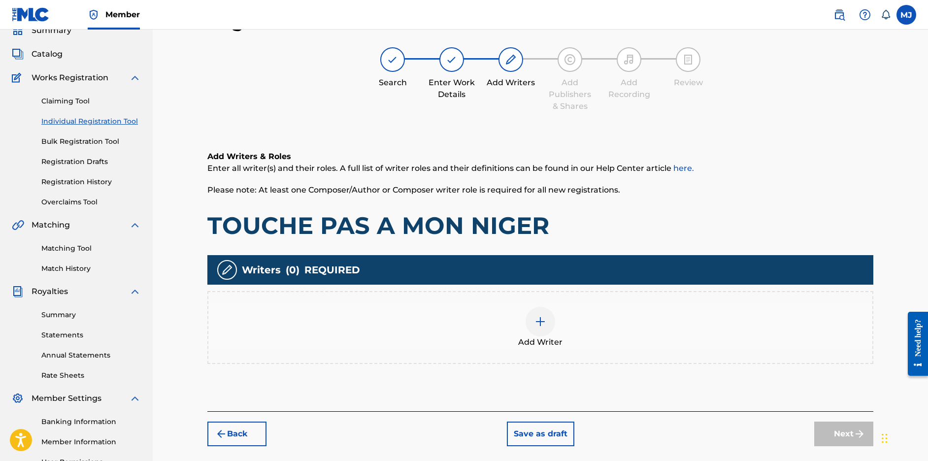
click at [637, 348] on div "Add Writer" at bounding box center [540, 327] width 664 height 41
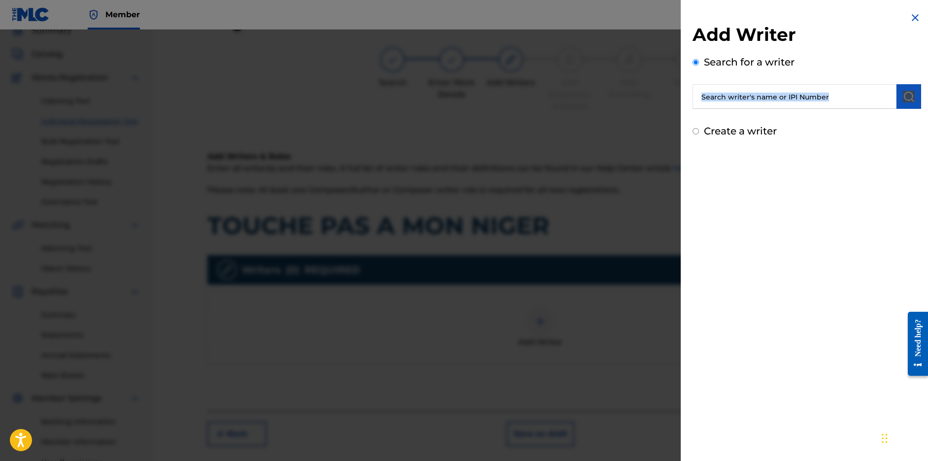
click at [789, 122] on div "Add Writer Search for a writer Create a writer" at bounding box center [807, 81] width 229 height 115
click at [789, 109] on input "text" at bounding box center [795, 96] width 204 height 25
paste input "DJE DOYOH CYRIAQUE THEODORE"
type input "DJE DOYOH CYRIAQUE THEODORE"
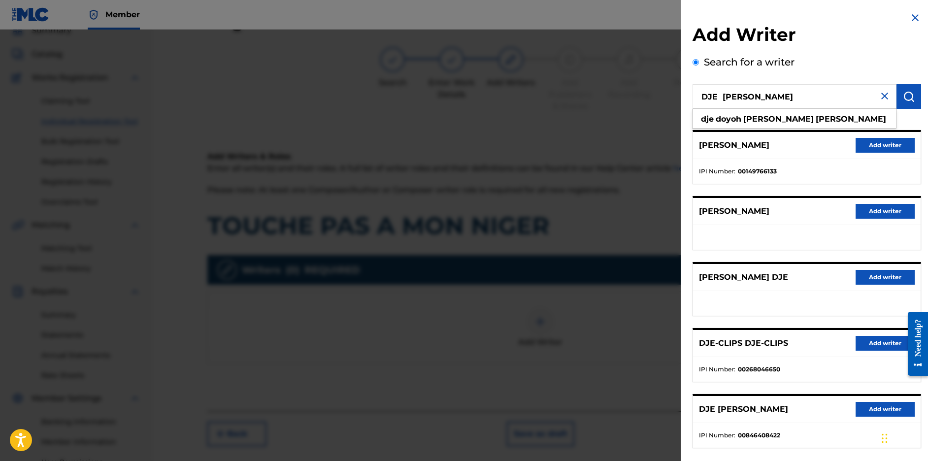
scroll to position [133, 0]
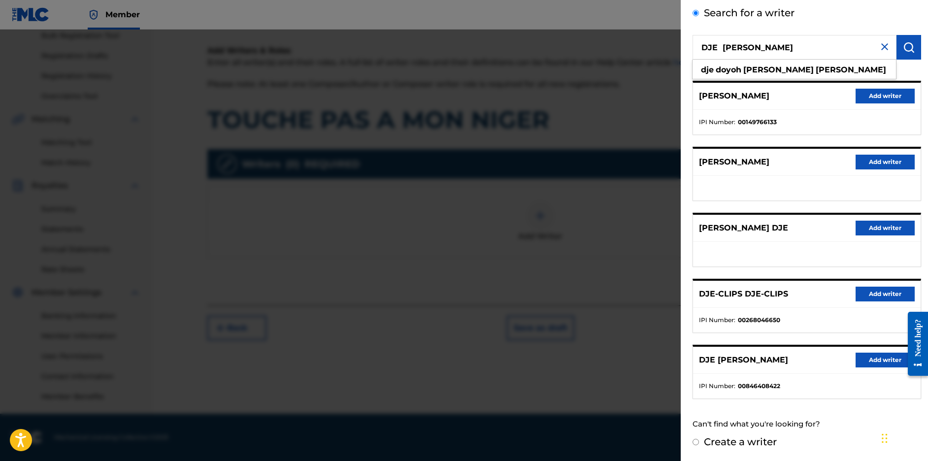
click at [863, 353] on button "Add writer" at bounding box center [885, 360] width 59 height 15
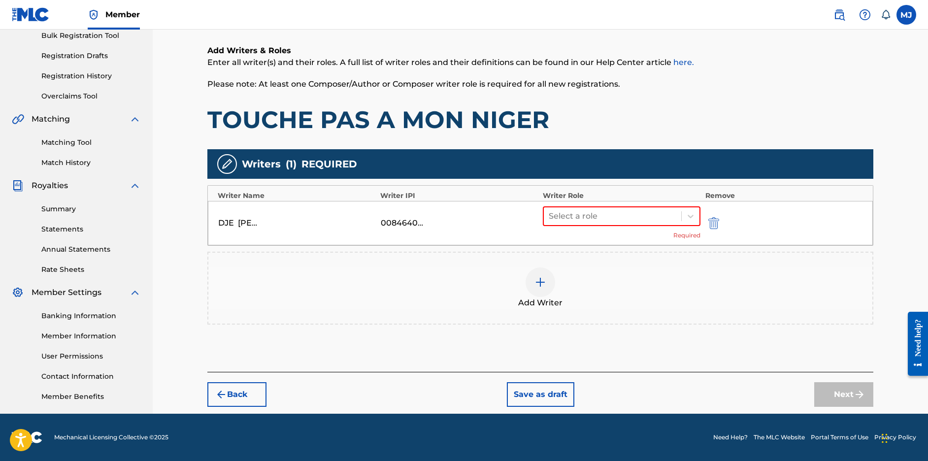
click at [628, 201] on div "DJE DOYOH CYRIAQUE THEODORE 00846408422 Select a role Required" at bounding box center [540, 223] width 665 height 44
click at [633, 209] on div at bounding box center [613, 216] width 128 height 14
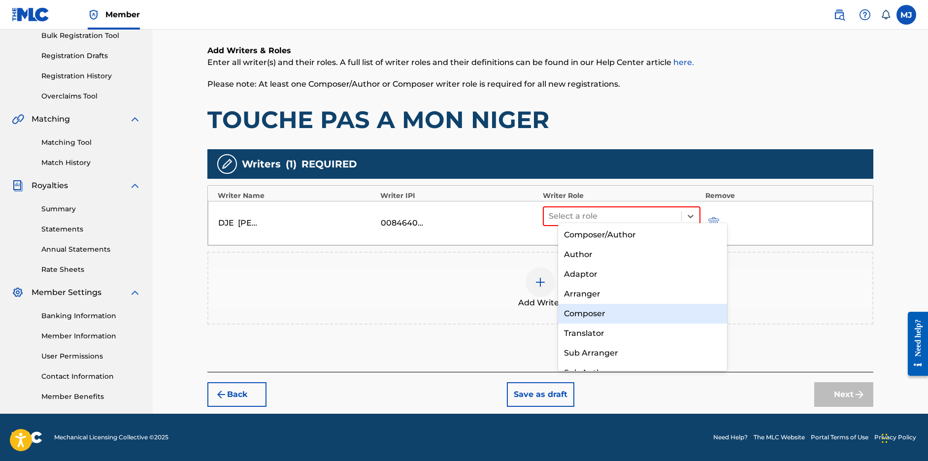
click at [628, 319] on div "Composer" at bounding box center [642, 314] width 169 height 20
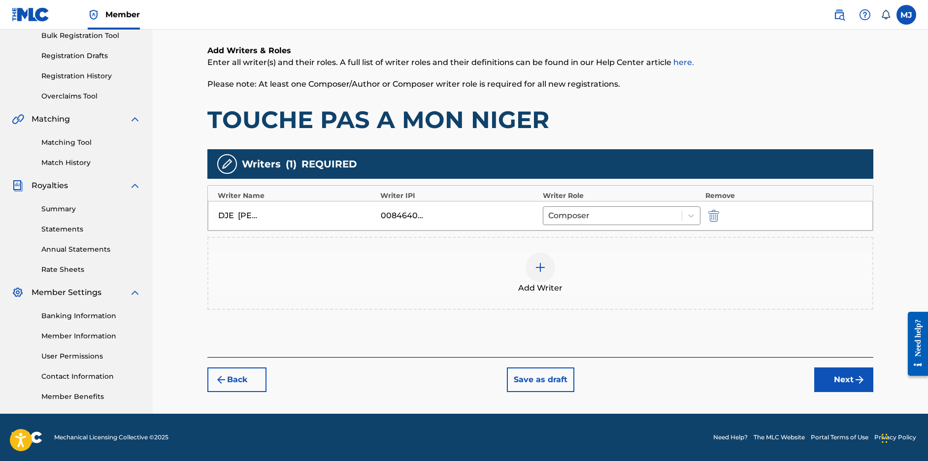
click at [555, 278] on div at bounding box center [541, 268] width 30 height 30
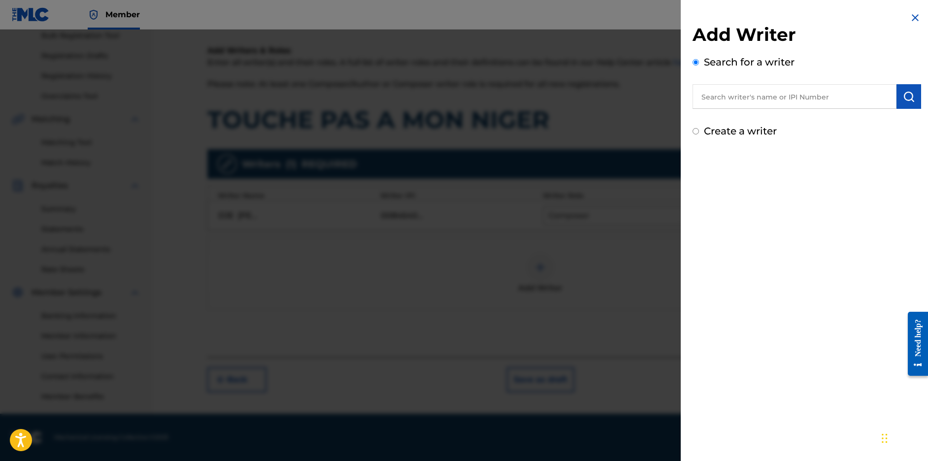
click at [767, 109] on input "text" at bounding box center [795, 96] width 204 height 25
paste input "KONE MASSIATA"
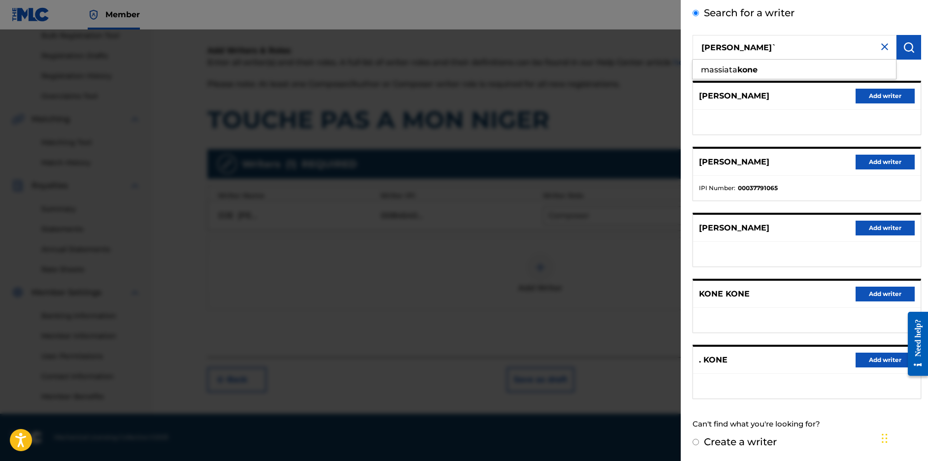
scroll to position [0, 0]
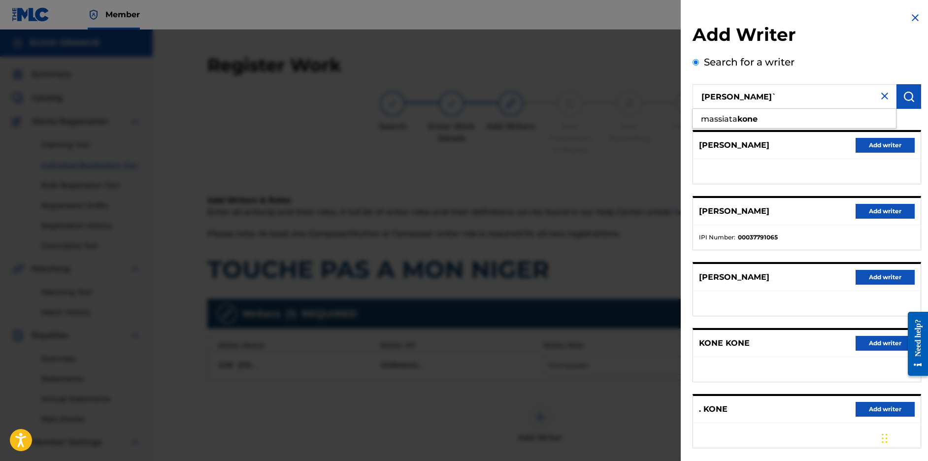
type input "KONE MASSIATA`"
click at [866, 219] on button "Add writer" at bounding box center [885, 211] width 59 height 15
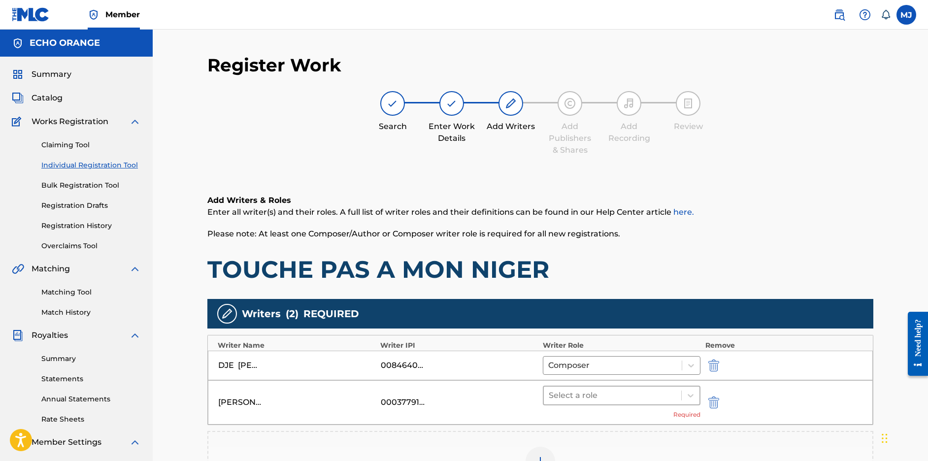
click at [602, 403] on div at bounding box center [613, 396] width 128 height 14
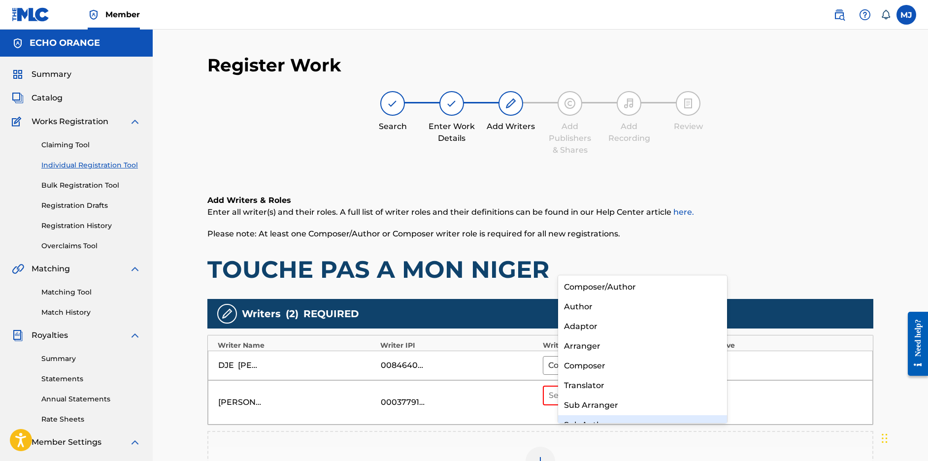
scroll to position [14, 0]
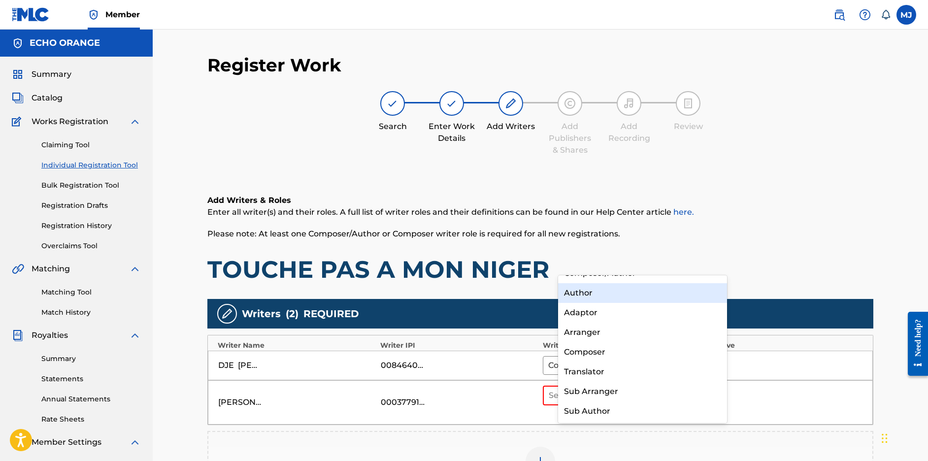
click at [613, 300] on div "Author" at bounding box center [642, 293] width 169 height 20
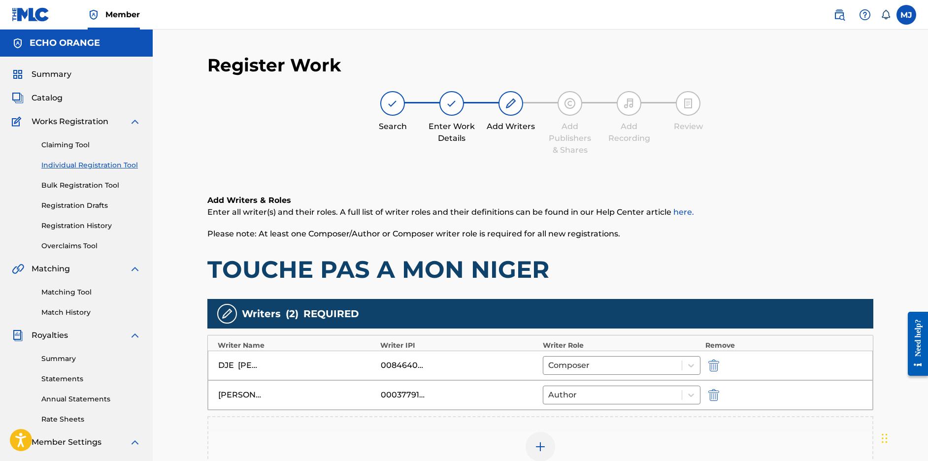
scroll to position [239, 0]
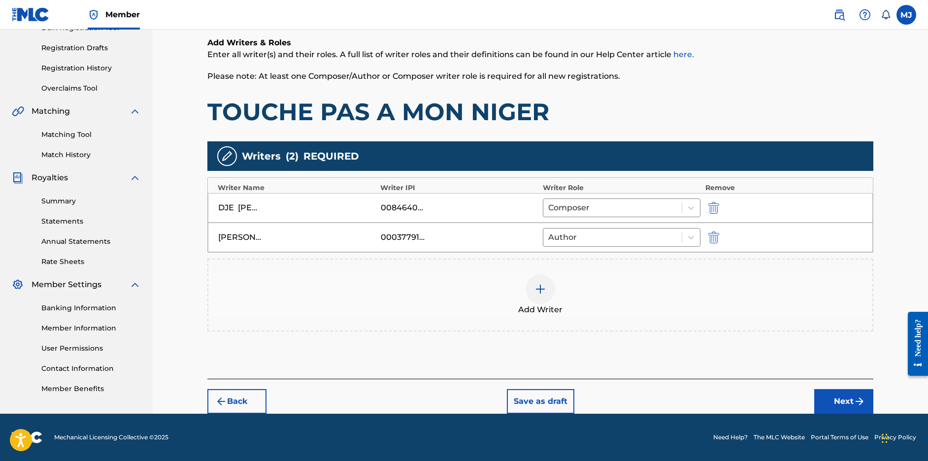
click at [838, 387] on div "Back Save as draft Next" at bounding box center [540, 396] width 666 height 35
click at [842, 388] on div "Back Save as draft Next" at bounding box center [540, 396] width 666 height 35
click at [872, 389] on button "Next" at bounding box center [843, 401] width 59 height 25
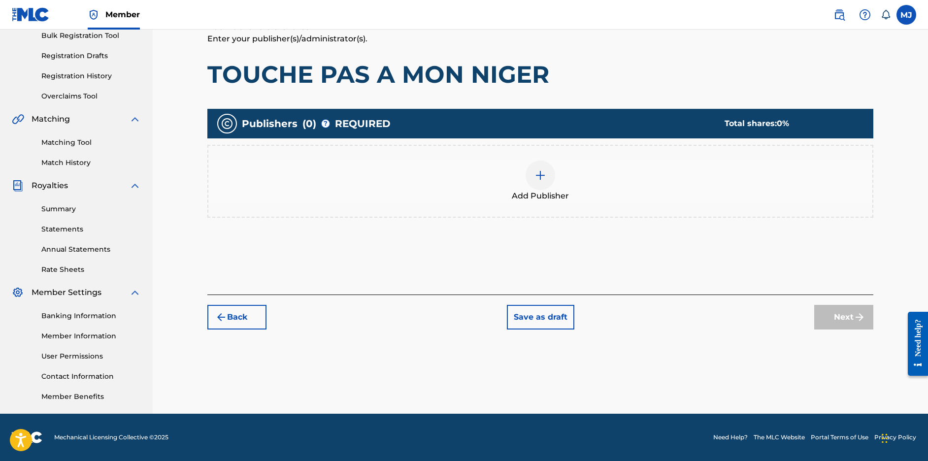
click at [643, 161] on div "Add Publisher" at bounding box center [540, 181] width 664 height 41
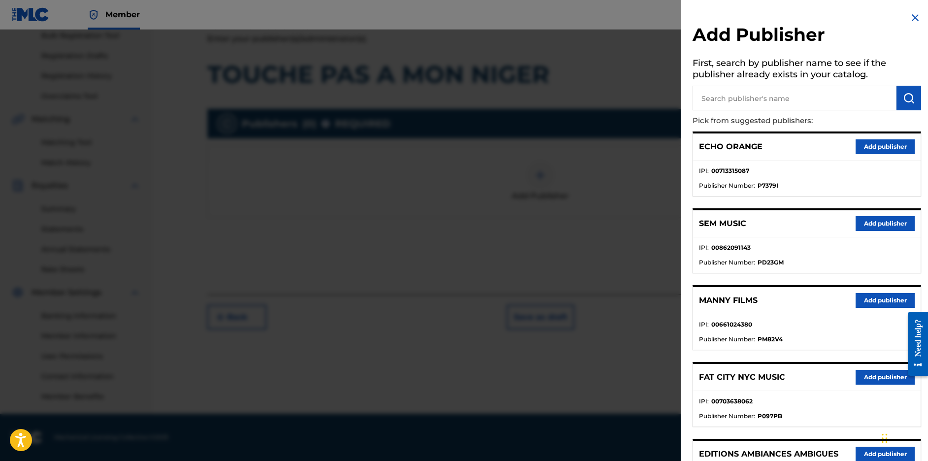
click at [761, 108] on input "text" at bounding box center [795, 98] width 204 height 25
type input "appeal"
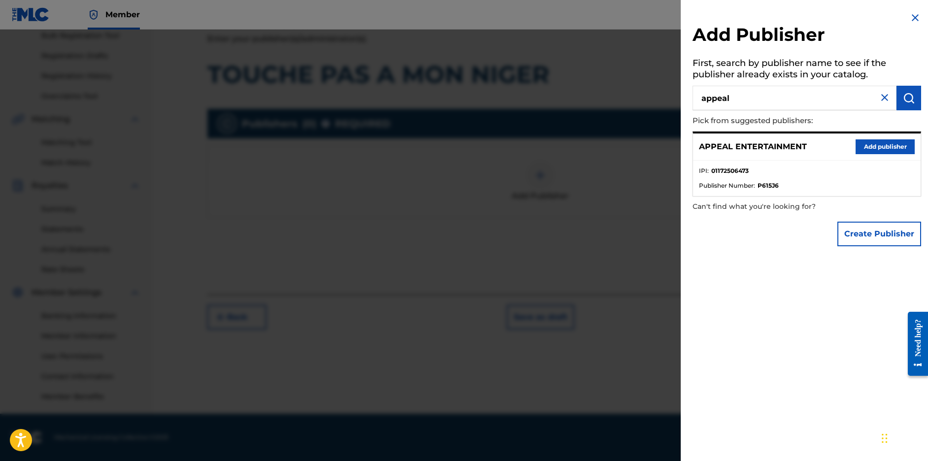
click at [909, 161] on div "APPEAL ENTERTAINMENT Add publisher" at bounding box center [807, 147] width 228 height 27
click at [903, 154] on button "Add publisher" at bounding box center [885, 146] width 59 height 15
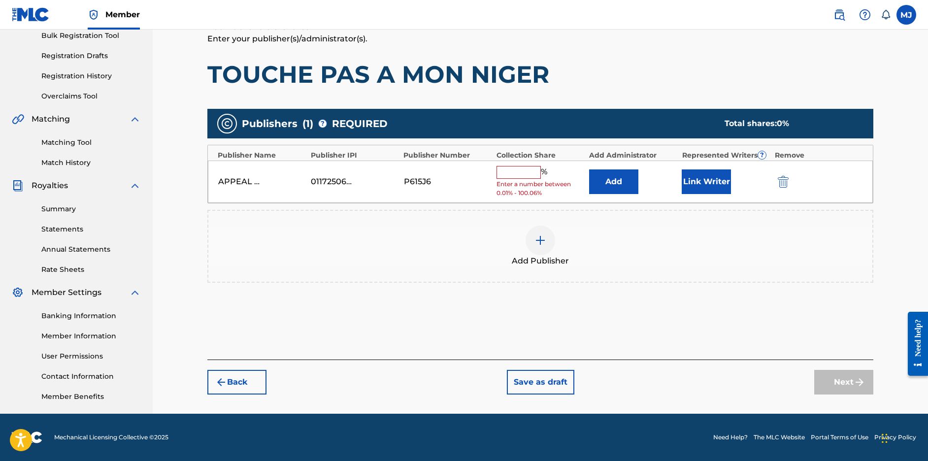
click at [639, 169] on button "Add" at bounding box center [613, 181] width 49 height 25
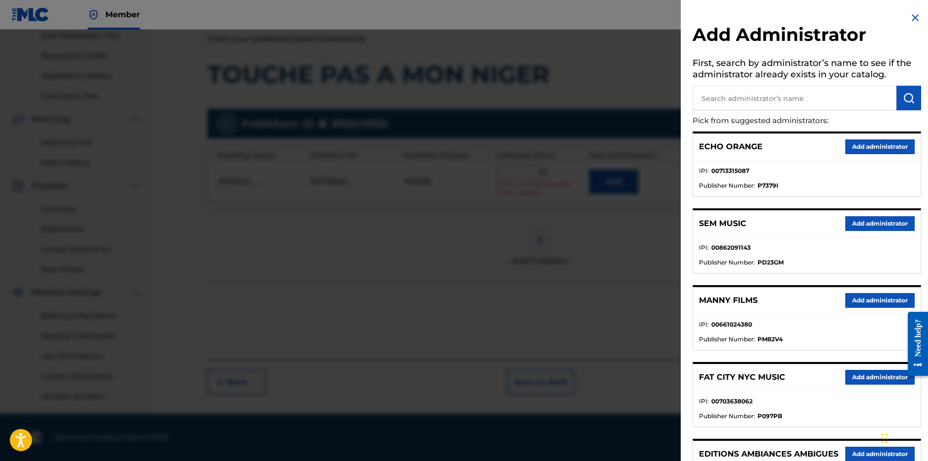
drag, startPoint x: 824, startPoint y: 168, endPoint x: 846, endPoint y: 166, distance: 21.2
click at [825, 161] on div "ECHO ORANGE Add administrator" at bounding box center [807, 147] width 228 height 27
click at [854, 154] on button "Add administrator" at bounding box center [880, 146] width 69 height 15
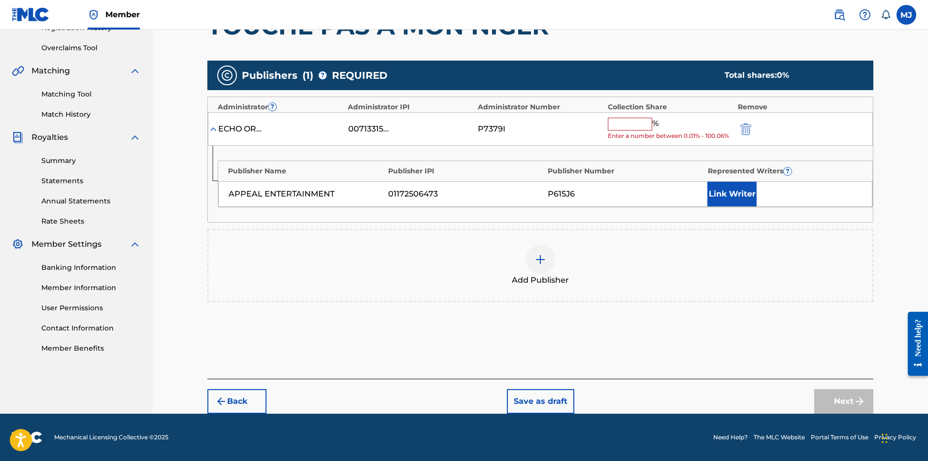
click at [652, 131] on input "text" at bounding box center [630, 124] width 44 height 13
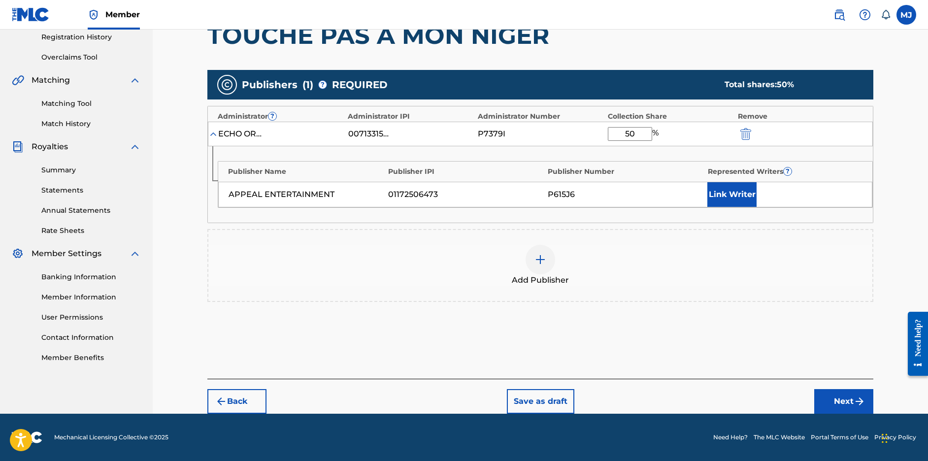
type input "50"
click at [757, 205] on button "Link Writer" at bounding box center [732, 194] width 49 height 25
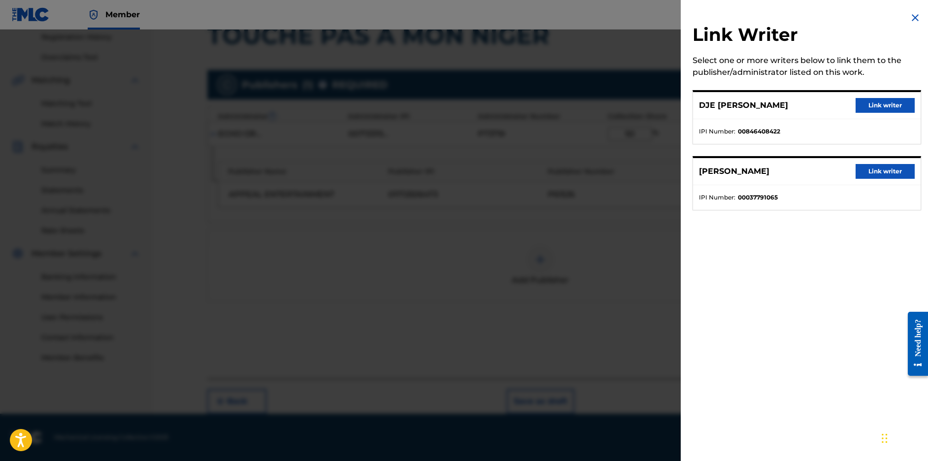
click at [888, 179] on button "Link writer" at bounding box center [885, 171] width 59 height 15
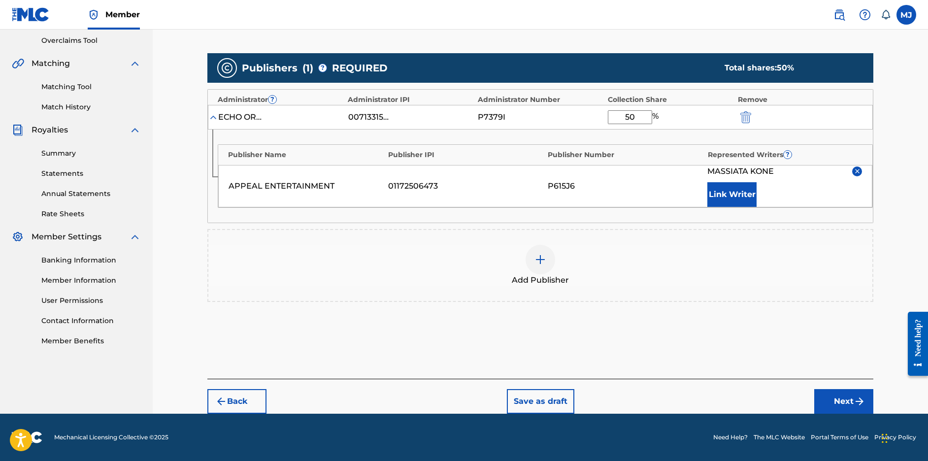
click at [744, 207] on button "Link Writer" at bounding box center [732, 194] width 49 height 25
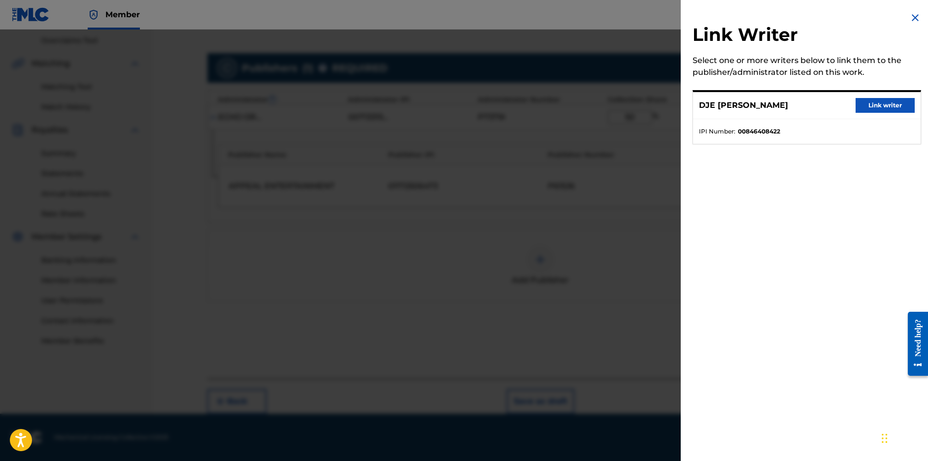
click at [874, 113] on button "Link writer" at bounding box center [885, 105] width 59 height 15
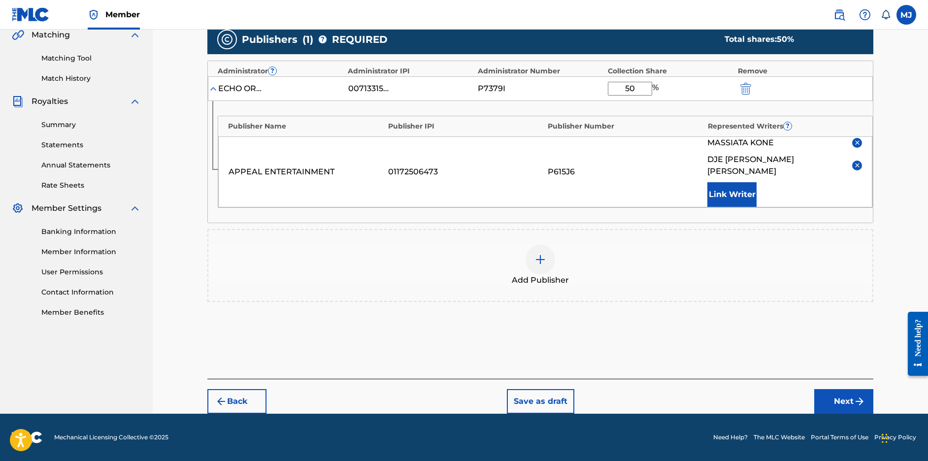
click at [874, 395] on button "Next" at bounding box center [843, 401] width 59 height 25
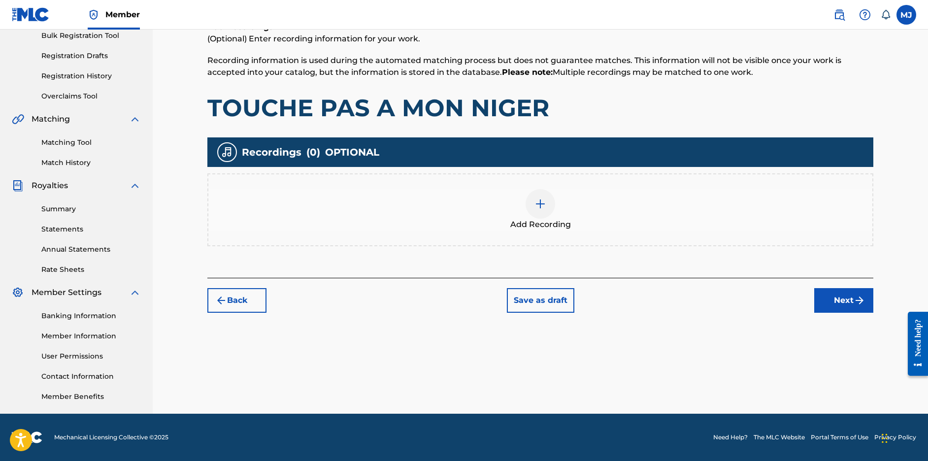
click at [874, 288] on button "Next" at bounding box center [843, 300] width 59 height 25
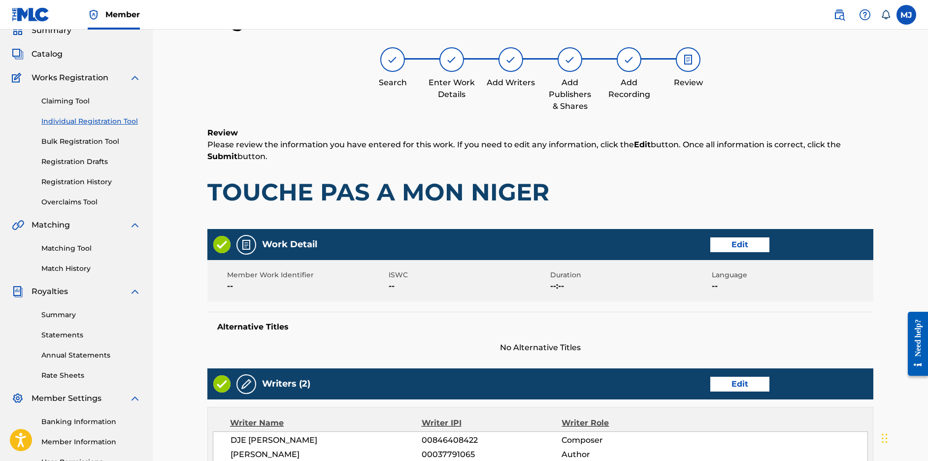
scroll to position [511, 0]
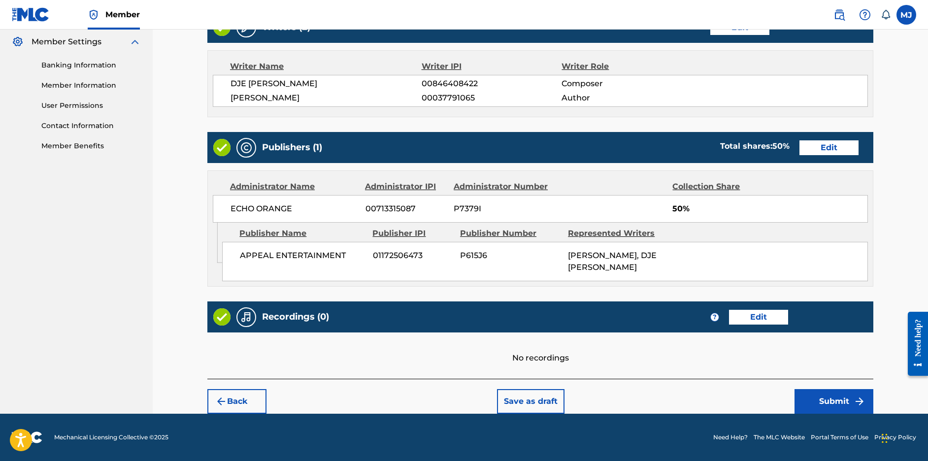
click at [862, 389] on button "Submit" at bounding box center [834, 401] width 79 height 25
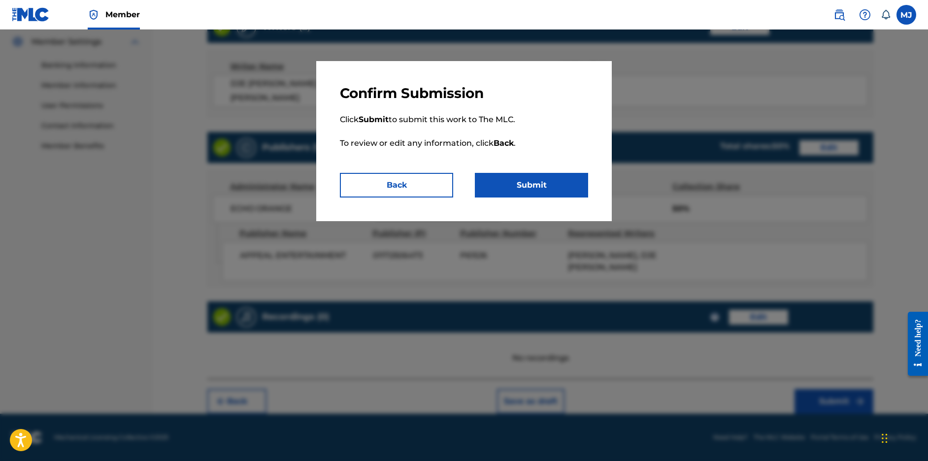
click at [550, 198] on button "Submit" at bounding box center [531, 185] width 113 height 25
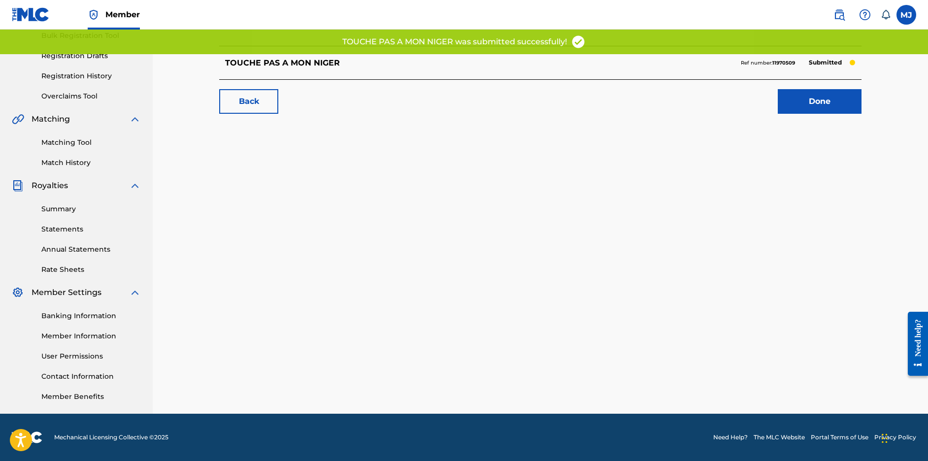
scroll to position [109, 0]
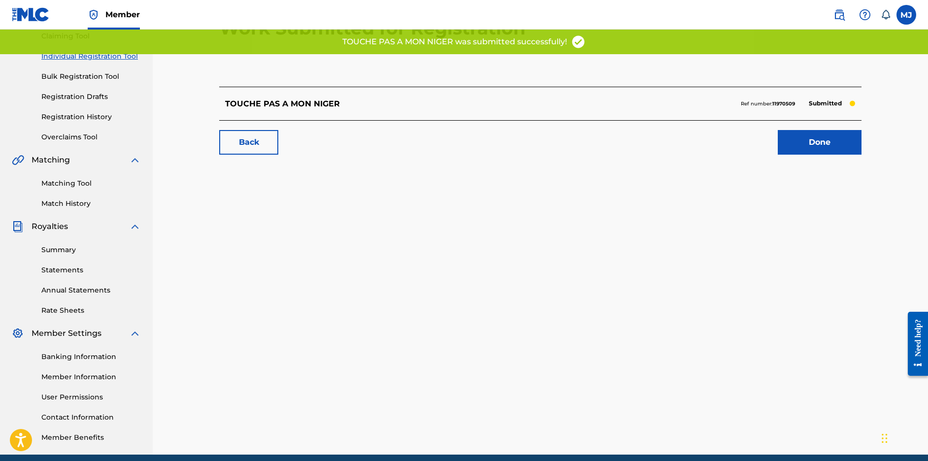
click at [840, 155] on link "Done" at bounding box center [820, 142] width 84 height 25
